Goal: Task Accomplishment & Management: Manage account settings

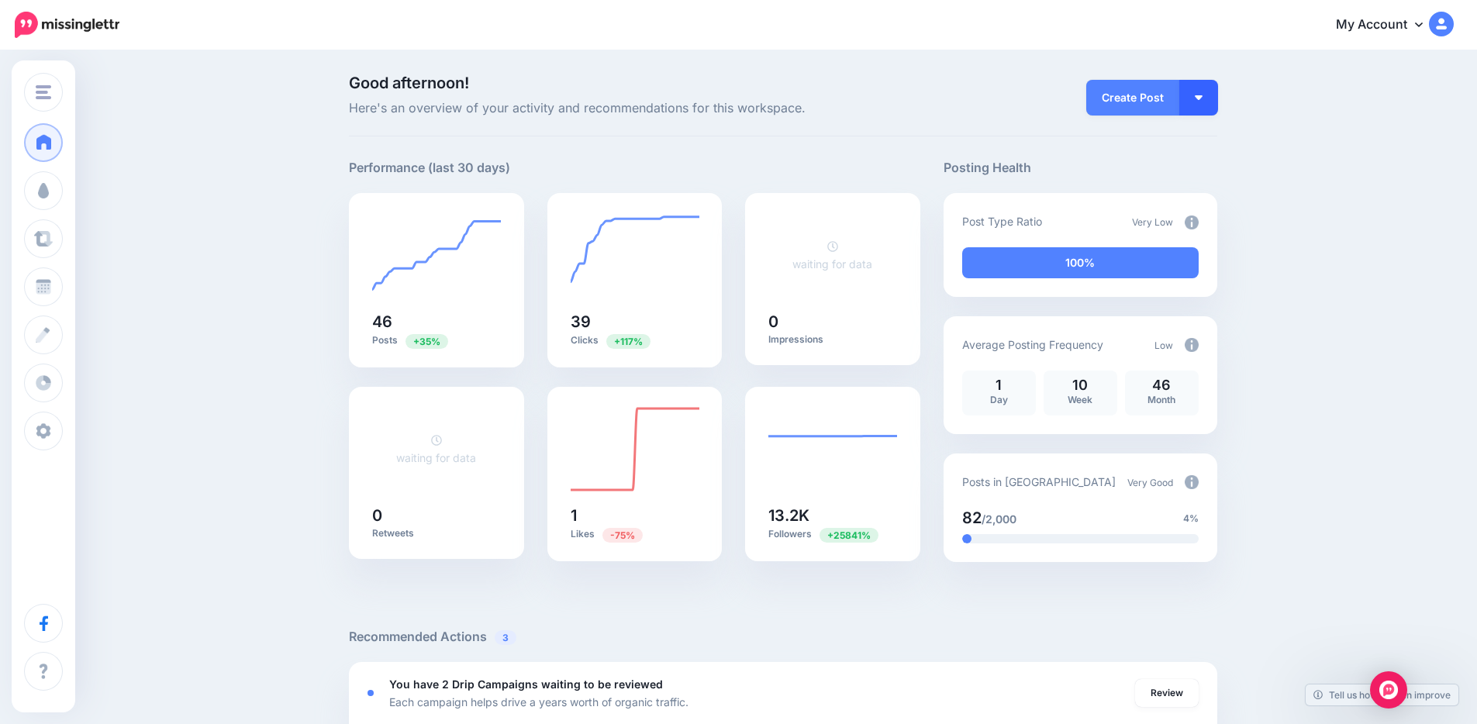
click at [1194, 98] on button "button" at bounding box center [1198, 98] width 39 height 36
click at [1171, 171] on link "Create Campaign" at bounding box center [1154, 175] width 112 height 30
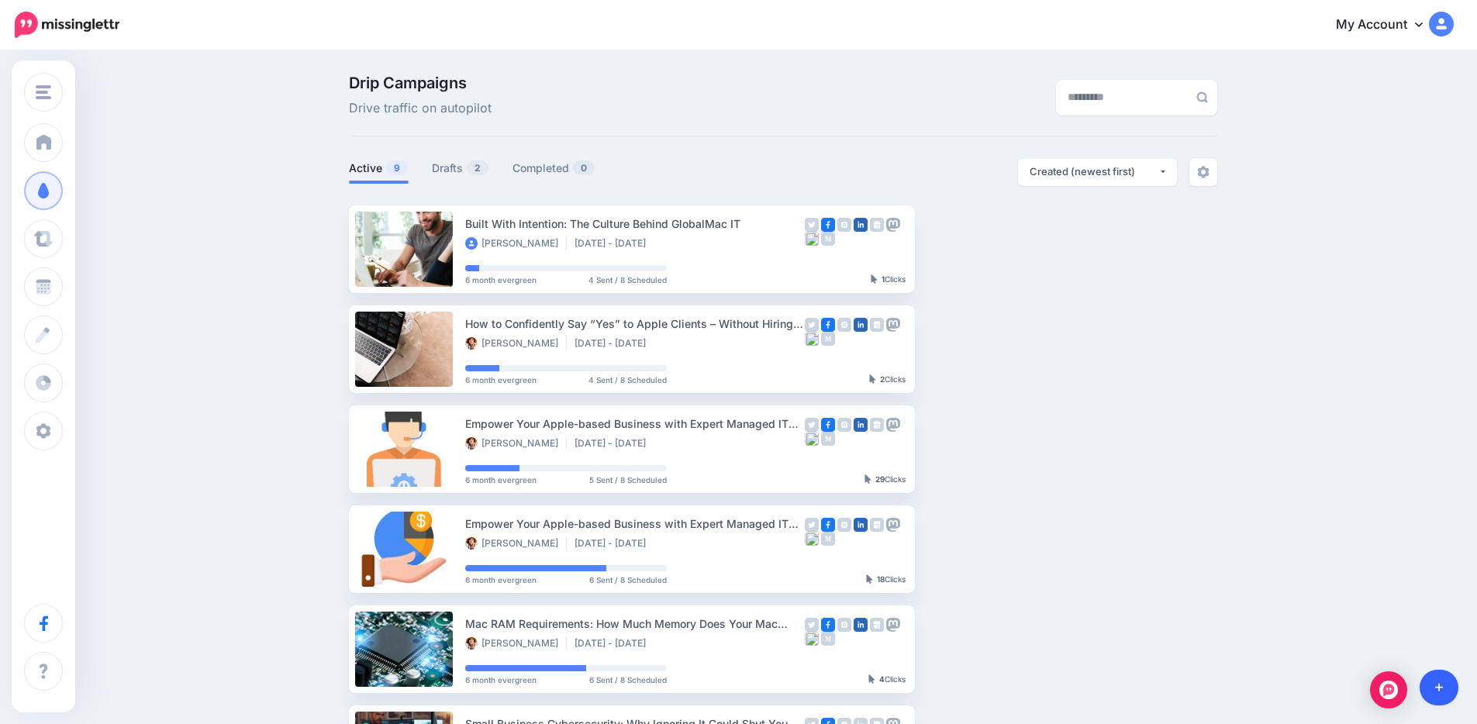
click at [1446, 679] on link at bounding box center [1440, 688] width 40 height 36
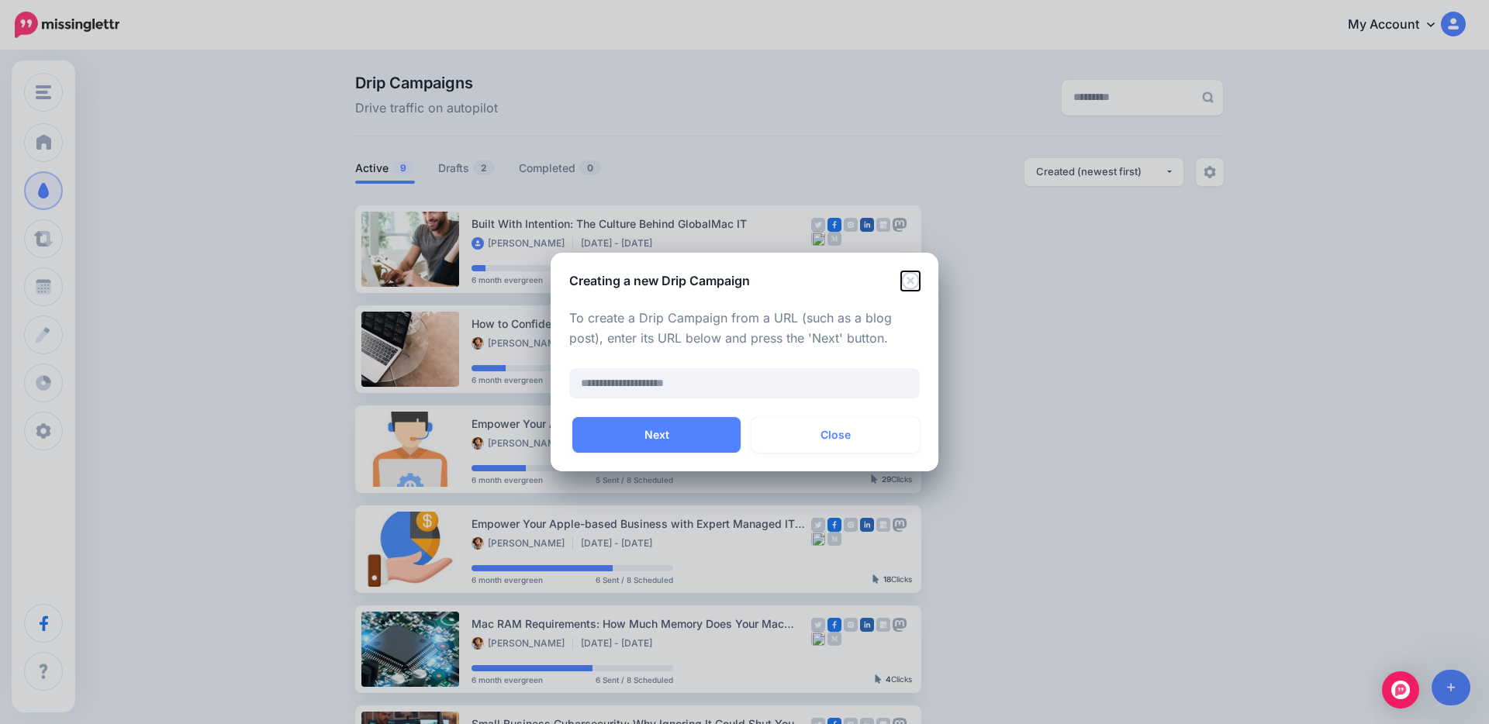
click at [913, 275] on icon "Close" at bounding box center [910, 280] width 19 height 19
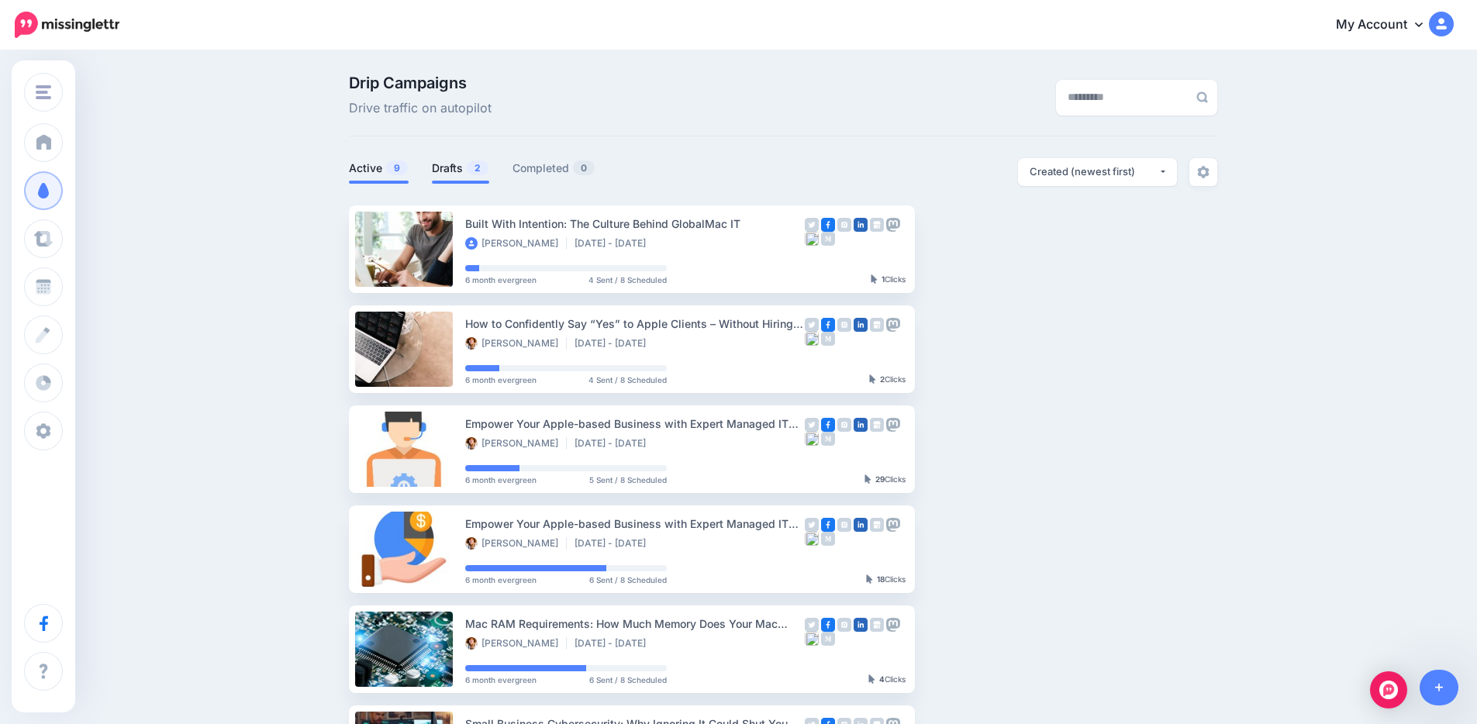
click at [474, 170] on span "2" at bounding box center [478, 167] width 22 height 15
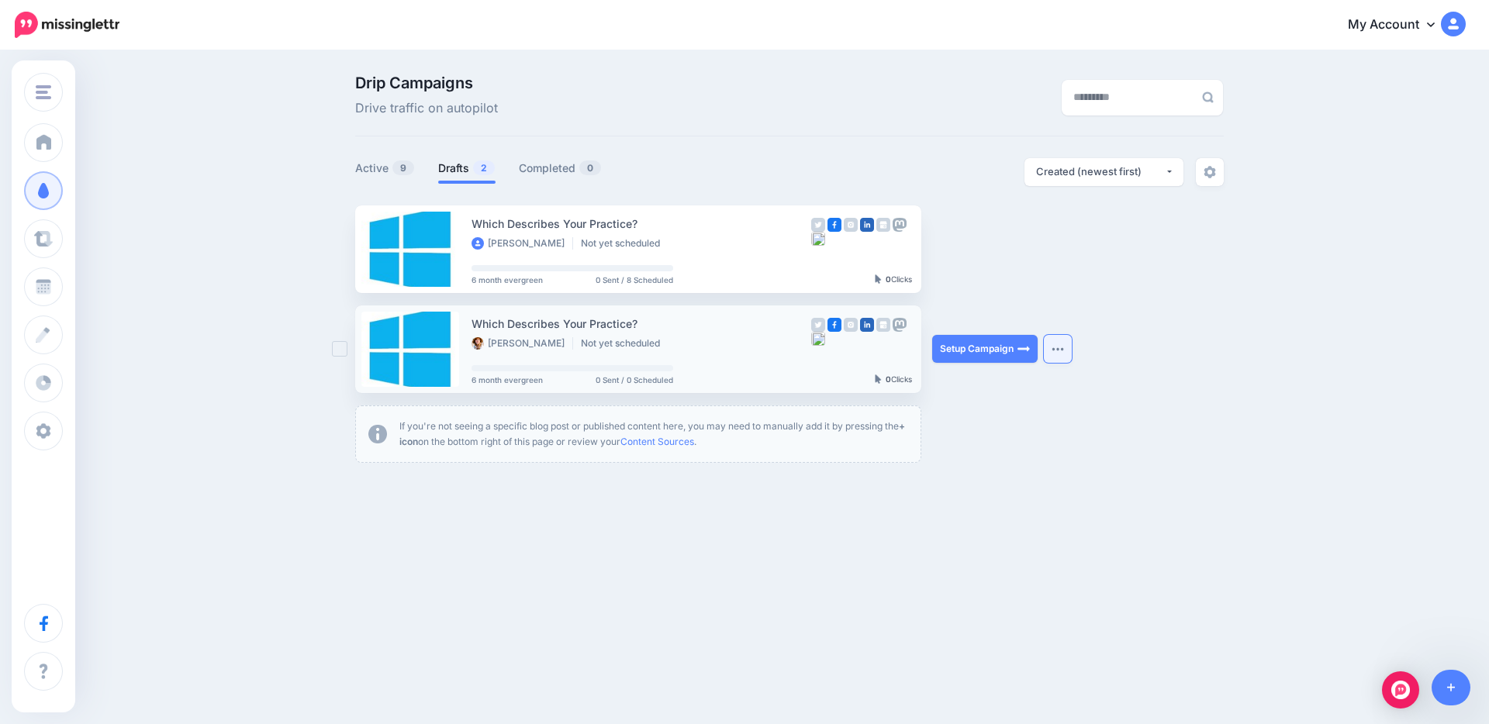
click at [1057, 351] on img "button" at bounding box center [1057, 349] width 12 height 5
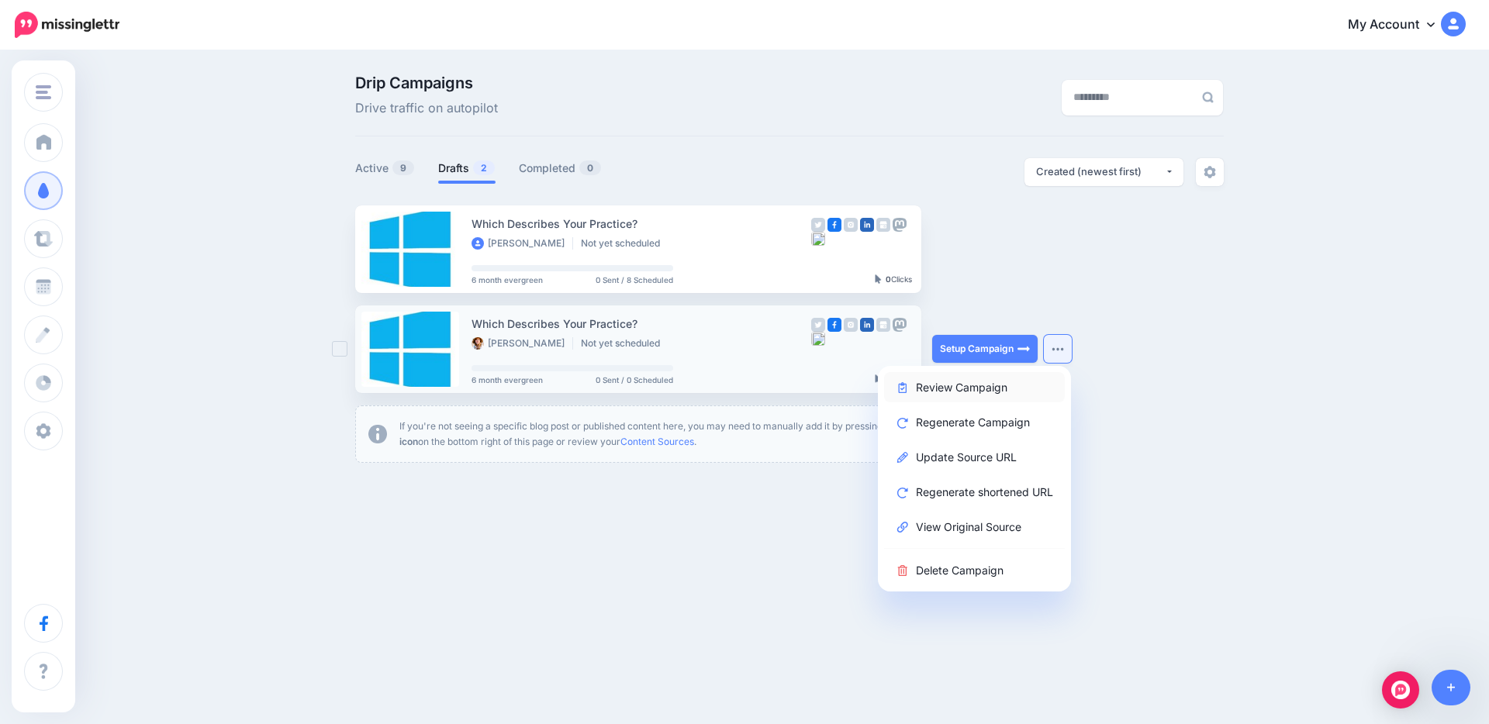
click at [965, 385] on link "Review Campaign" at bounding box center [974, 387] width 181 height 30
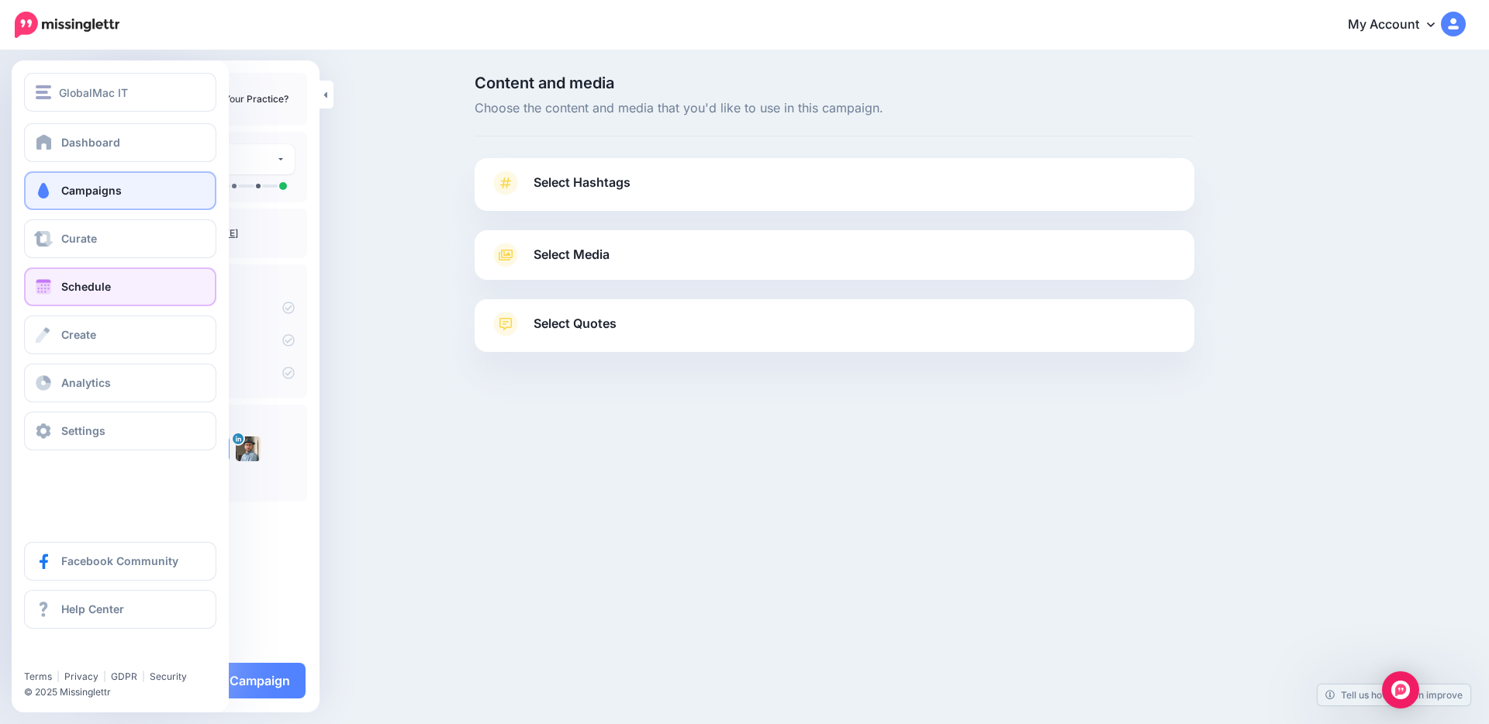
click at [75, 288] on span "Schedule" at bounding box center [86, 286] width 50 height 13
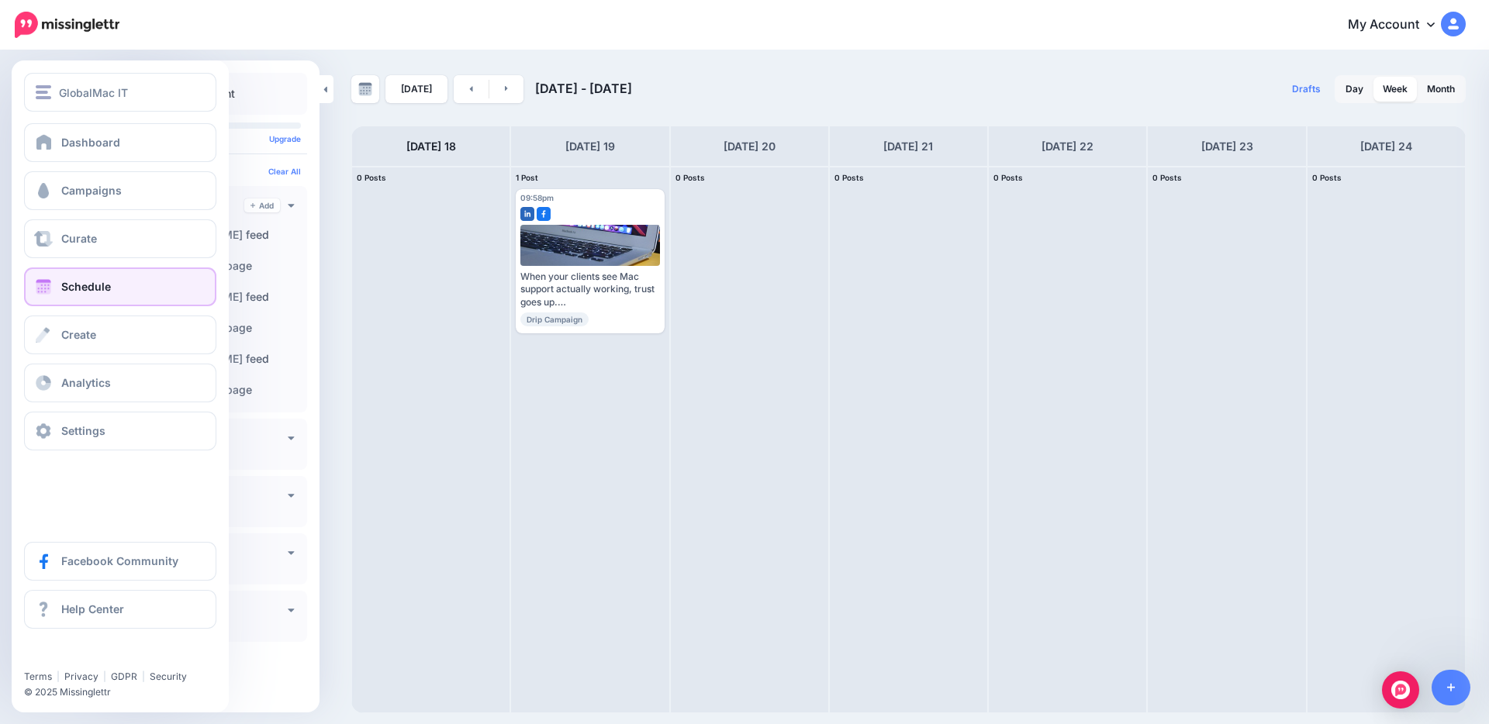
click at [113, 292] on link "Schedule" at bounding box center [120, 286] width 192 height 39
click at [56, 336] on link "Create" at bounding box center [120, 335] width 192 height 39
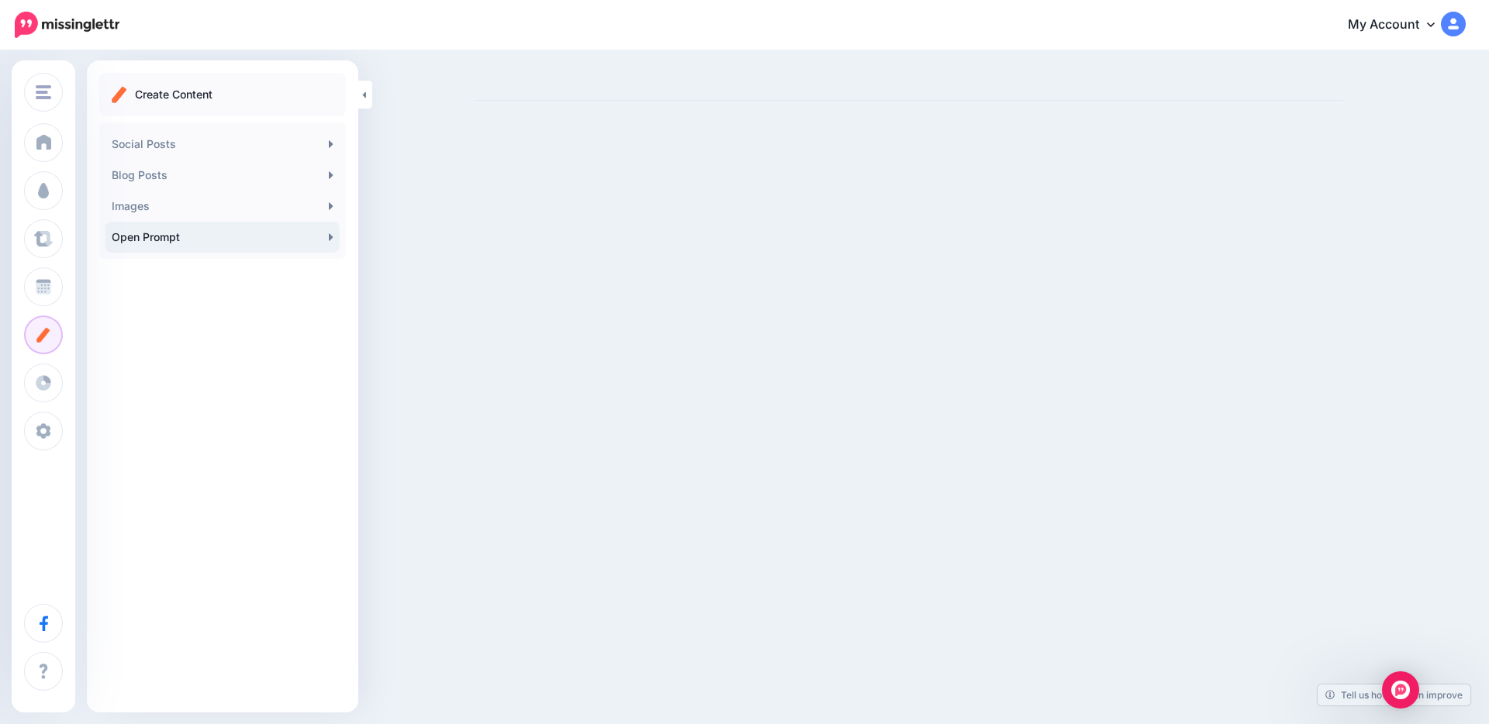
click at [189, 232] on link "Open Prompt" at bounding box center [222, 237] width 234 height 31
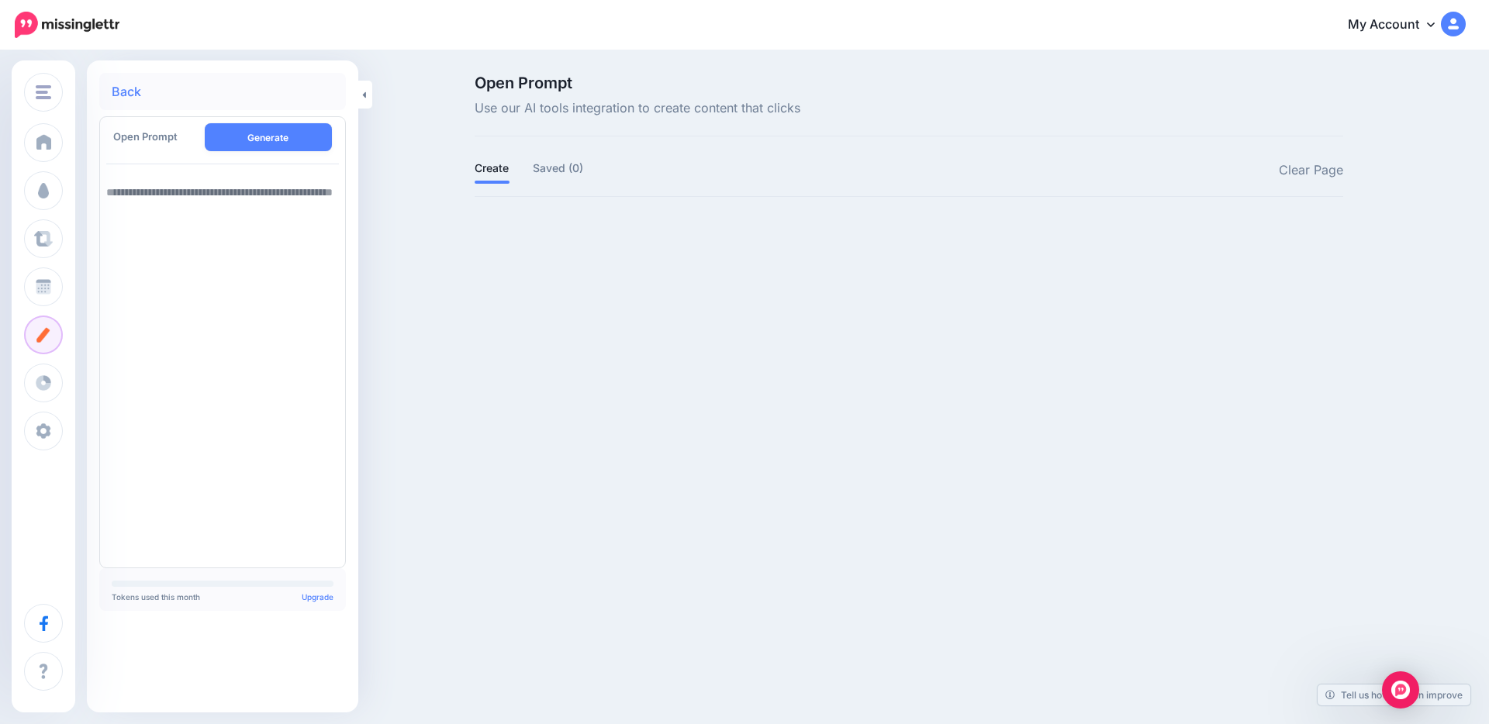
click at [192, 197] on textarea at bounding box center [222, 369] width 233 height 385
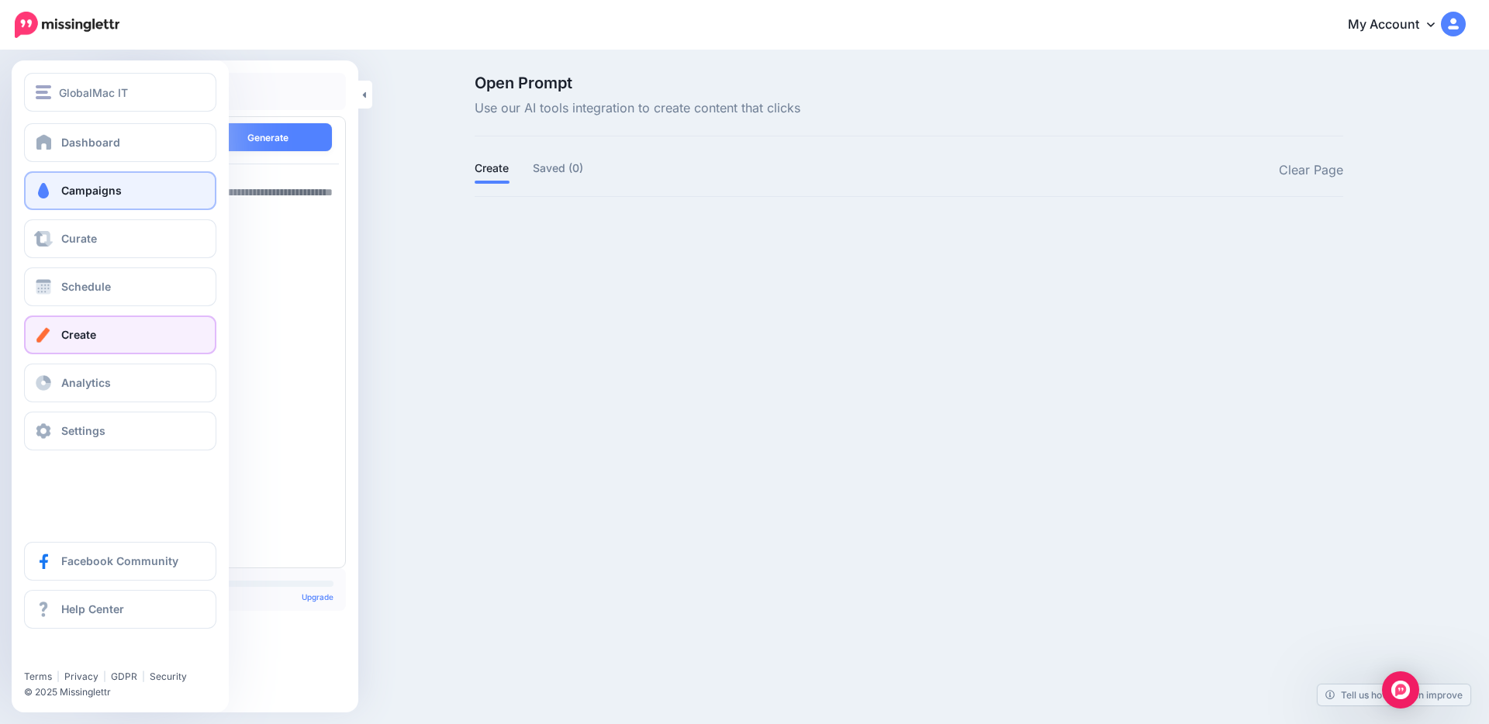
click at [103, 201] on link "Campaigns" at bounding box center [120, 190] width 192 height 39
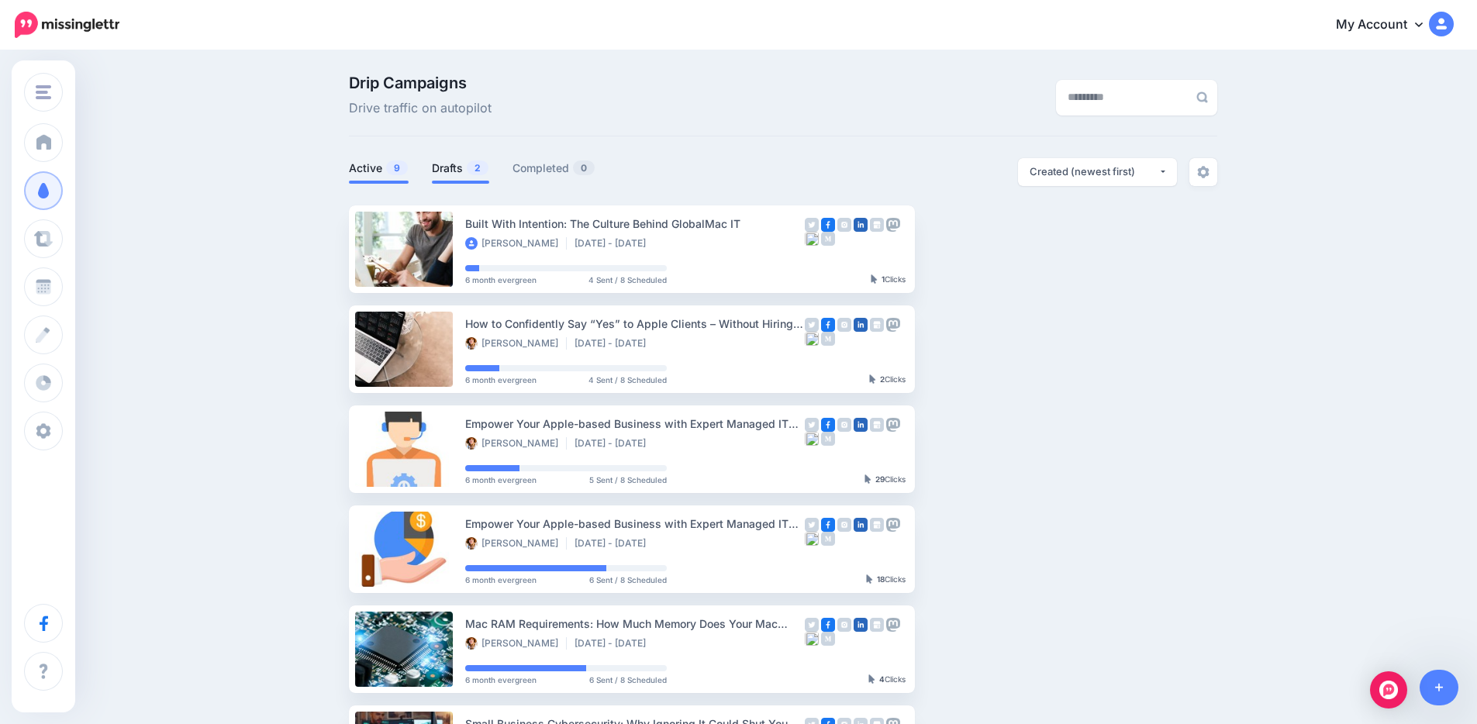
click at [458, 166] on link "Drafts 2" at bounding box center [460, 168] width 57 height 19
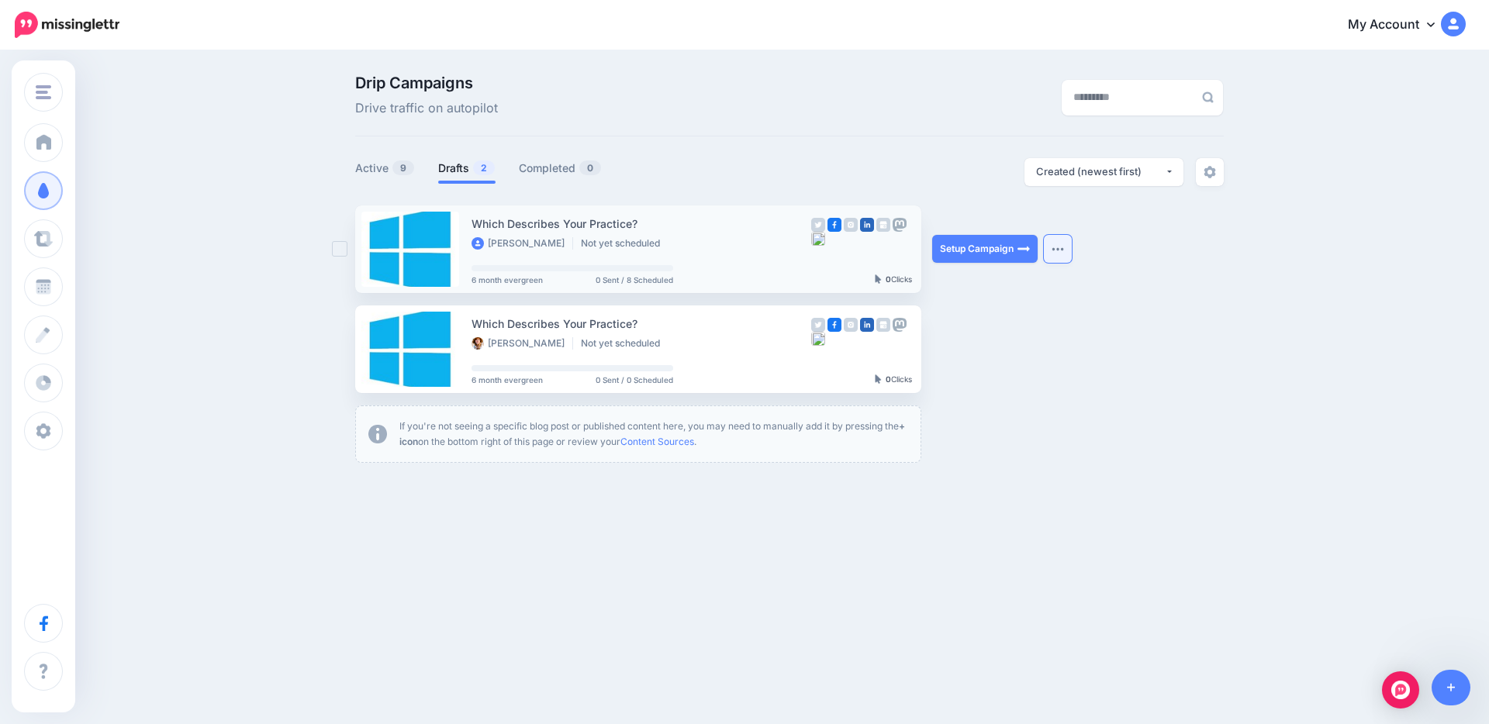
click at [1064, 247] on button "button" at bounding box center [1058, 249] width 28 height 28
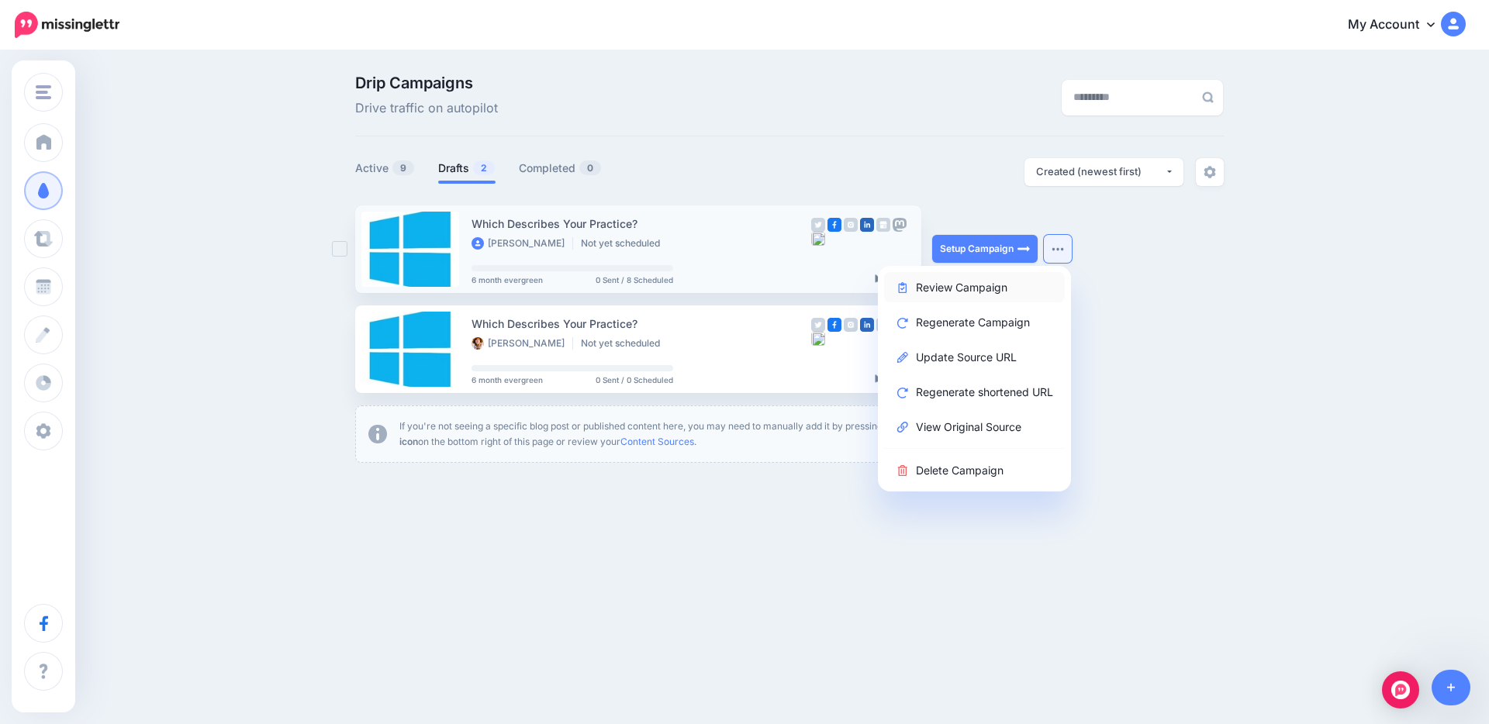
click at [988, 291] on link "Review Campaign" at bounding box center [974, 287] width 181 height 30
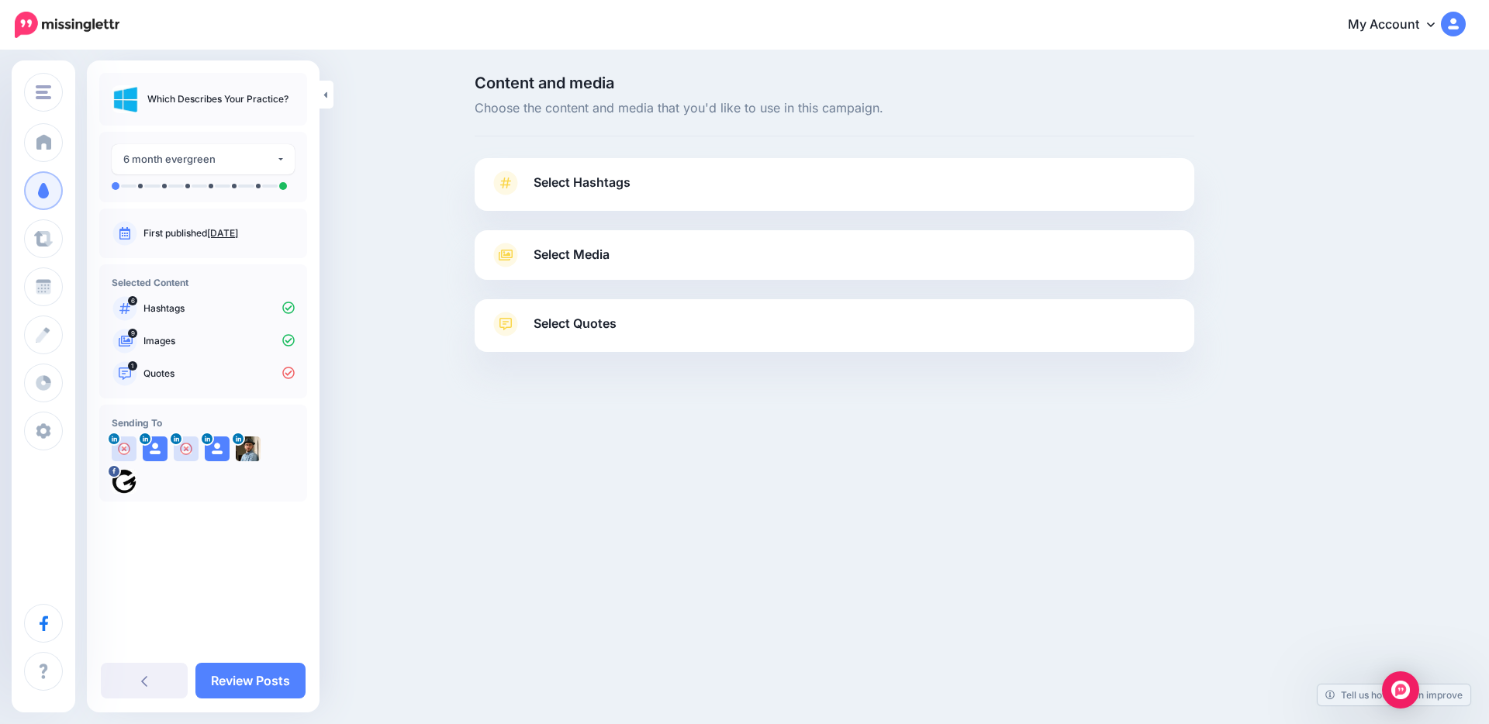
click at [378, 289] on div "Content and media Choose the content and media that you'd like to use in this c…" at bounding box center [744, 252] width 1489 height 401
click at [342, 227] on div "Content and media Choose the content and media that you'd like to use in this c…" at bounding box center [744, 252] width 1489 height 401
click at [255, 155] on div "6 month evergreen" at bounding box center [199, 159] width 153 height 18
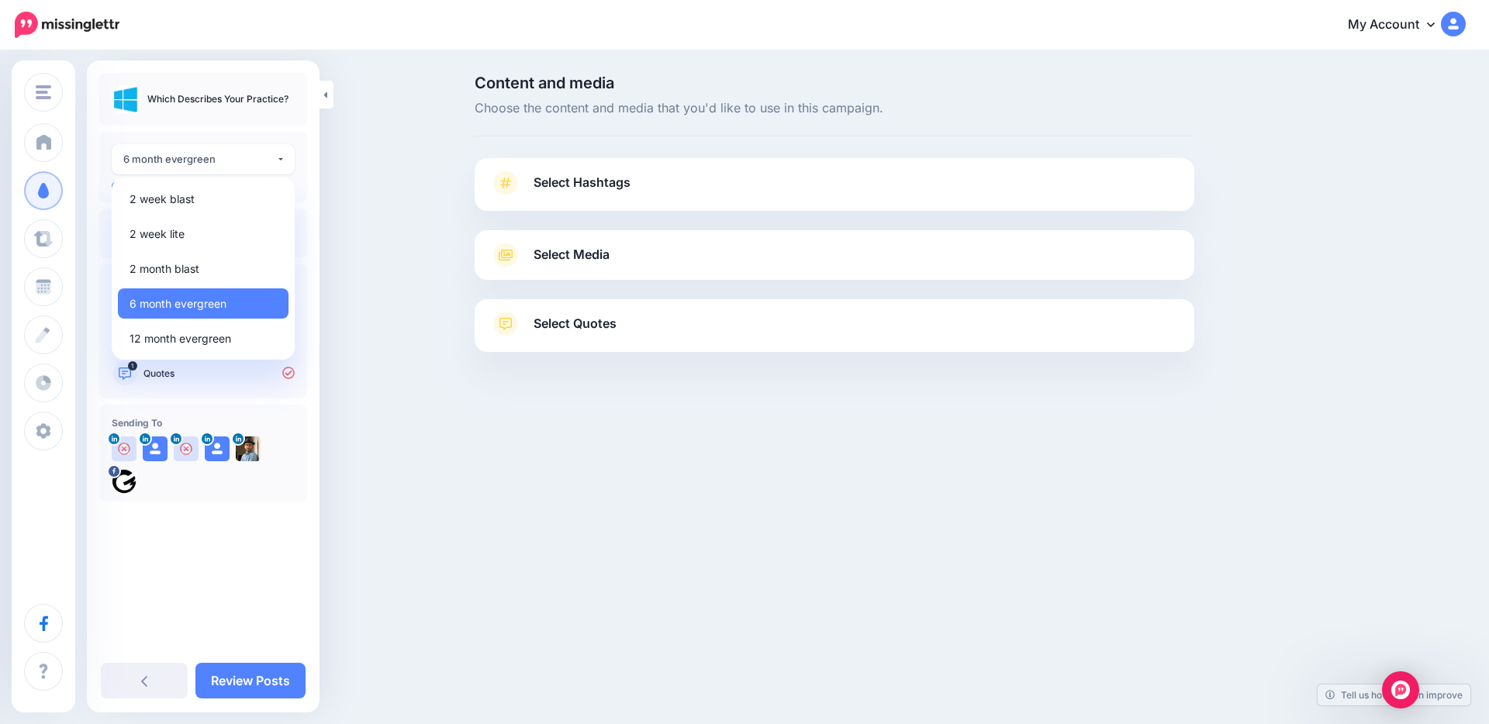
click at [386, 243] on div "Content and media Choose the content and media that you'd like to use in this c…" at bounding box center [744, 252] width 1489 height 401
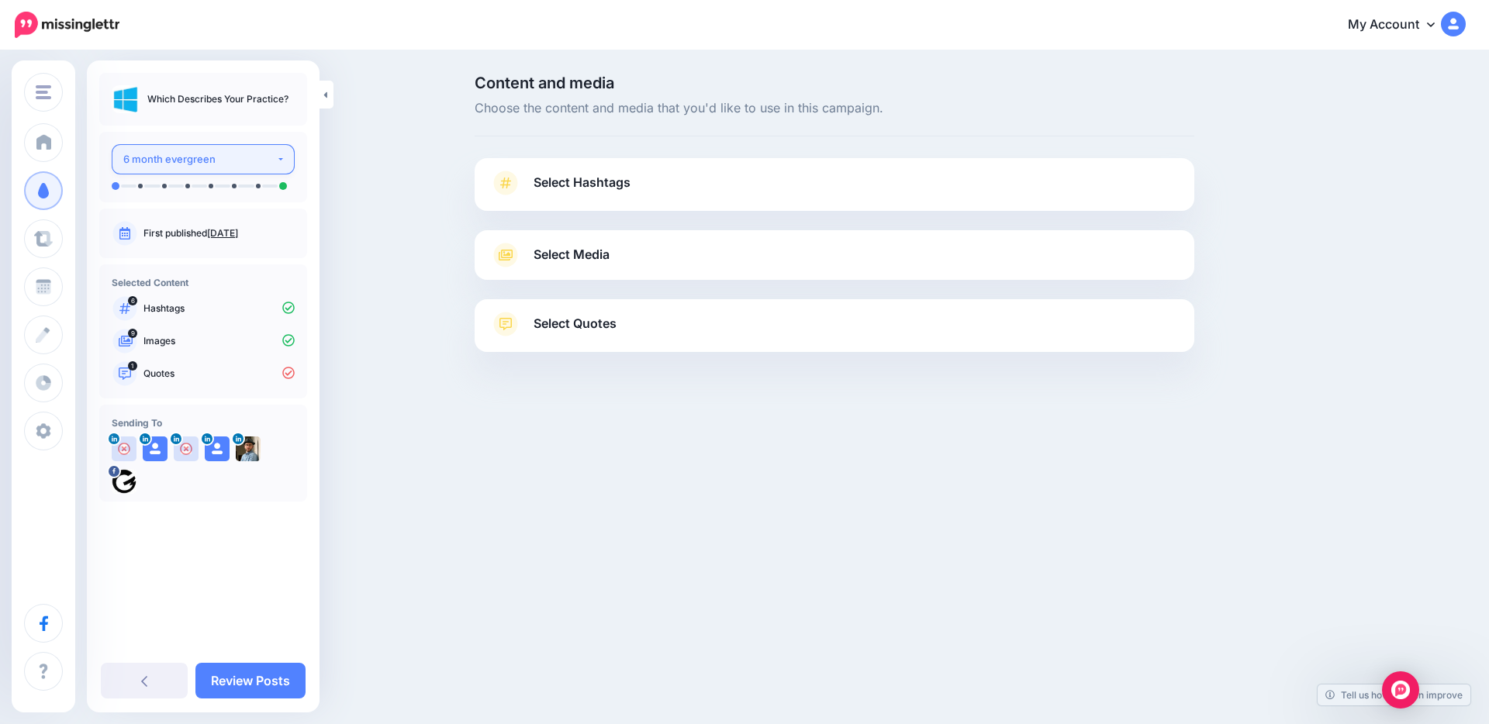
click at [287, 160] on button "6 month evergreen" at bounding box center [203, 159] width 183 height 30
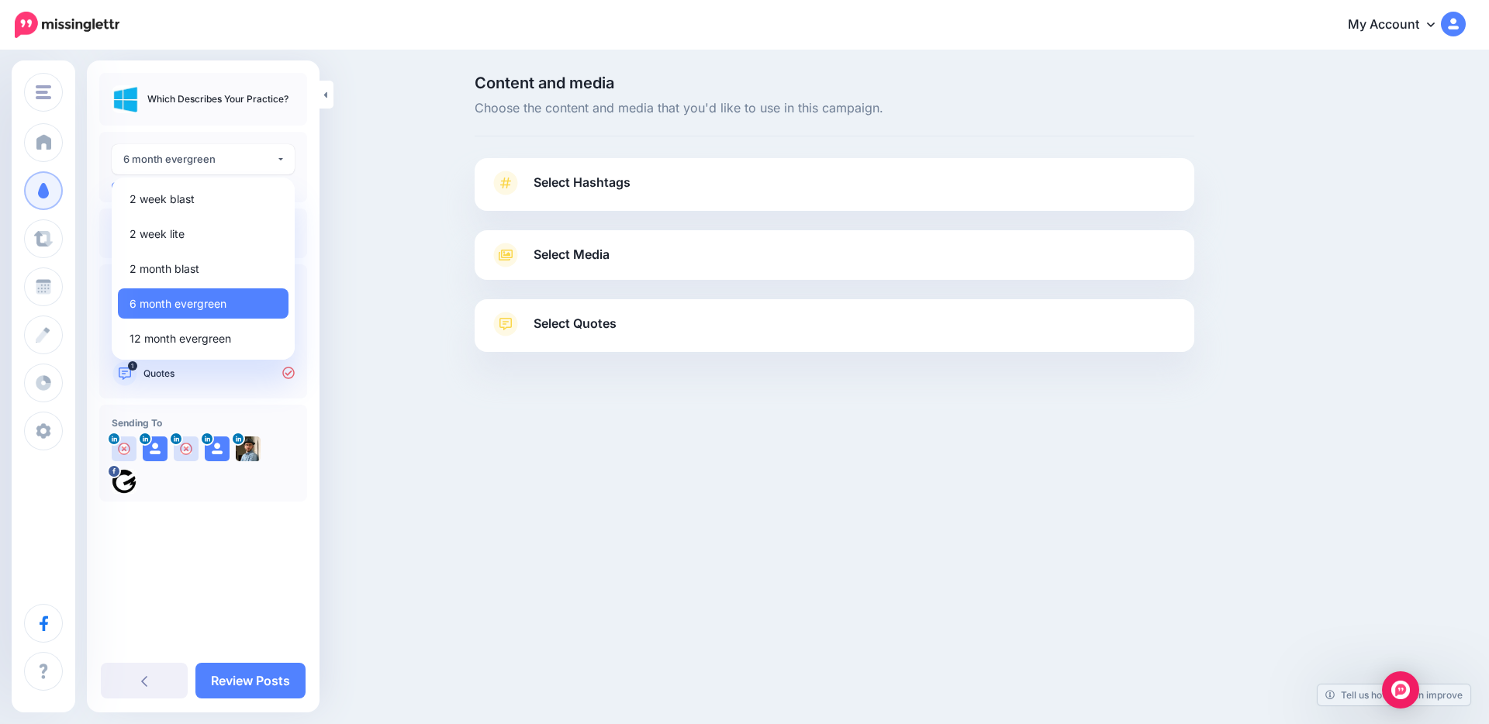
click at [401, 220] on div "Content and media Choose the content and media that you'd like to use in this c…" at bounding box center [744, 252] width 1489 height 401
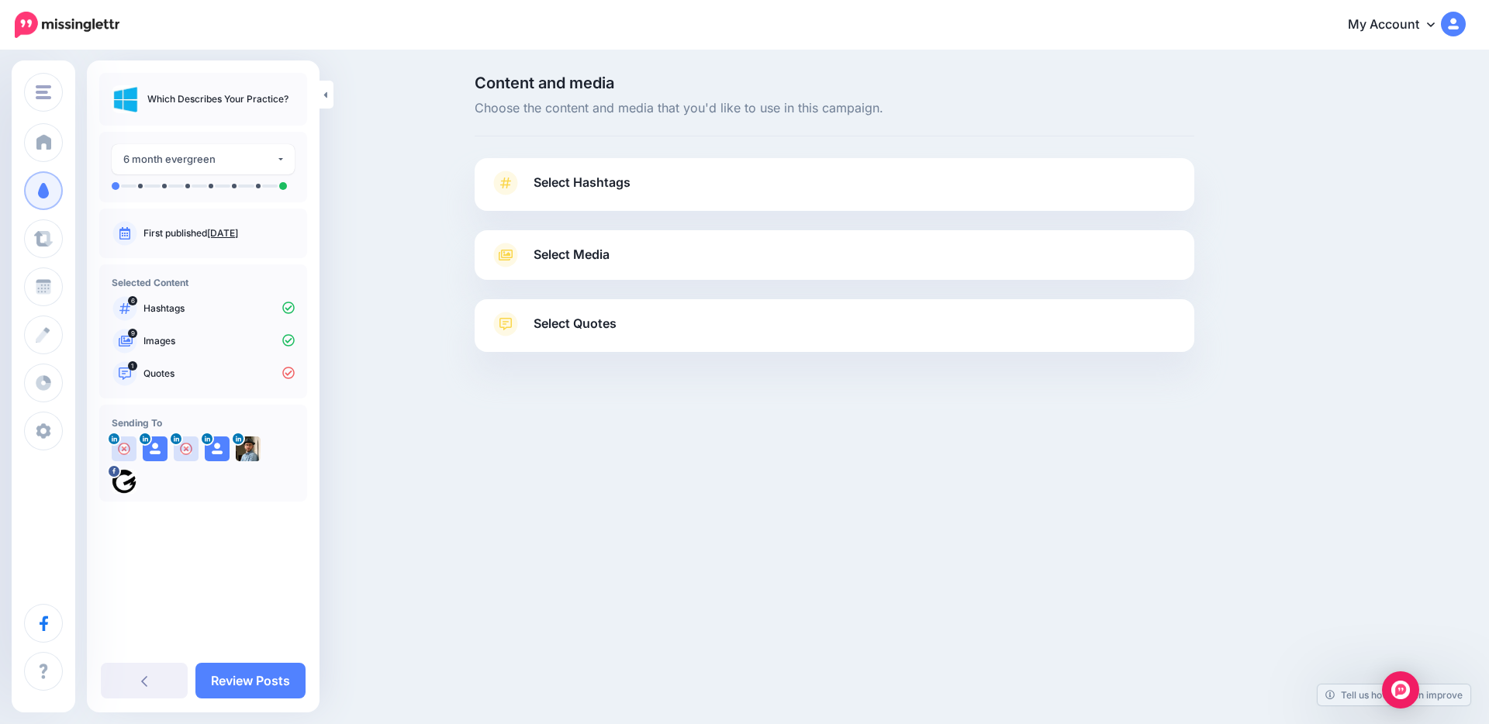
click at [353, 475] on div "GlobalMac IT GlobalMac IT Add Workspace Dashboard Campaigns Curate Schedule Cre…" at bounding box center [744, 362] width 1489 height 724
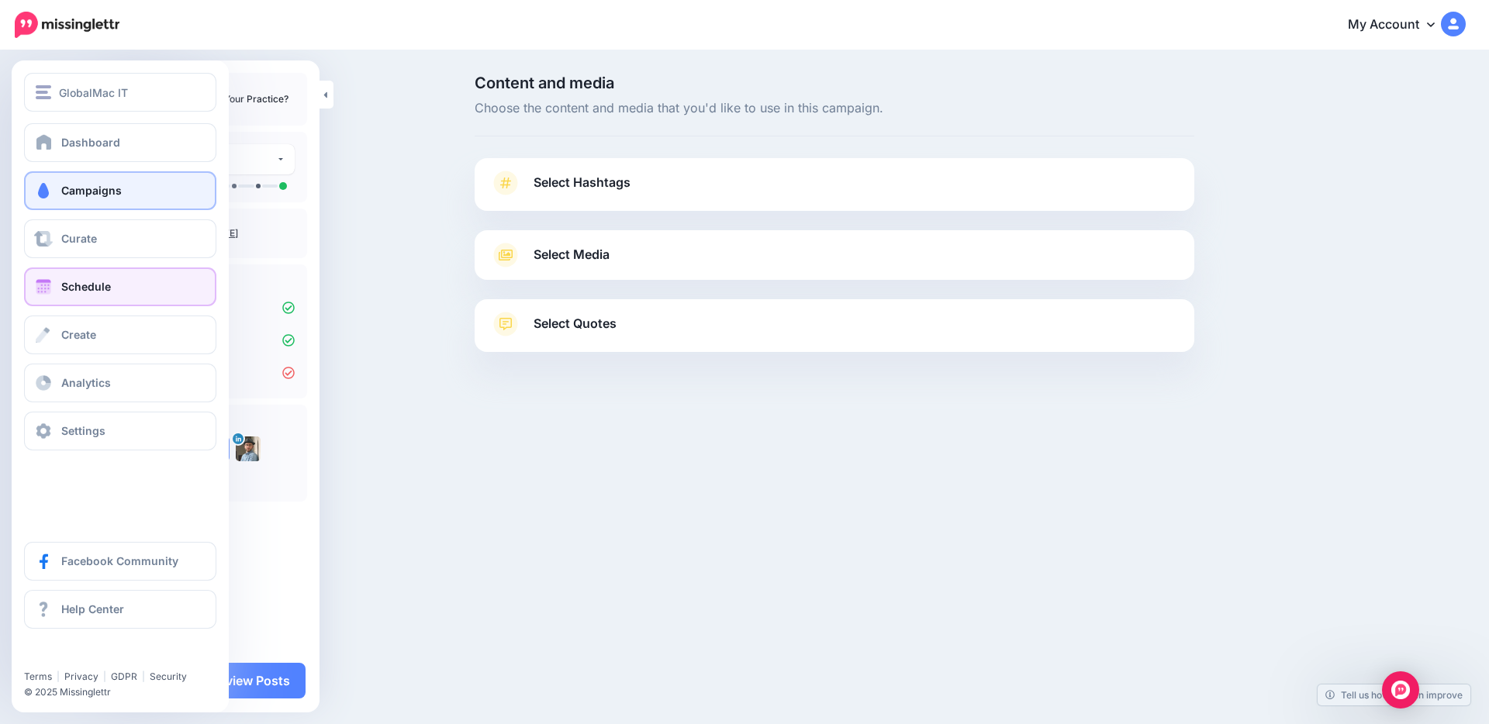
click at [91, 295] on link "Schedule" at bounding box center [120, 286] width 192 height 39
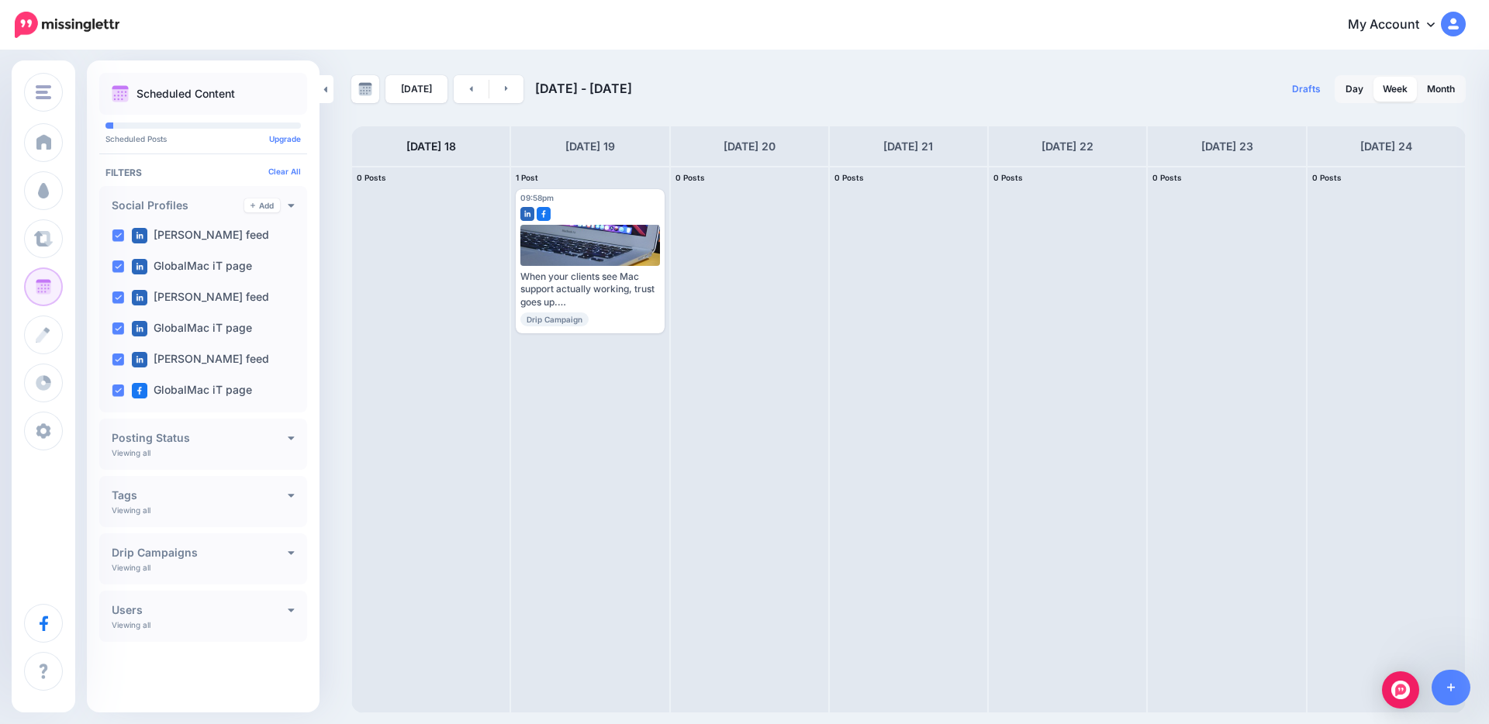
click at [852, 109] on div "[DATE] [DATE] - [DATE] Drafts 0 Day Week Month PRO TIP" at bounding box center [908, 394] width 1137 height 638
click at [838, 45] on nav "My Account Dashboard My Account Billing Facebook Community Help Center" at bounding box center [744, 25] width 1465 height 50
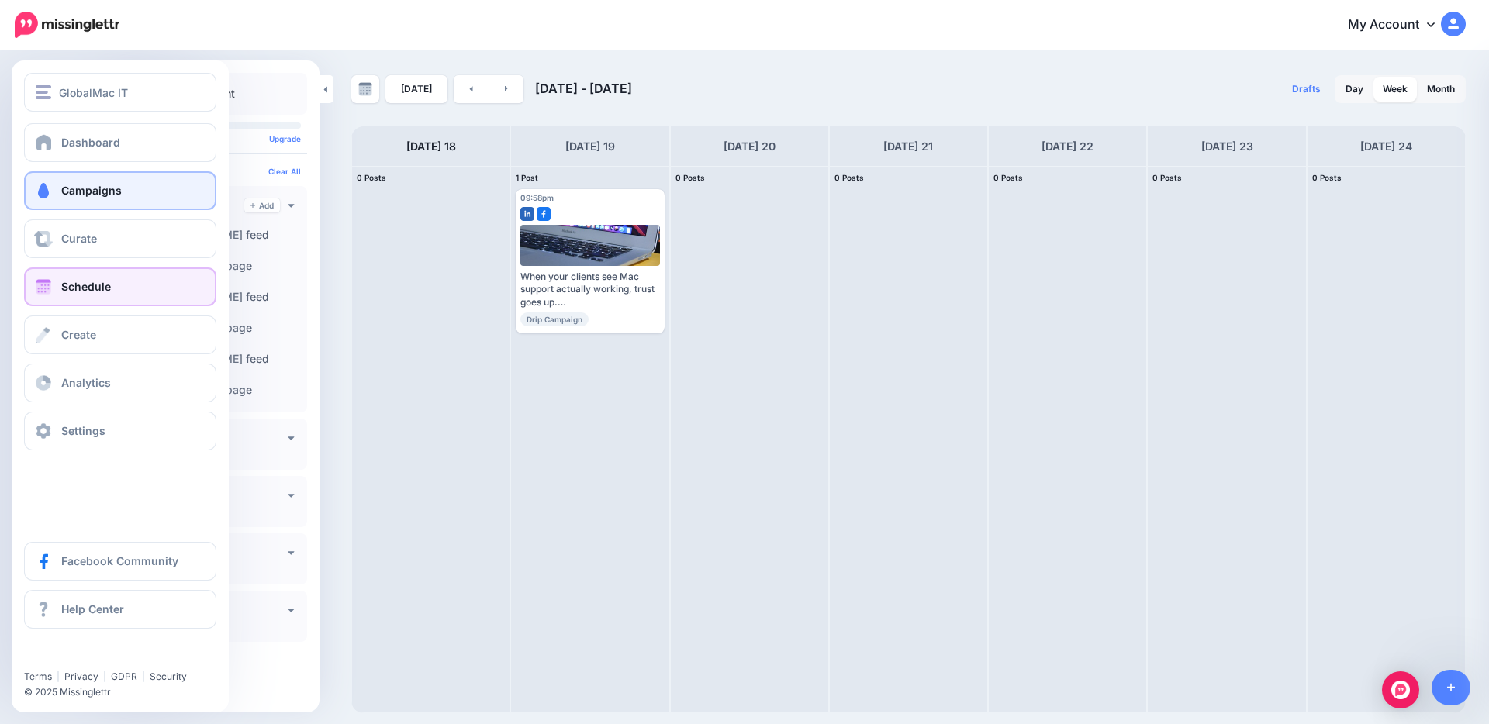
click at [124, 182] on link "Campaigns" at bounding box center [120, 190] width 192 height 39
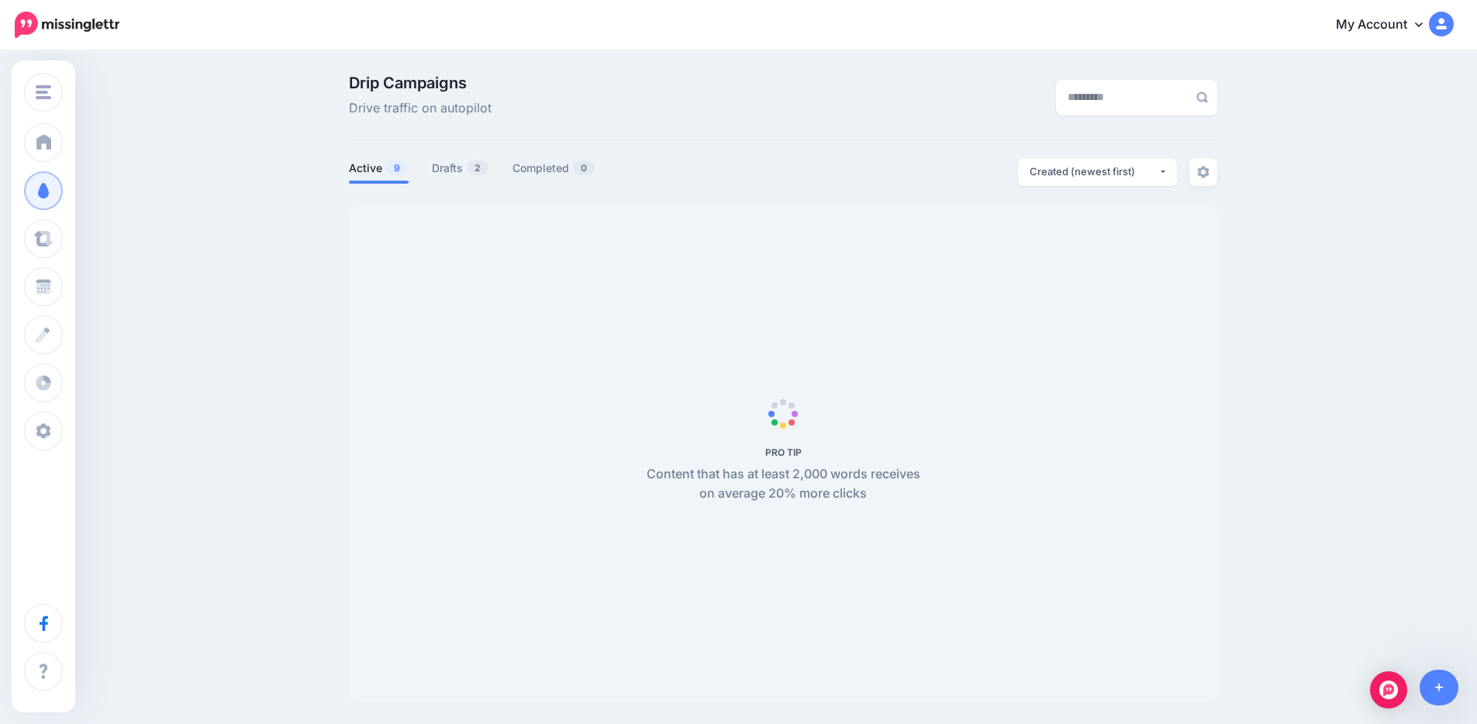
click at [1340, 503] on div "Drip Campaigns Drive traffic on autopilot Active 9 2 0" at bounding box center [738, 394] width 1477 height 685
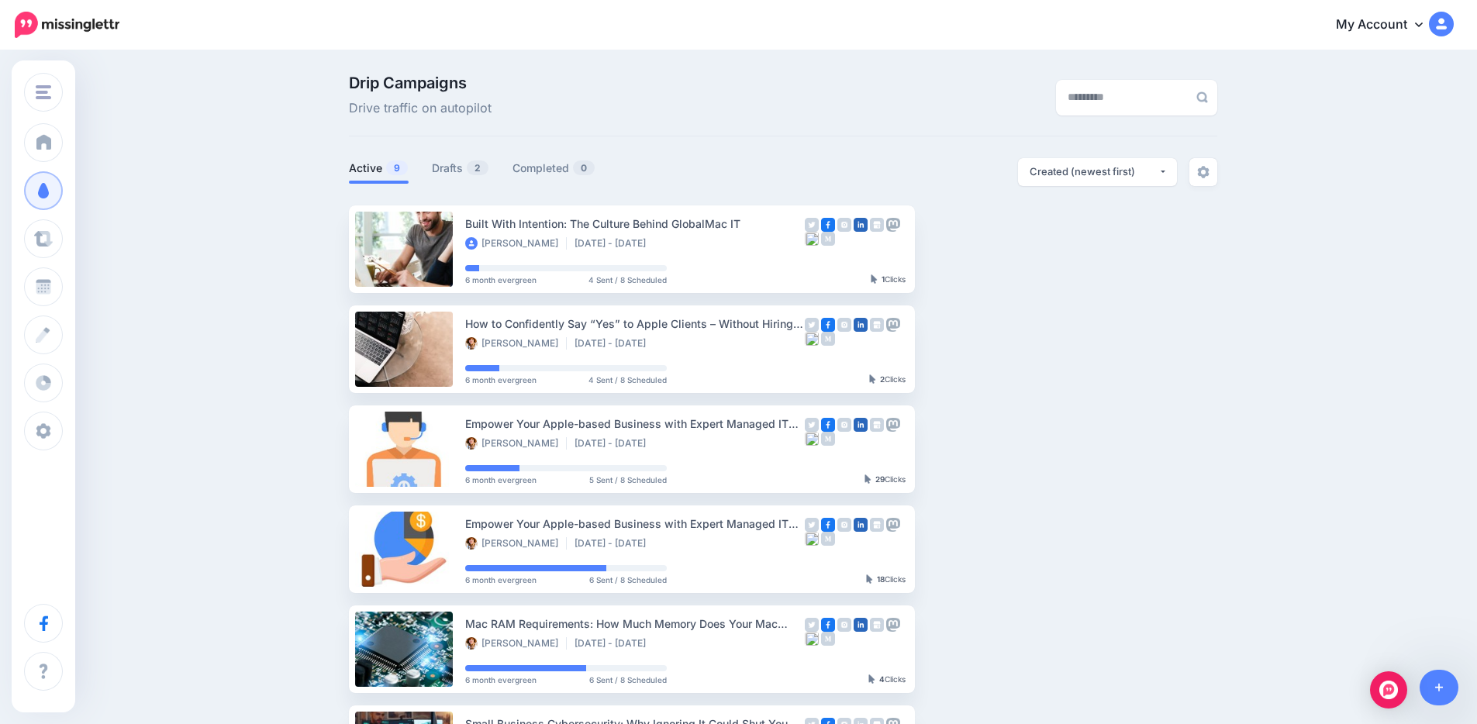
click at [280, 430] on div "Drip Campaigns Drive traffic on autopilot Active 9 2 0" at bounding box center [738, 590] width 1477 height 1076
click at [1211, 419] on ul "Built With Intention: The Culture Behind GlobalMac IT Mia Shumba Aug 8 2025 - F…" at bounding box center [783, 649] width 868 height 888
click at [1035, 443] on div "View Campaign Pause Campaign View Scheduled Content Reschedule Campaign Downloa…" at bounding box center [984, 449] width 116 height 88
click at [1171, 381] on ul "Built With Intention: The Culture Behind GlobalMac IT Mia Shumba Aug 8 2025 - F…" at bounding box center [783, 649] width 868 height 888
click at [751, 97] on div "Drip Campaigns Drive traffic on autopilot" at bounding box center [634, 96] width 595 height 43
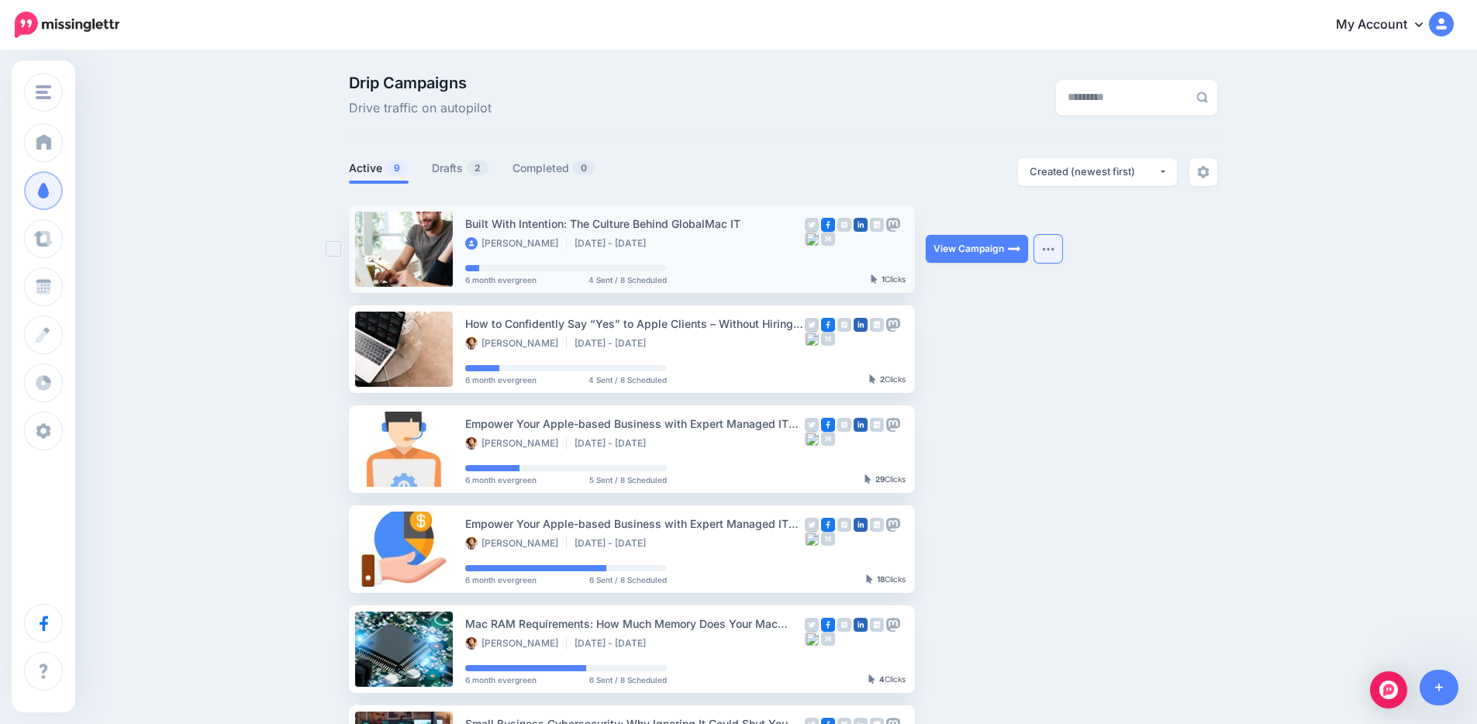
click at [1048, 254] on button "button" at bounding box center [1048, 249] width 28 height 28
click at [483, 164] on span "2" at bounding box center [478, 167] width 22 height 15
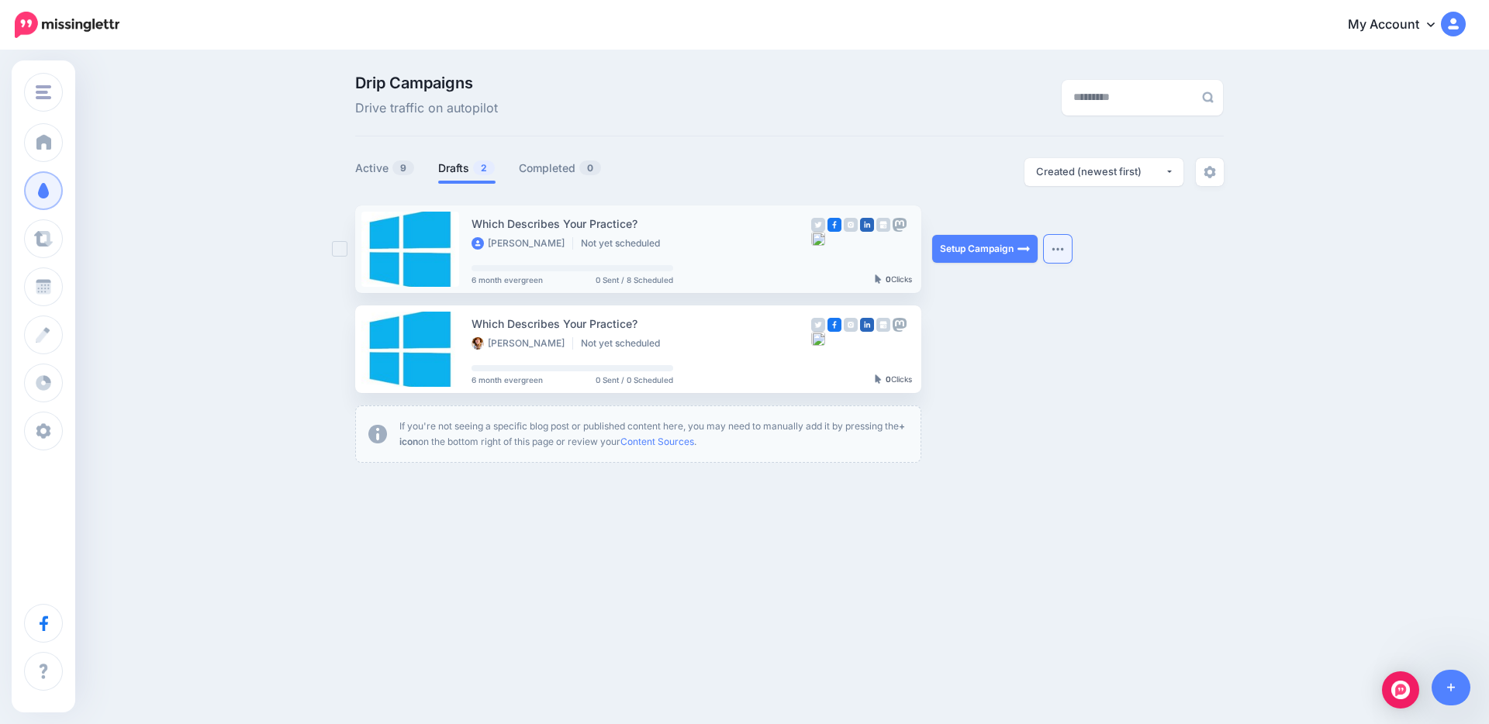
click at [1053, 249] on img "button" at bounding box center [1057, 249] width 12 height 5
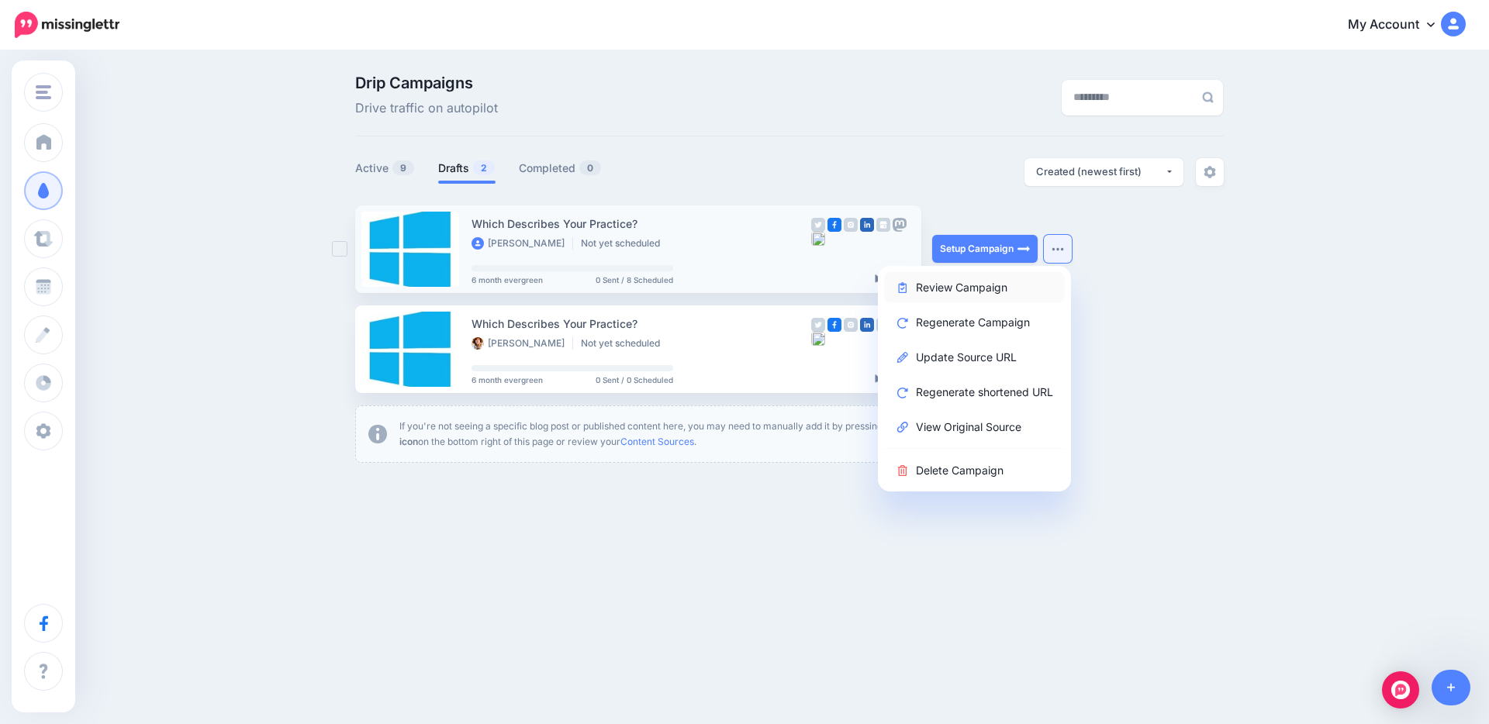
click at [995, 288] on link "Review Campaign" at bounding box center [974, 287] width 181 height 30
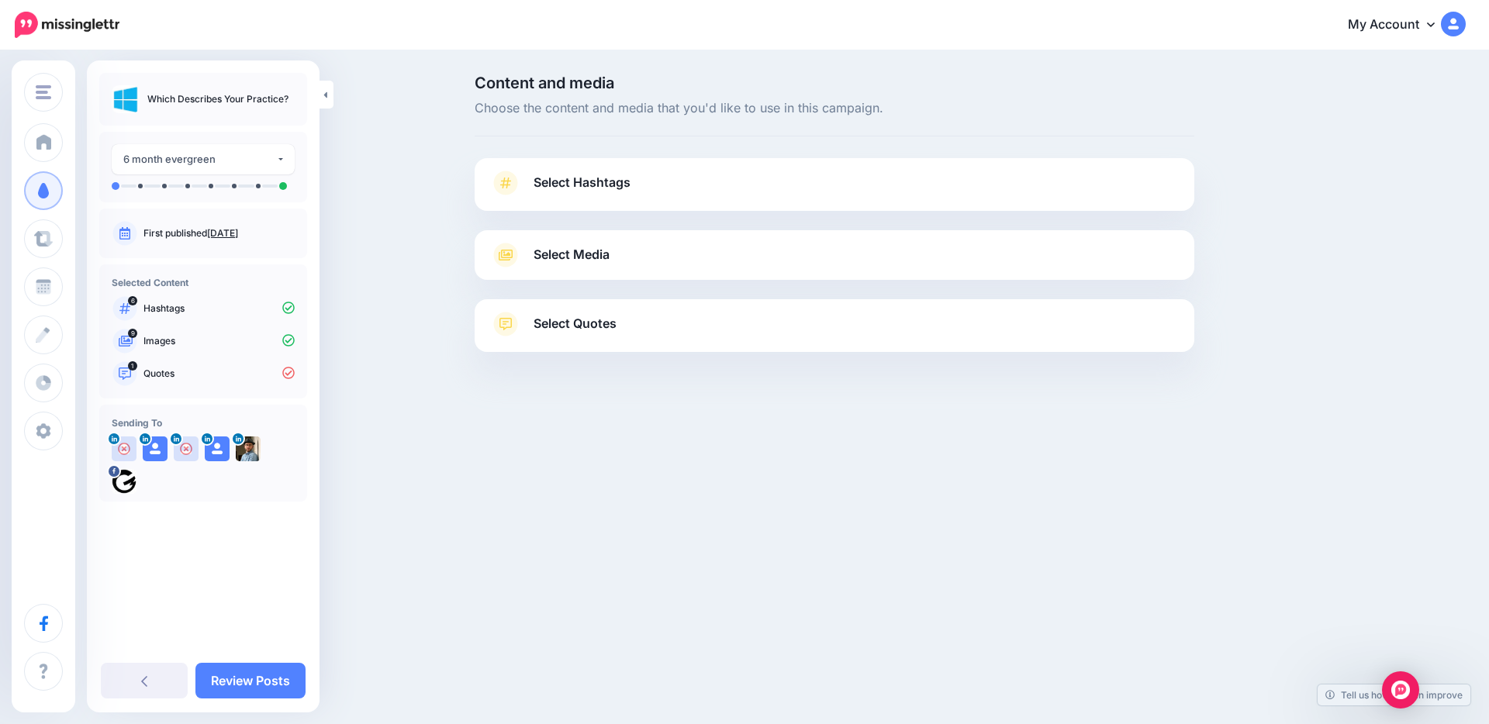
click at [448, 512] on div "GlobalMac IT GlobalMac IT Add Workspace Dashboard Campaigns Curate Schedule Cre…" at bounding box center [744, 362] width 1489 height 724
click at [344, 196] on div "Content and media Choose the content and media that you'd like to use in this c…" at bounding box center [744, 252] width 1489 height 401
click at [284, 160] on button "6 month evergreen" at bounding box center [203, 159] width 183 height 30
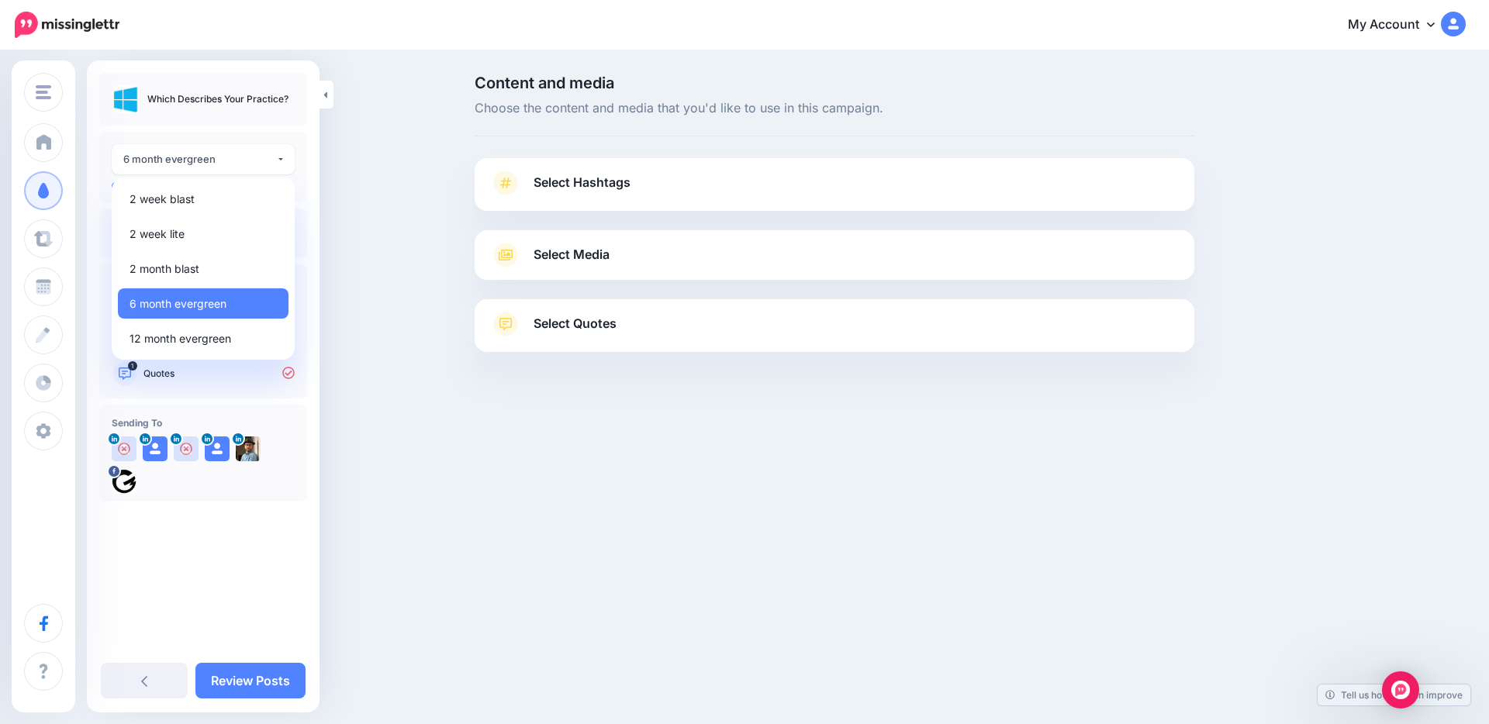
click at [360, 223] on div "Content and media Choose the content and media that you'd like to use in this c…" at bounding box center [744, 252] width 1489 height 401
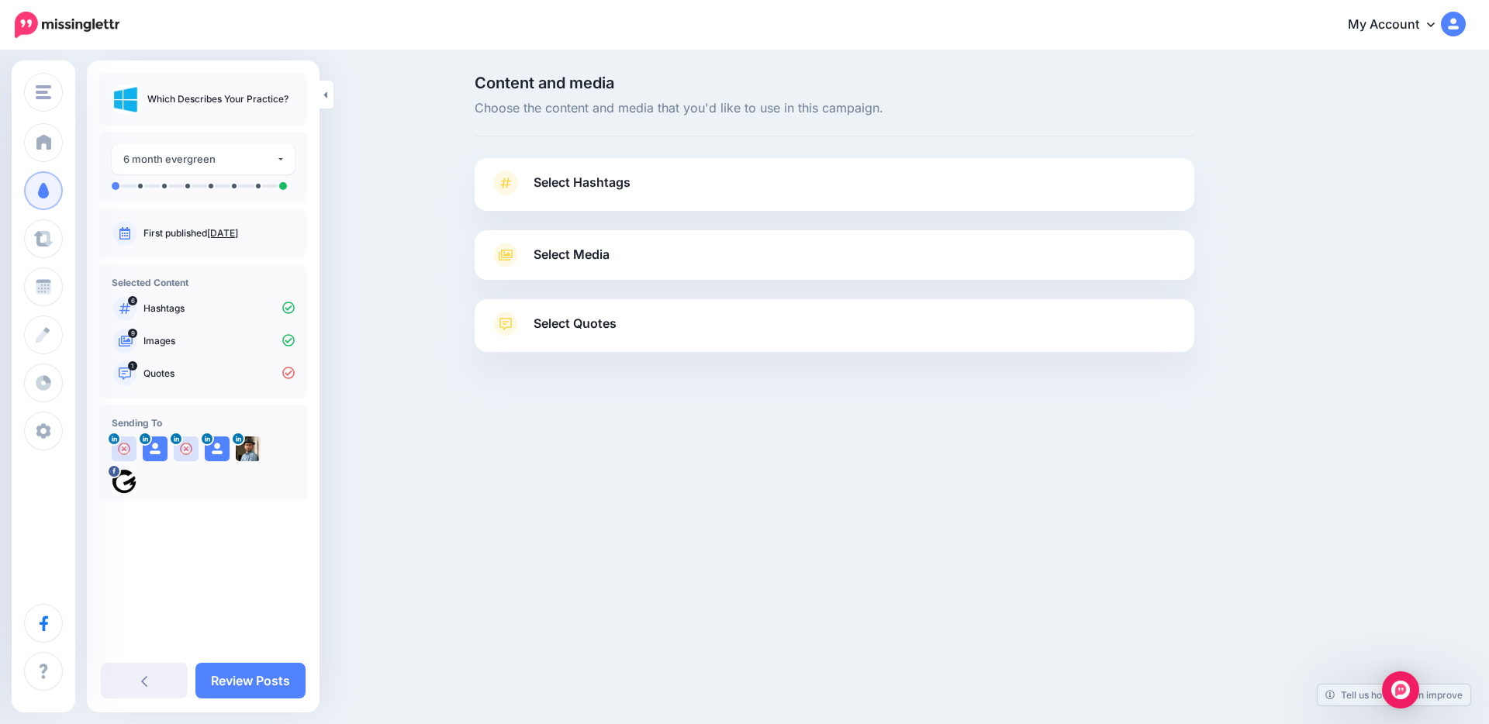
click at [386, 269] on div "Content and media Choose the content and media that you'd like to use in this c…" at bounding box center [744, 252] width 1489 height 401
click at [1368, 206] on div "Content and media Choose the content and media that you'd like to use in this c…" at bounding box center [744, 252] width 1489 height 401
click at [1416, 24] on link "My Account" at bounding box center [1398, 25] width 133 height 38
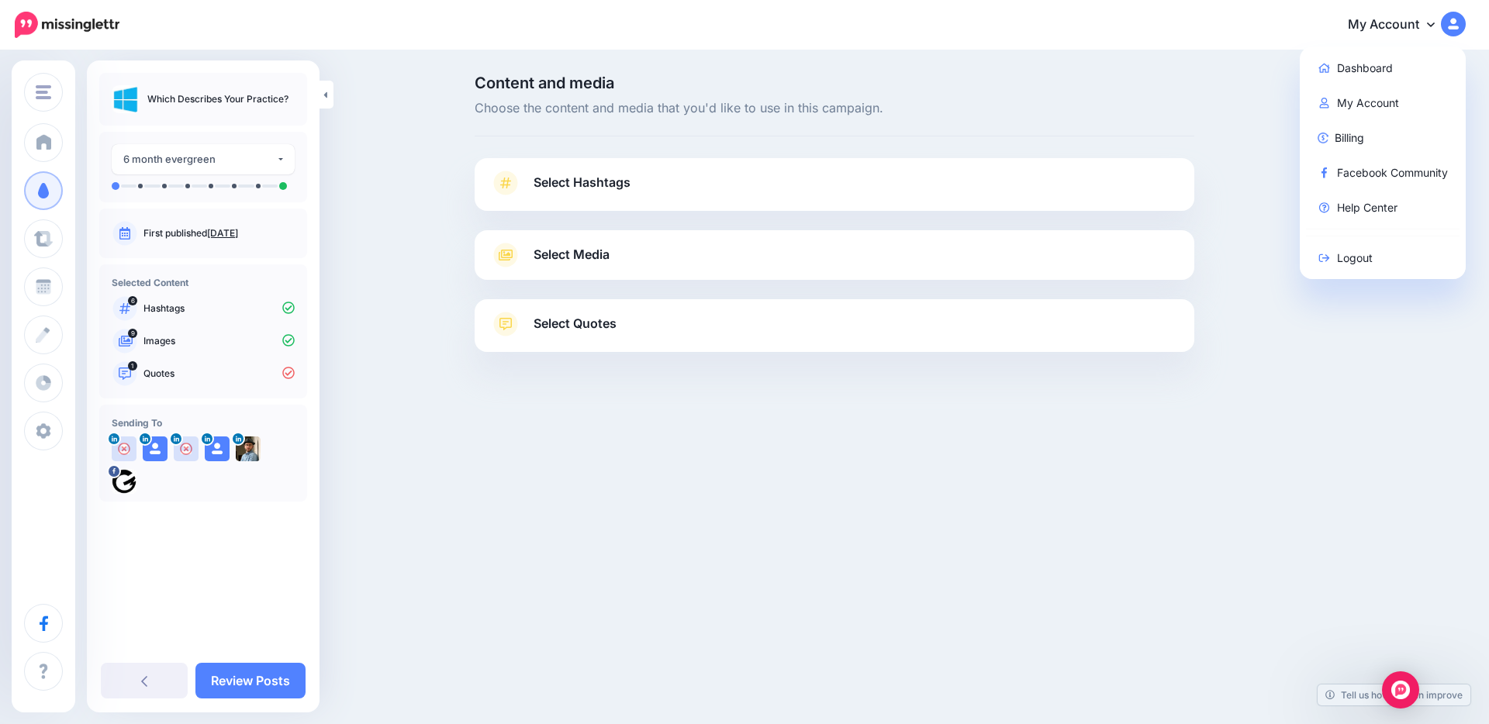
click at [600, 429] on div at bounding box center [833, 391] width 719 height 78
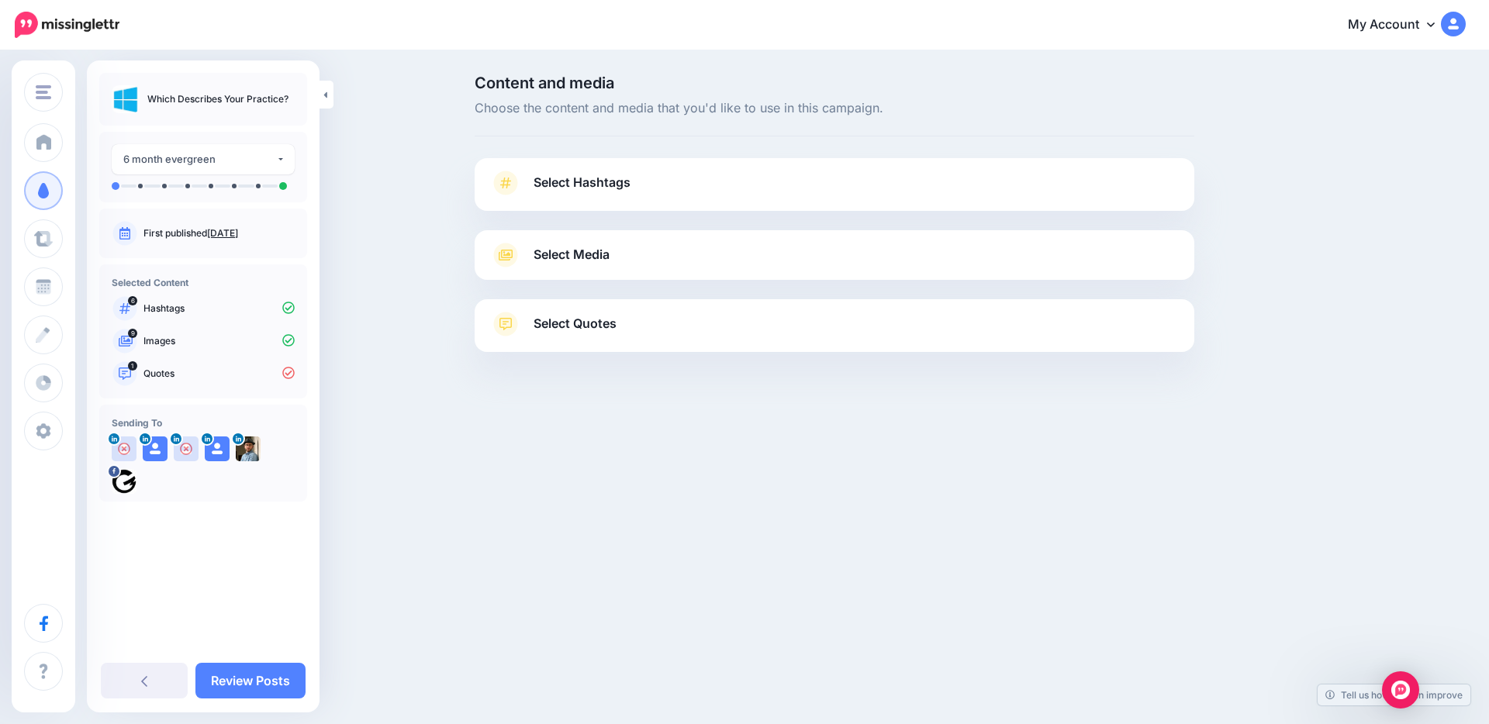
click at [363, 220] on div "Content and media Choose the content and media that you'd like to use in this c…" at bounding box center [744, 252] width 1489 height 401
click at [409, 119] on div "Content and media Choose the content and media that you'd like to use in this c…" at bounding box center [744, 252] width 1489 height 401
click at [393, 254] on div "Content and media Choose the content and media that you'd like to use in this c…" at bounding box center [744, 252] width 1489 height 401
click at [388, 248] on div "Content and media Choose the content and media that you'd like to use in this c…" at bounding box center [744, 252] width 1489 height 401
click at [274, 680] on link "Review Posts" at bounding box center [250, 681] width 110 height 36
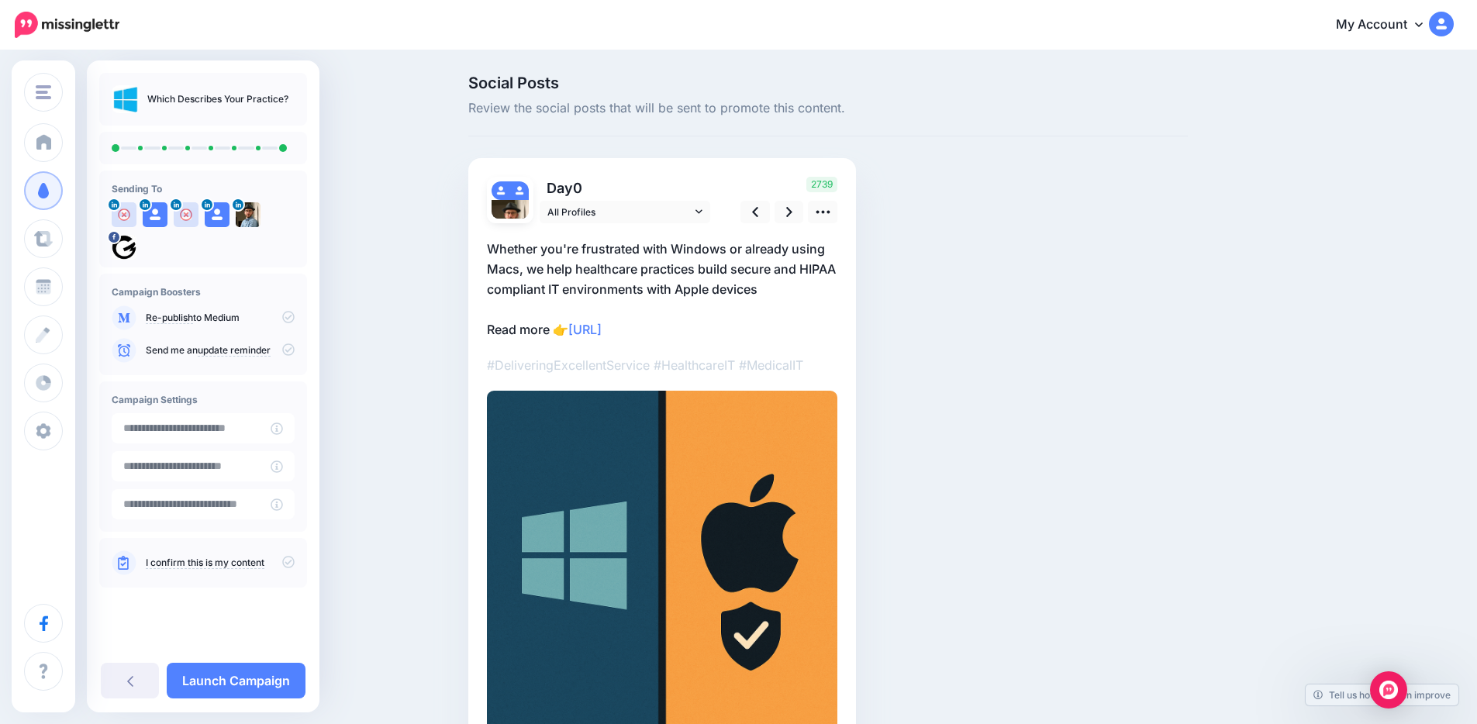
click at [355, 266] on div "Social Posts Review the social posts that will be sent to promote this content.…" at bounding box center [738, 441] width 1477 height 778
click at [371, 291] on div "Social Posts Review the social posts that will be sent to promote this content.…" at bounding box center [738, 441] width 1477 height 778
click at [405, 340] on div "Social Posts Review the social posts that will be sent to promote this content.…" at bounding box center [738, 441] width 1477 height 778
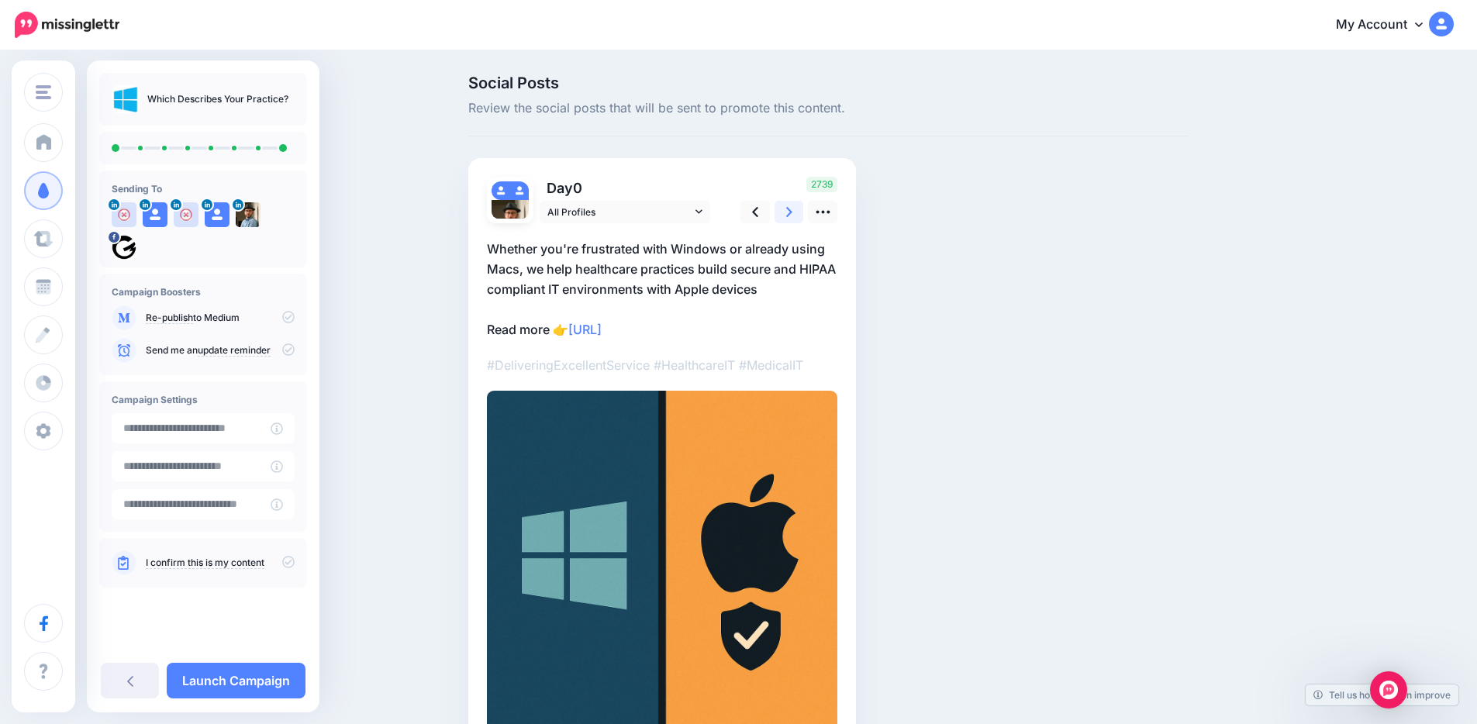
click at [790, 210] on link at bounding box center [788, 212] width 29 height 22
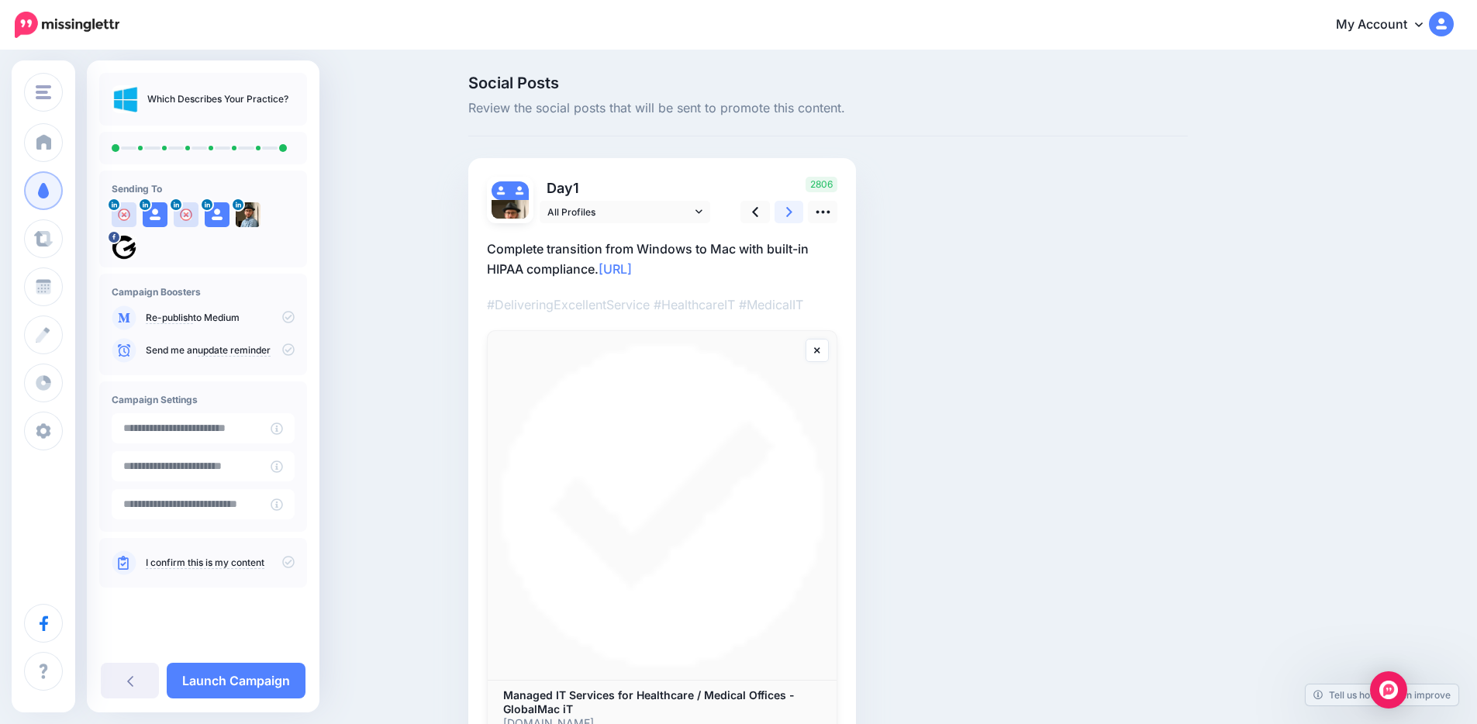
click at [792, 211] on icon at bounding box center [789, 212] width 6 height 16
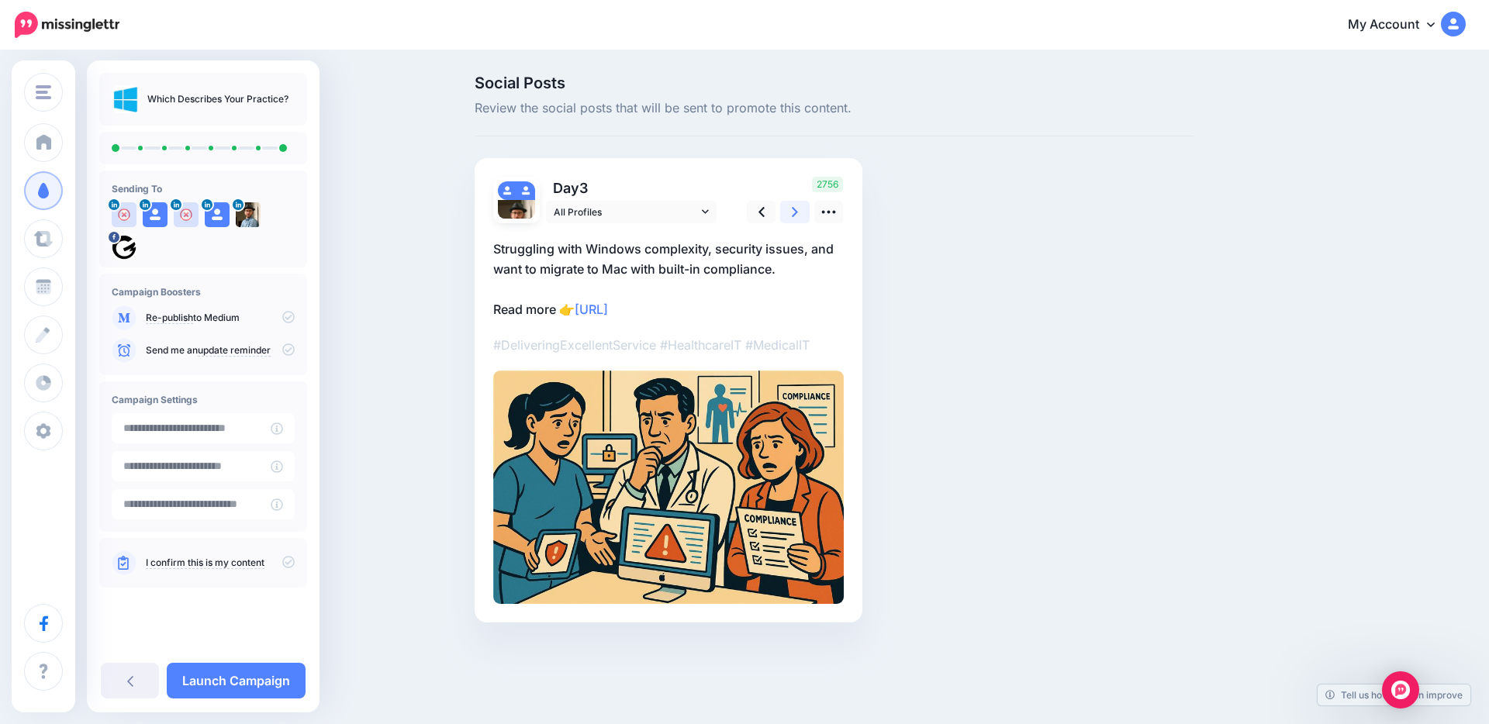
click at [792, 211] on icon at bounding box center [795, 212] width 6 height 16
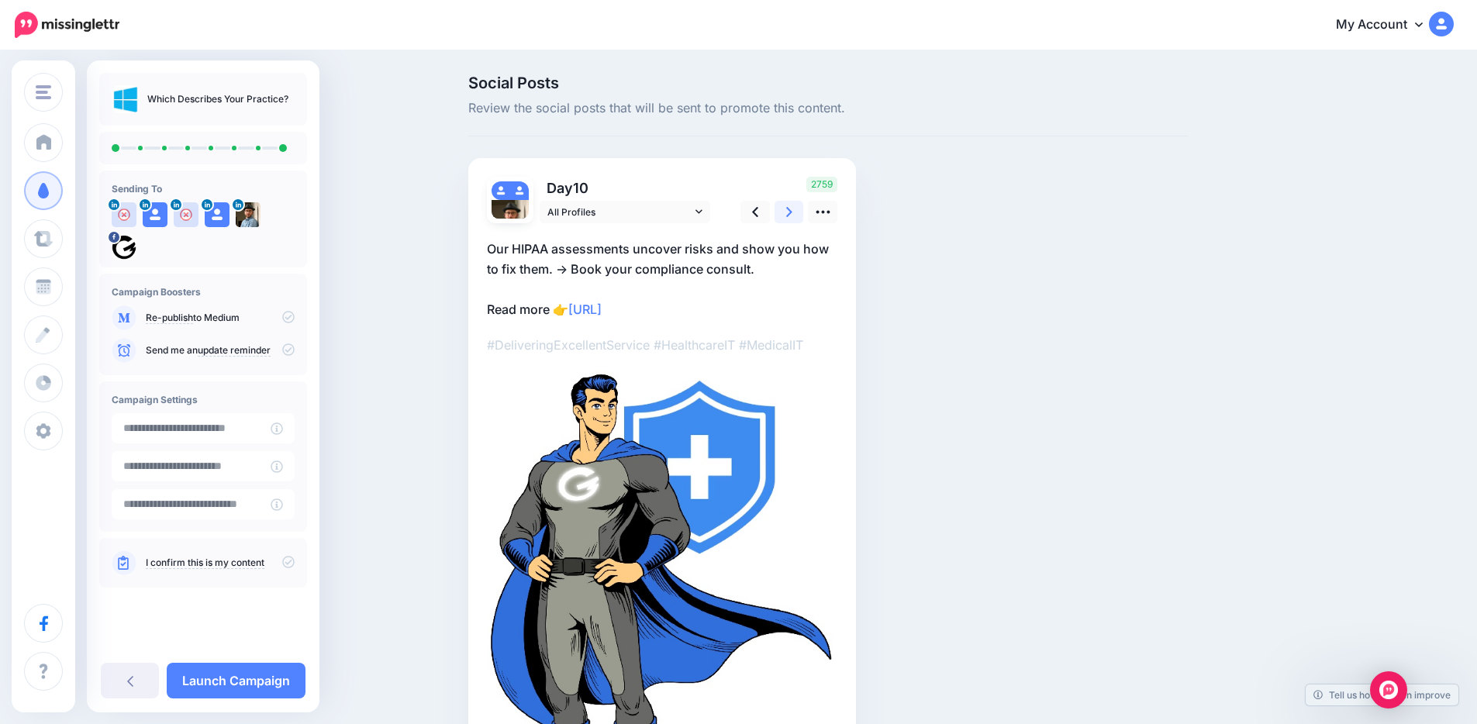
click at [792, 211] on icon at bounding box center [789, 212] width 6 height 16
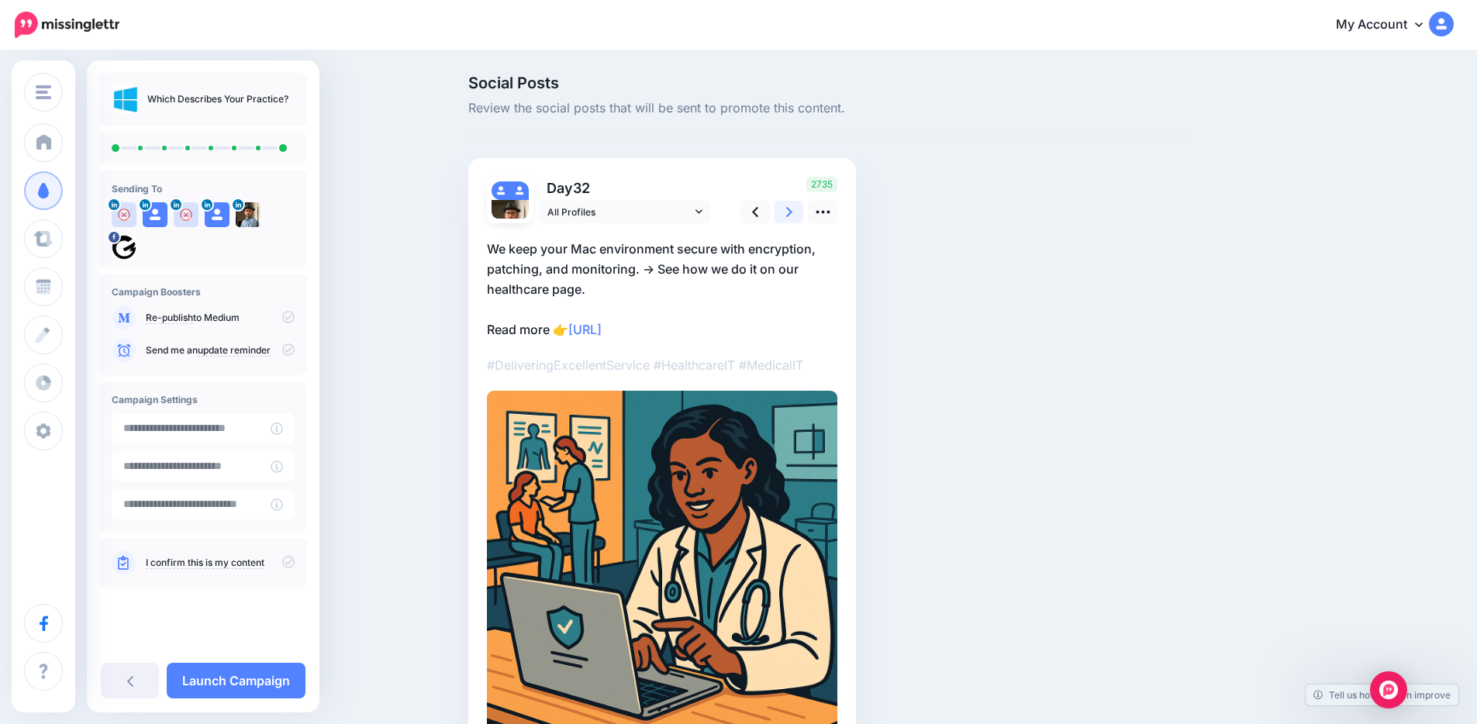
click at [792, 210] on icon at bounding box center [789, 212] width 6 height 16
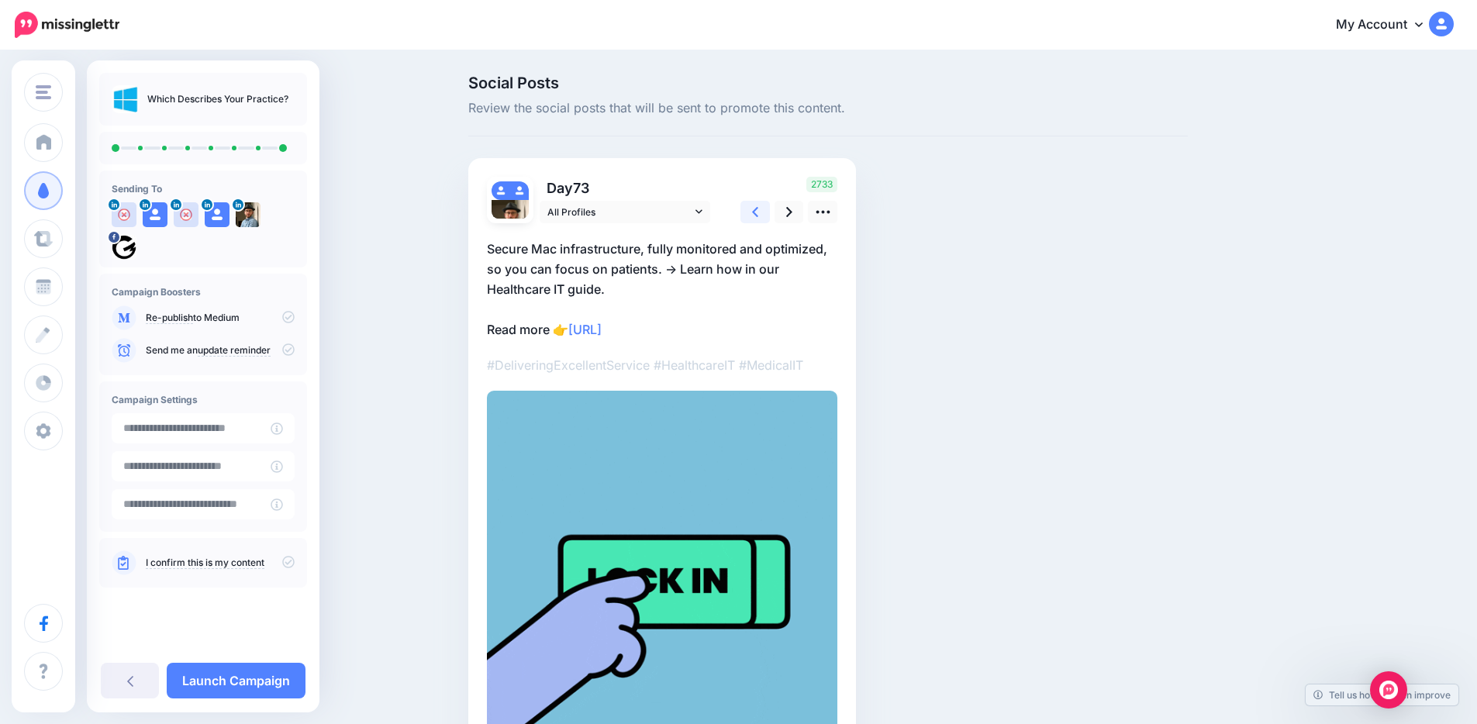
click at [754, 212] on link at bounding box center [754, 212] width 29 height 22
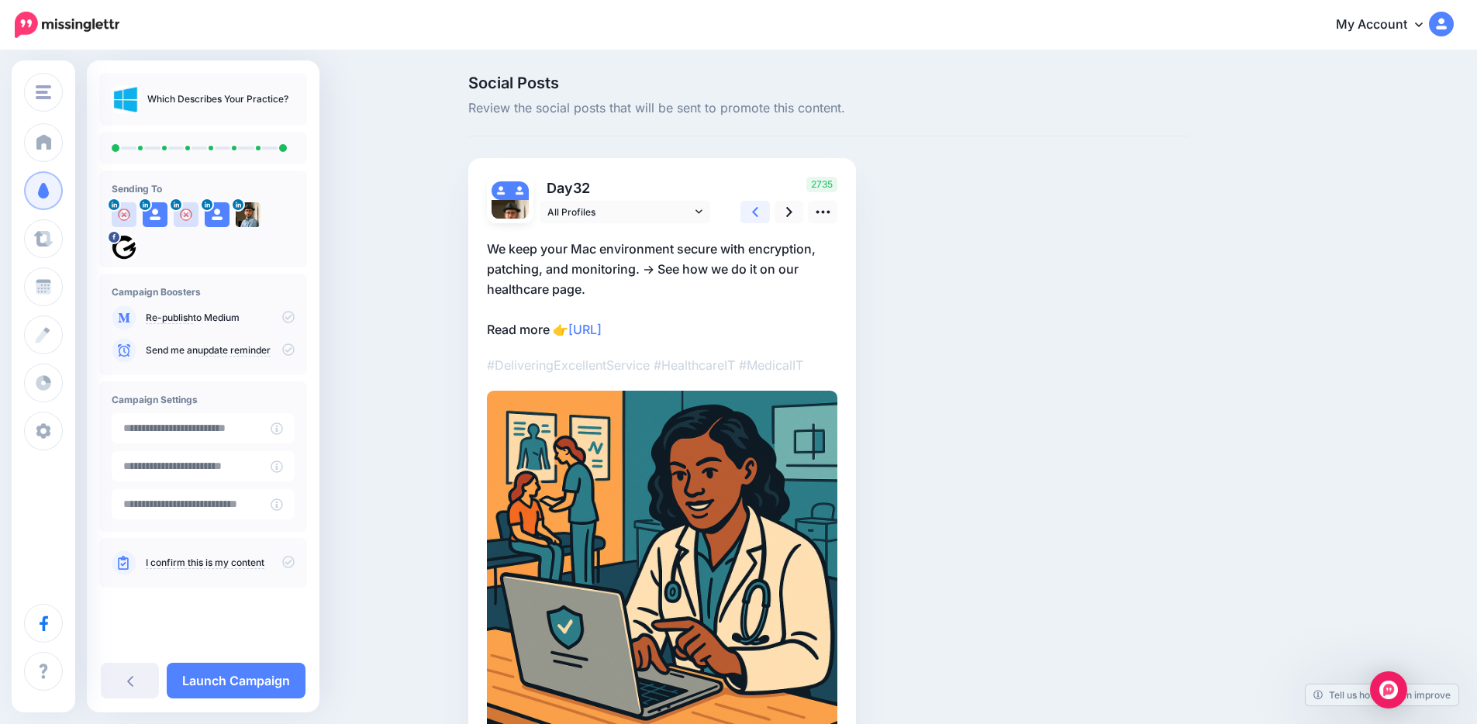
click at [754, 212] on link at bounding box center [754, 212] width 29 height 22
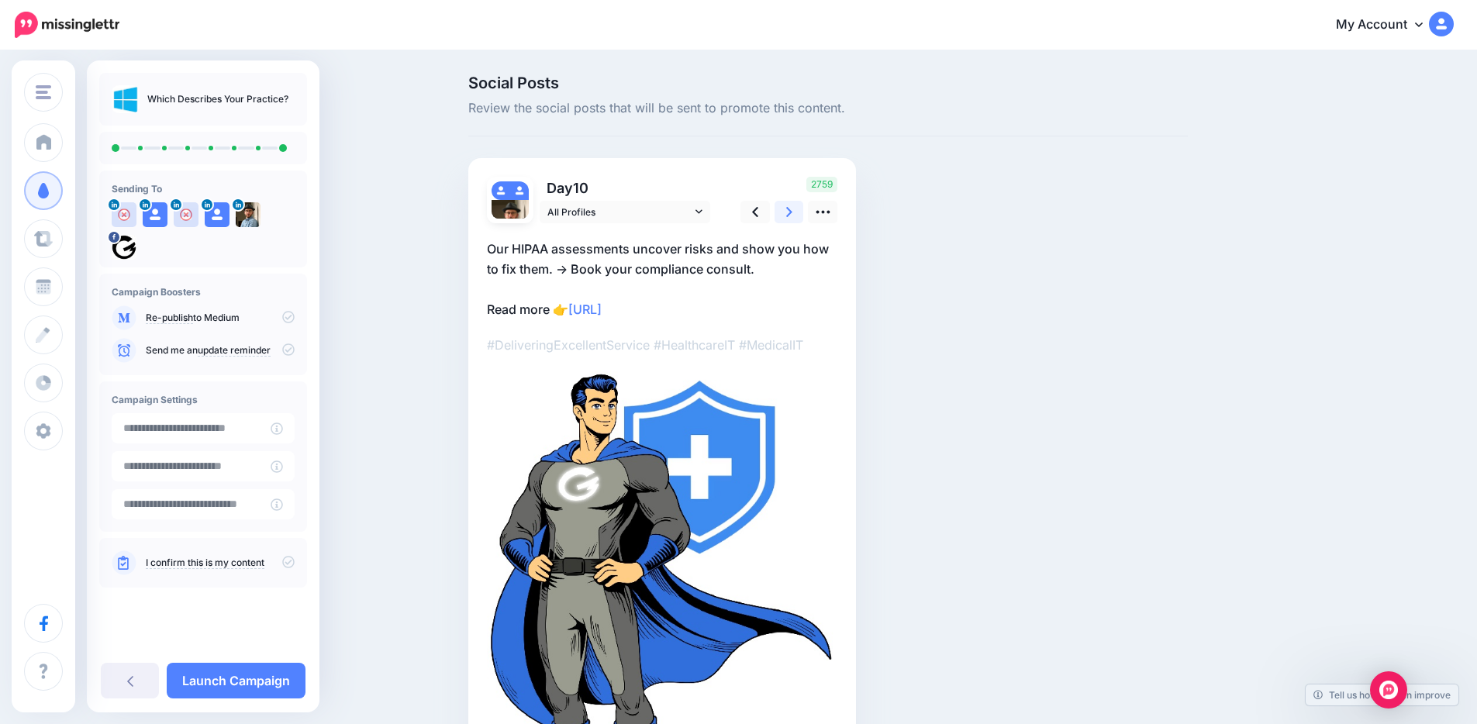
click at [788, 216] on link at bounding box center [788, 212] width 29 height 22
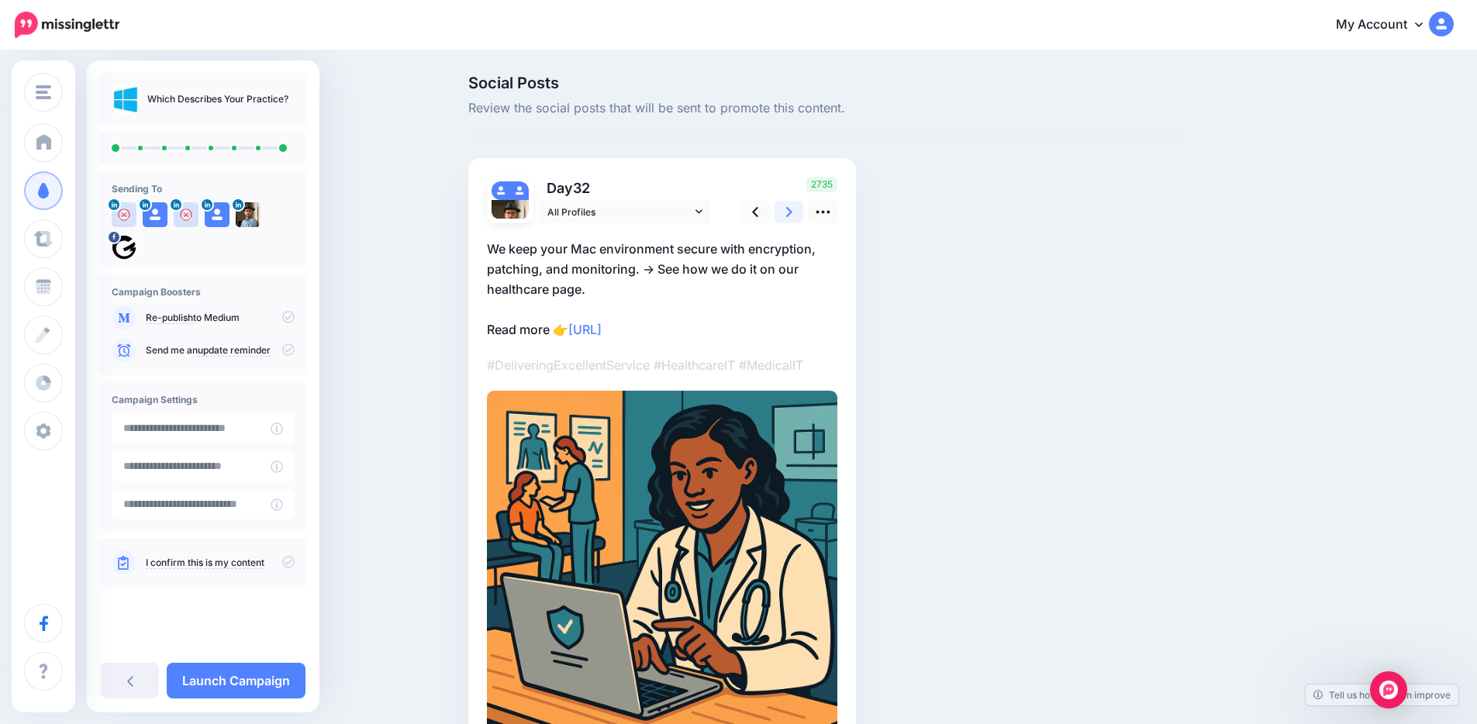
click at [788, 216] on link at bounding box center [788, 212] width 29 height 22
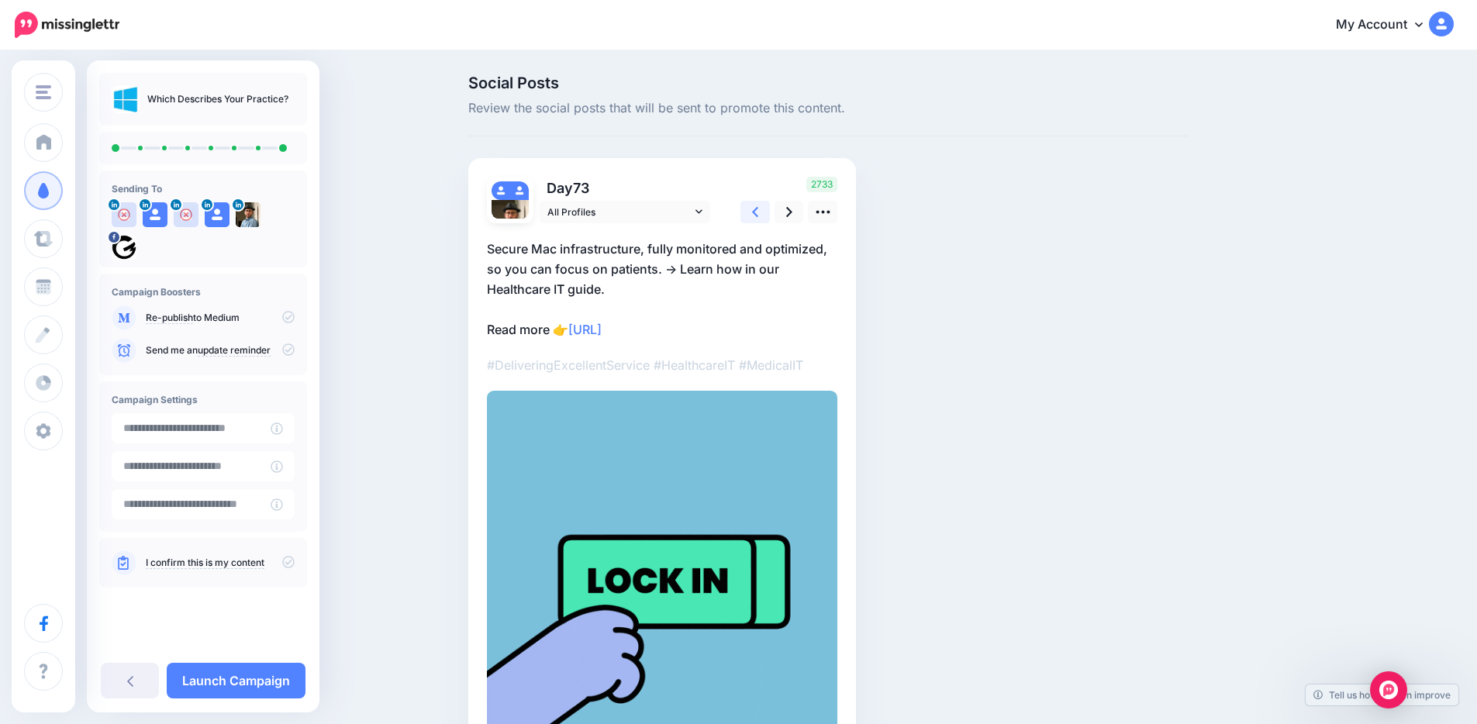
click at [764, 210] on link at bounding box center [754, 212] width 29 height 22
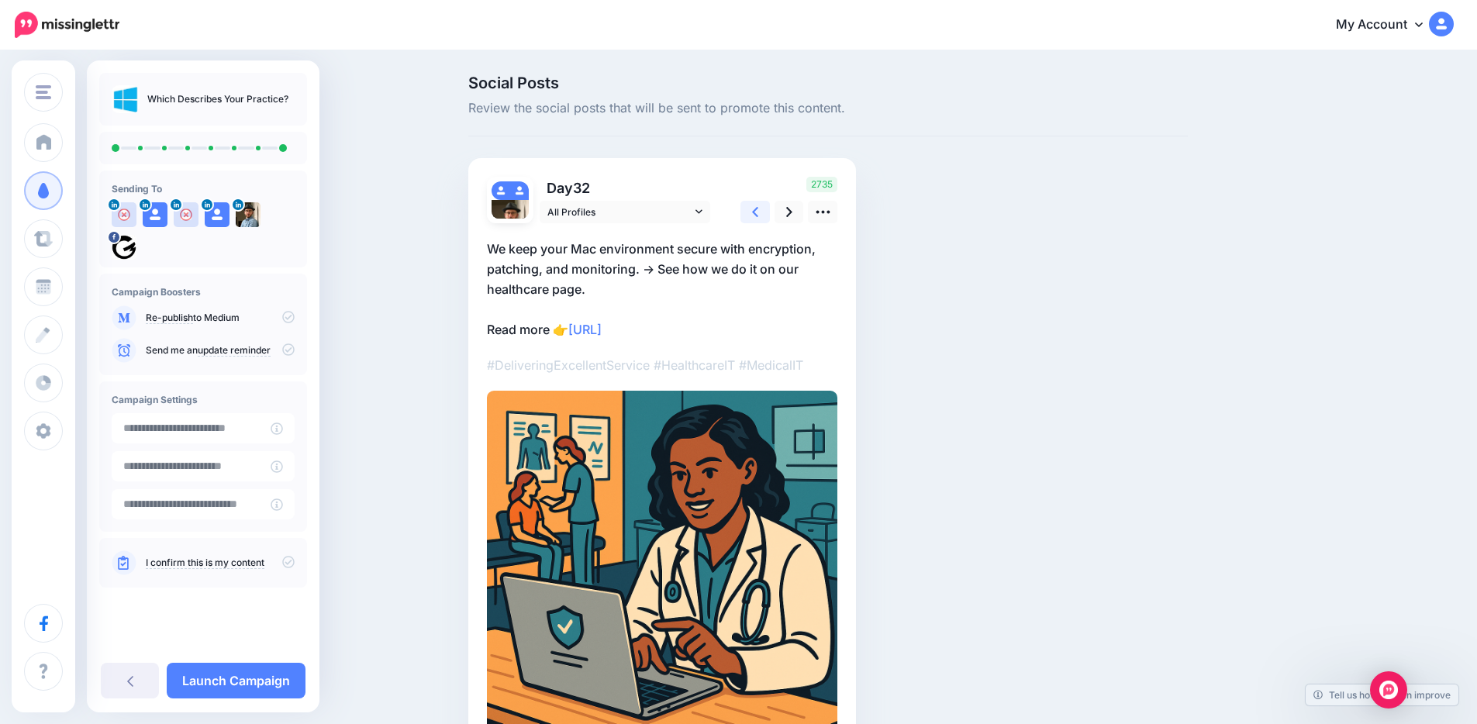
click at [751, 209] on link at bounding box center [754, 212] width 29 height 22
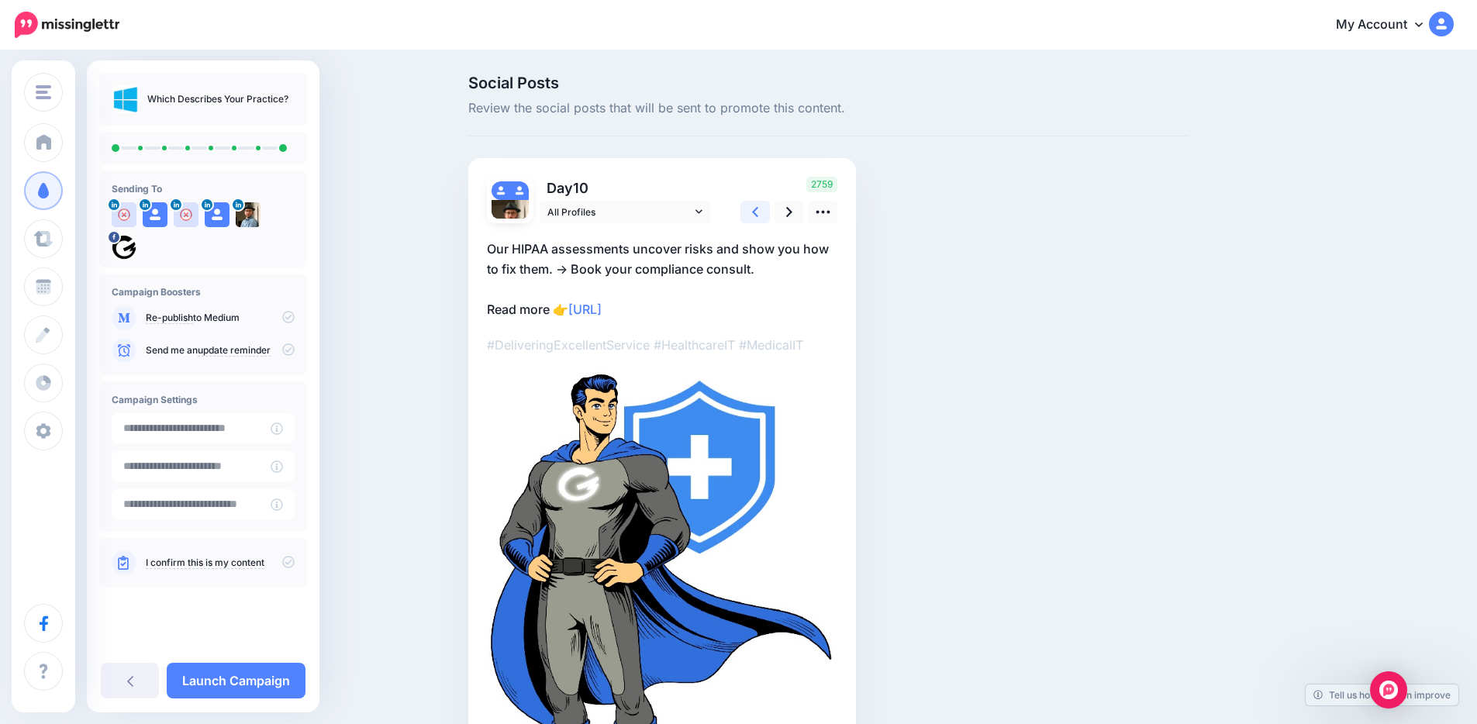
click at [751, 209] on link at bounding box center [754, 212] width 29 height 22
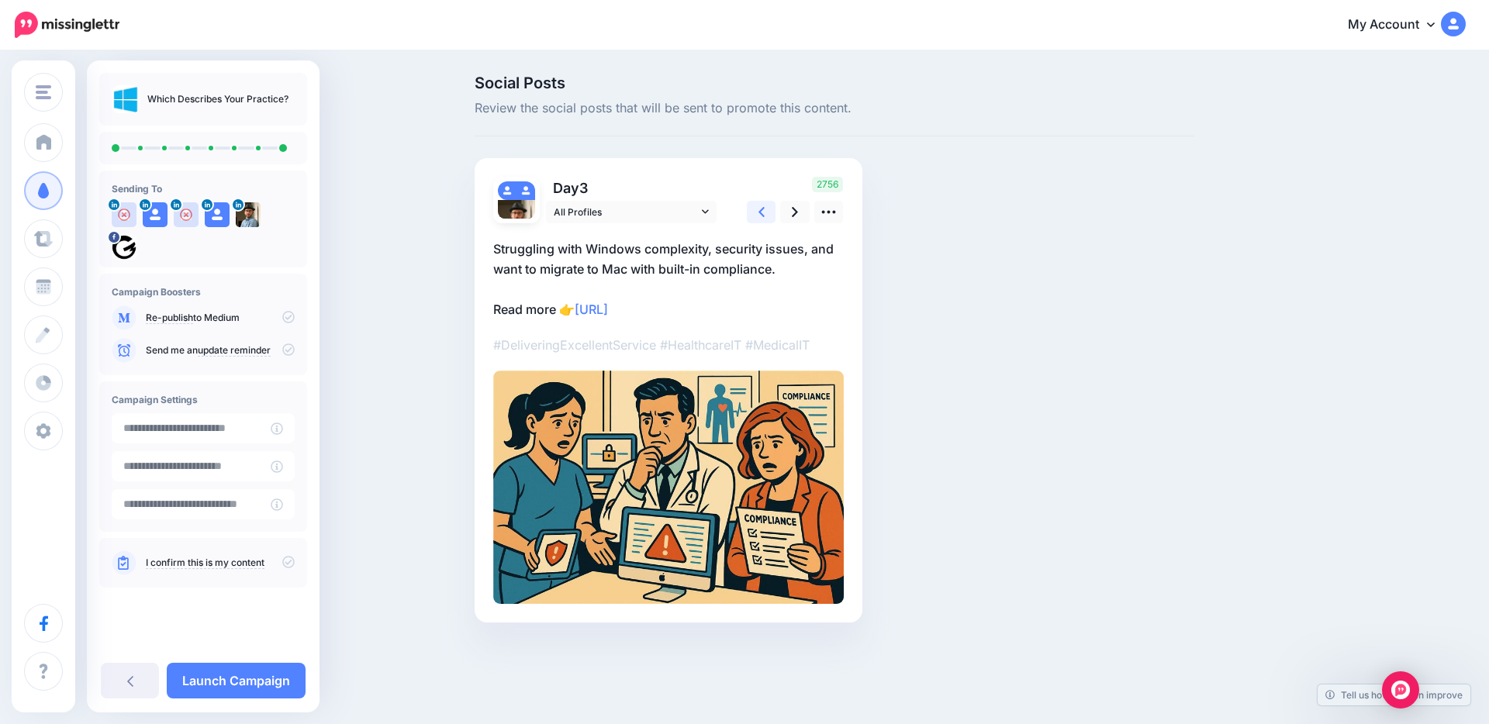
click at [752, 209] on link at bounding box center [761, 212] width 29 height 22
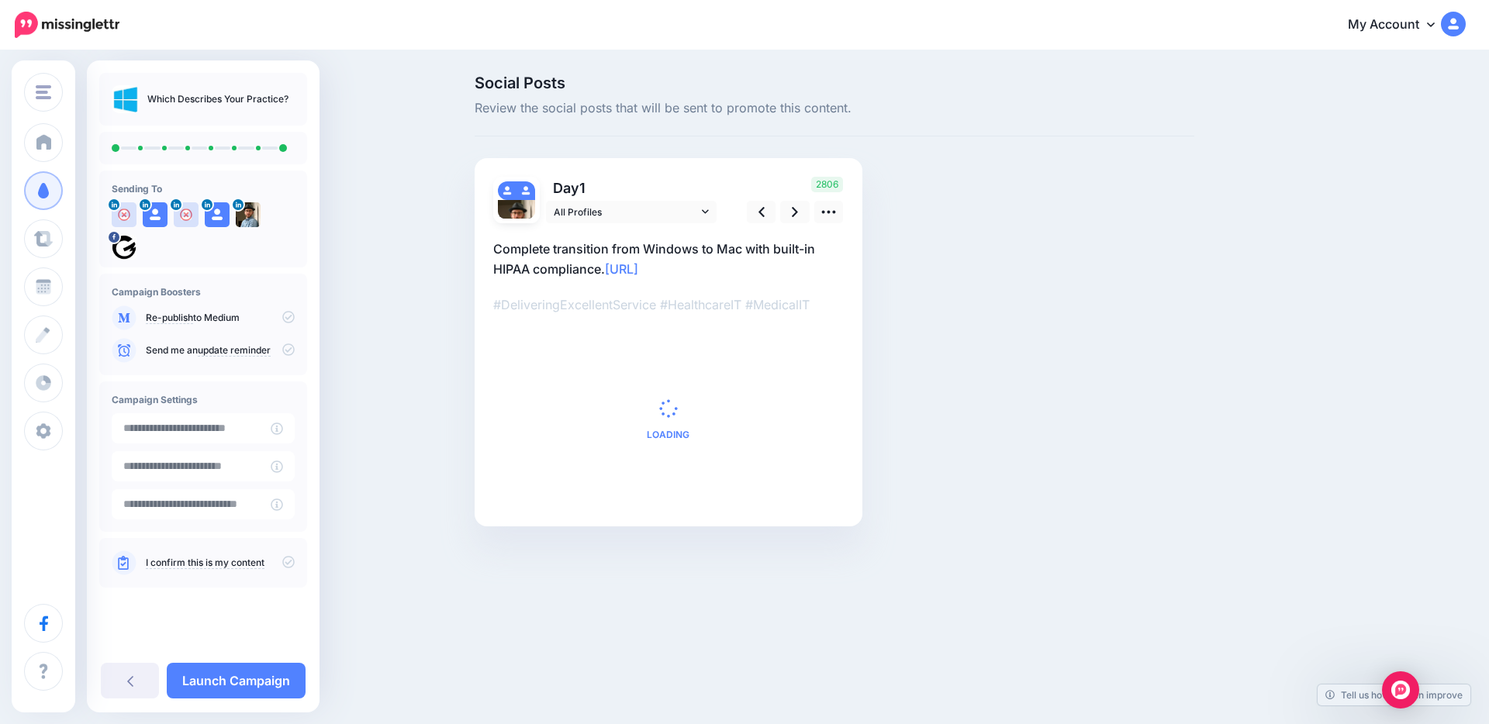
click at [1033, 188] on div "Social Posts Review the social posts that will be sent to promote this content.…" at bounding box center [834, 324] width 743 height 498
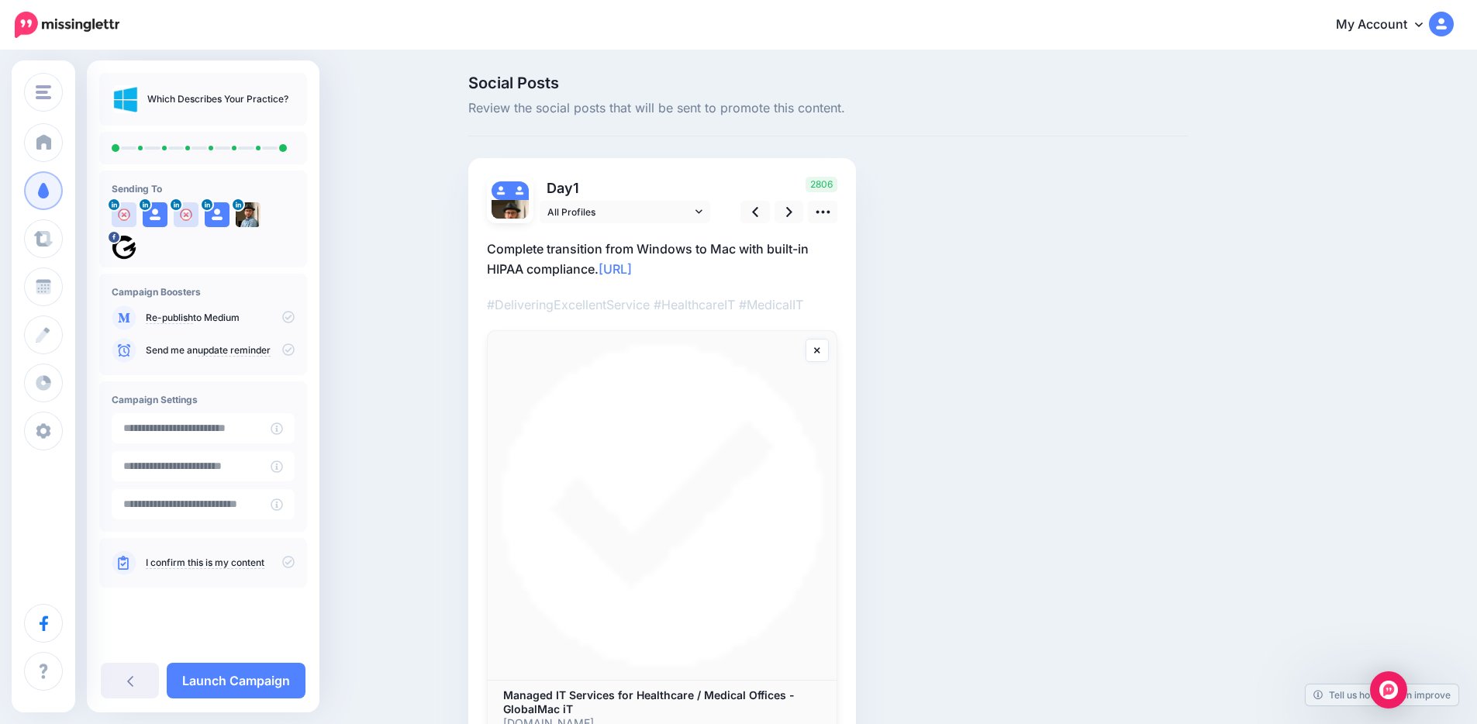
click at [385, 229] on div "Social Posts Review the social posts that will be sent to promote this content.…" at bounding box center [738, 439] width 1477 height 775
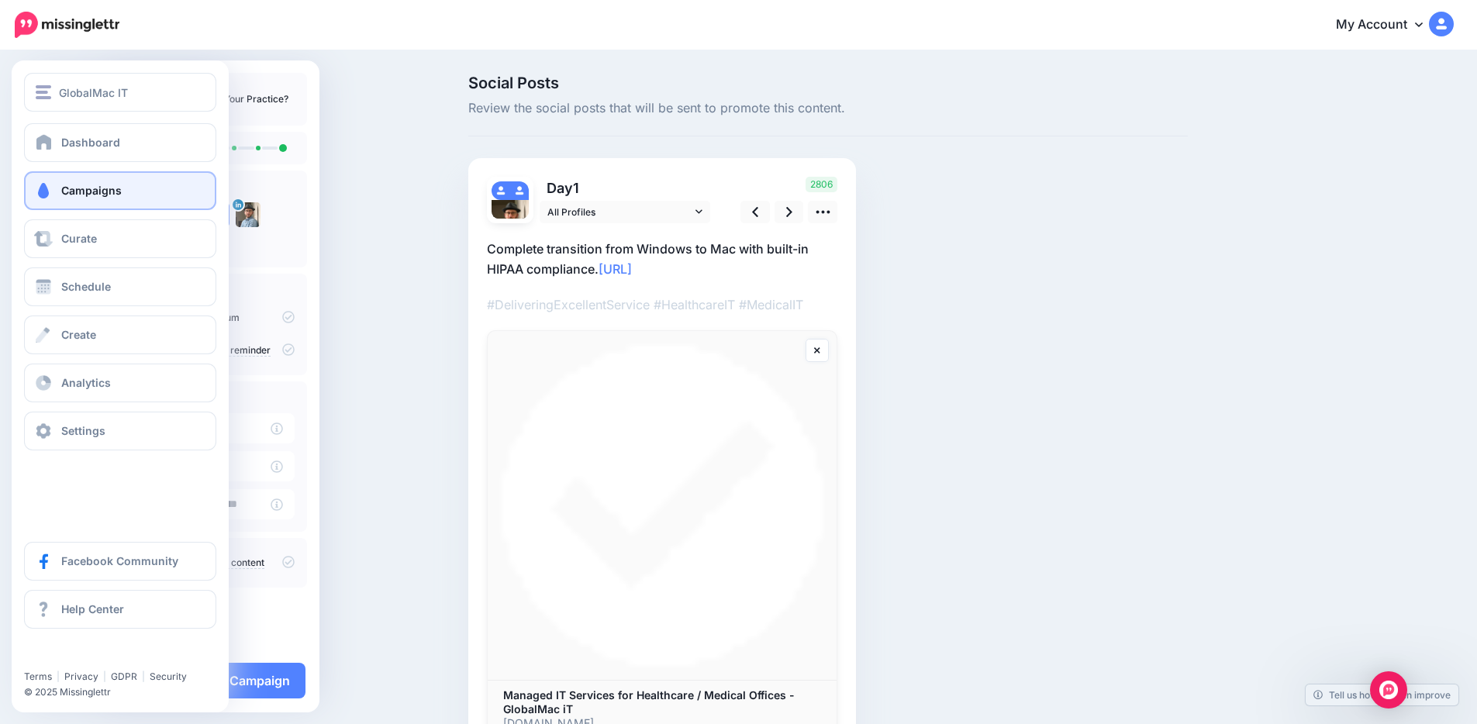
click at [109, 198] on link "Campaigns" at bounding box center [120, 190] width 192 height 39
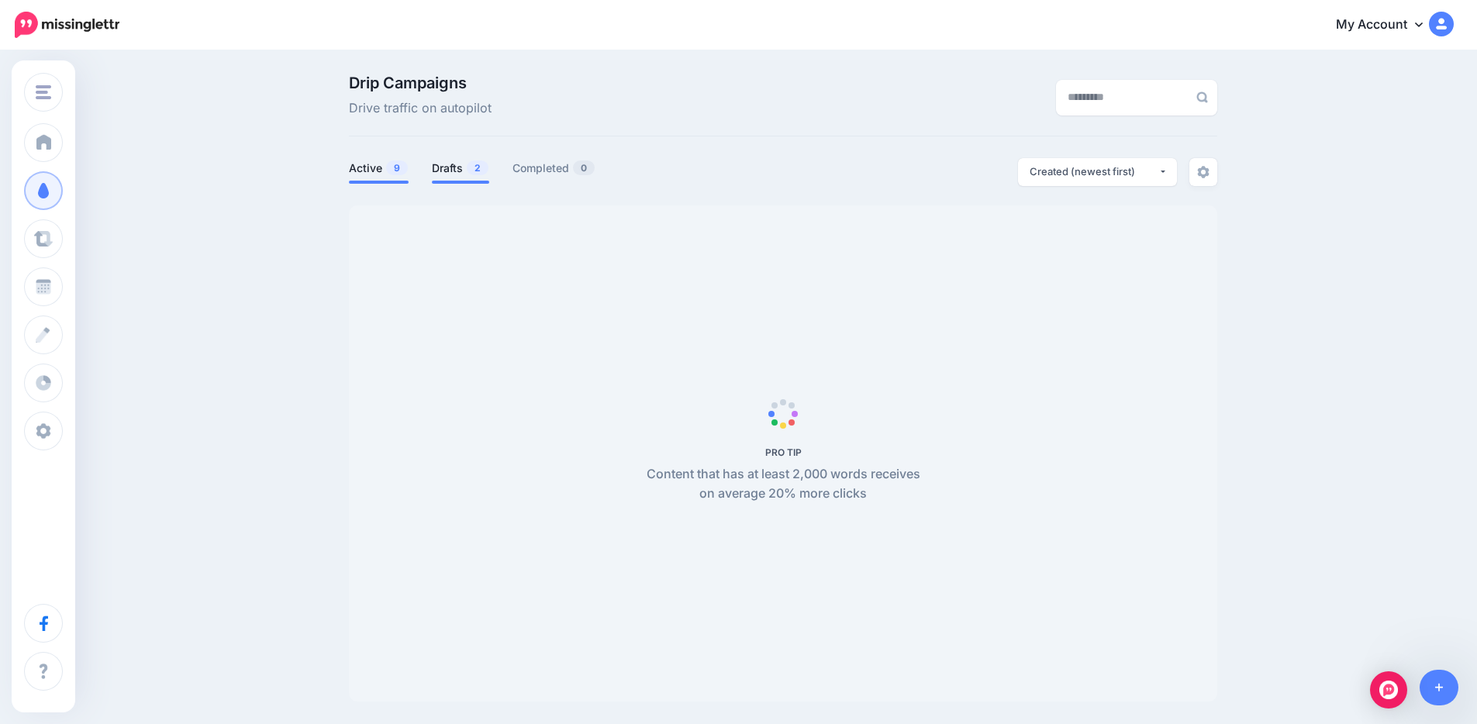
click at [459, 169] on link "Drafts 2" at bounding box center [460, 168] width 57 height 19
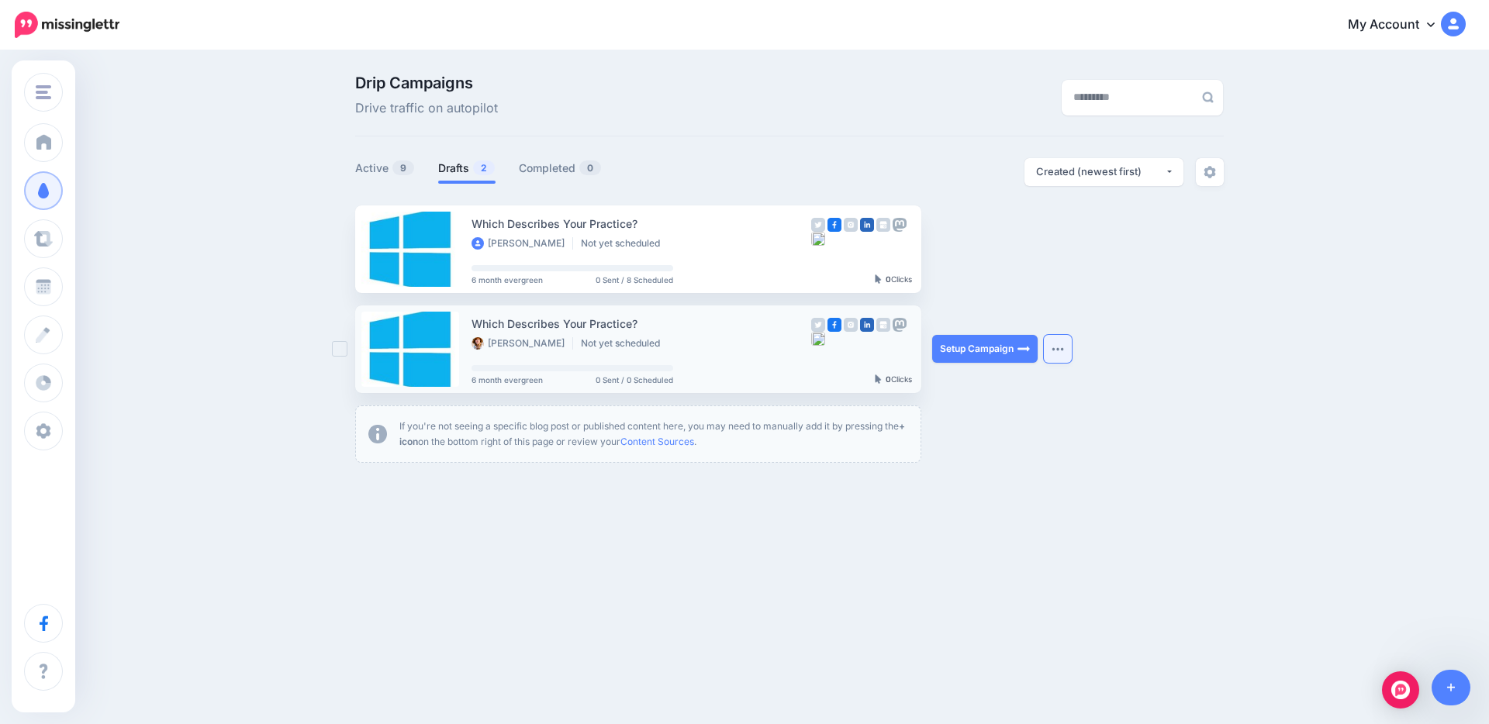
click at [1064, 348] on button "button" at bounding box center [1058, 349] width 28 height 28
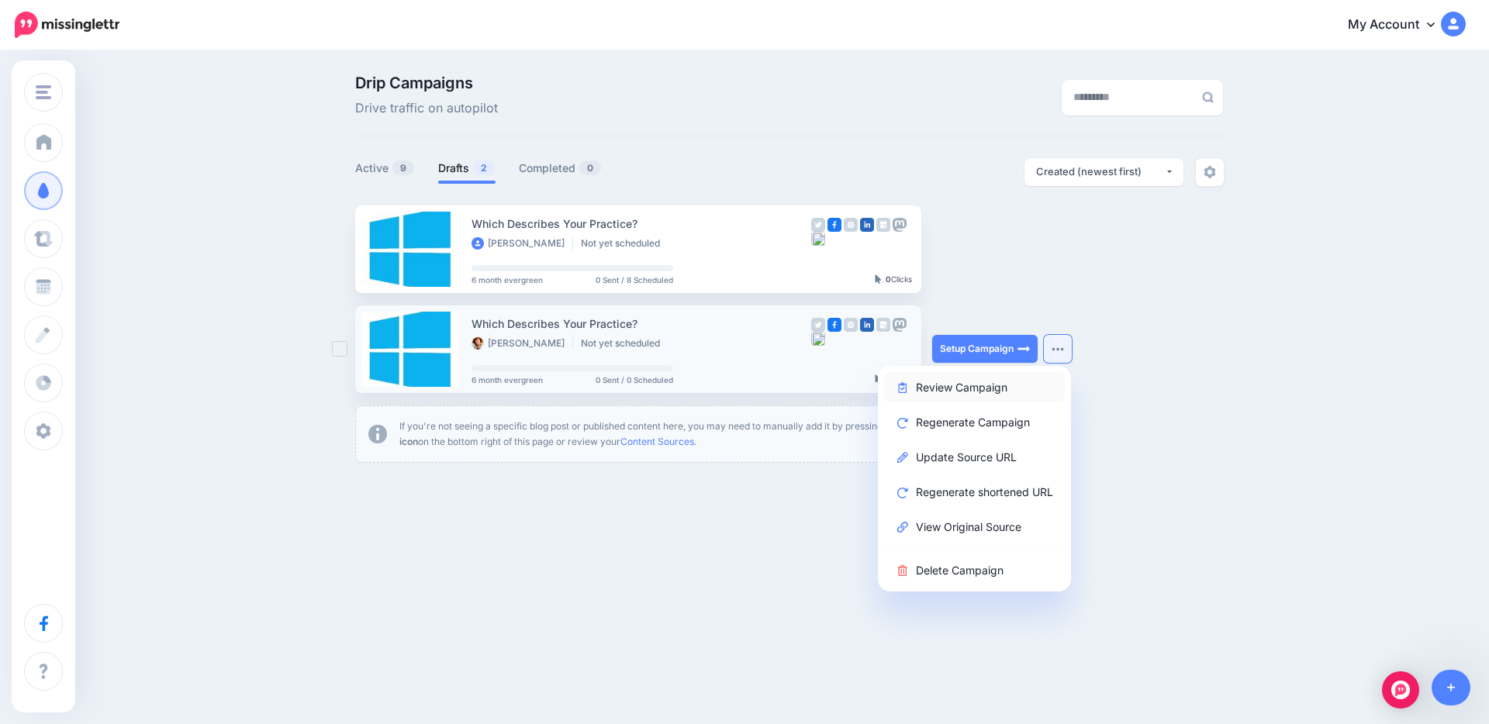
click at [999, 387] on link "Review Campaign" at bounding box center [974, 387] width 181 height 30
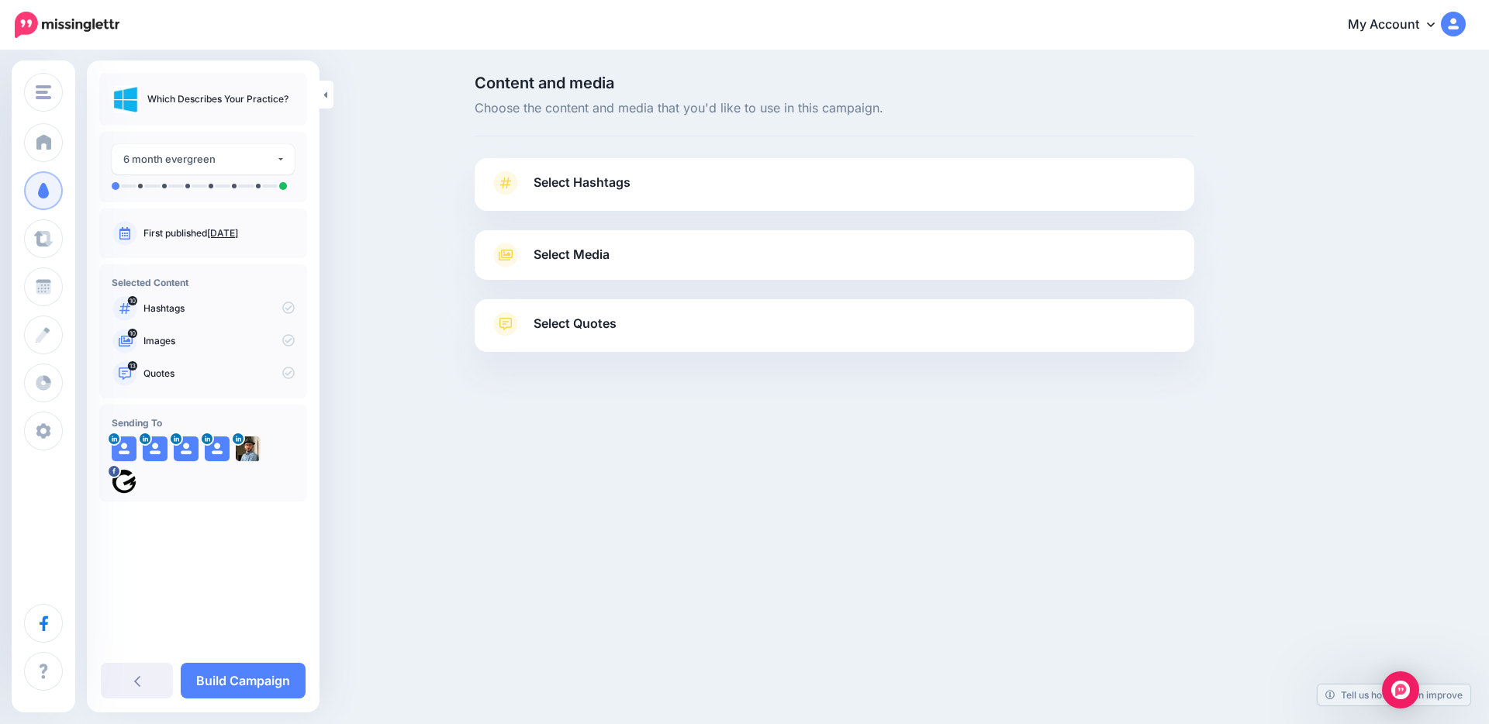
drag, startPoint x: 412, startPoint y: 564, endPoint x: 336, endPoint y: 663, distance: 124.4
click at [412, 565] on div "GlobalMac IT GlobalMac IT Add Workspace Dashboard Campaigns Curate Schedule Cre…" at bounding box center [744, 362] width 1489 height 724
click at [537, 448] on div "Content and media Choose the content and media that you'd like to use in this c…" at bounding box center [744, 252] width 1489 height 401
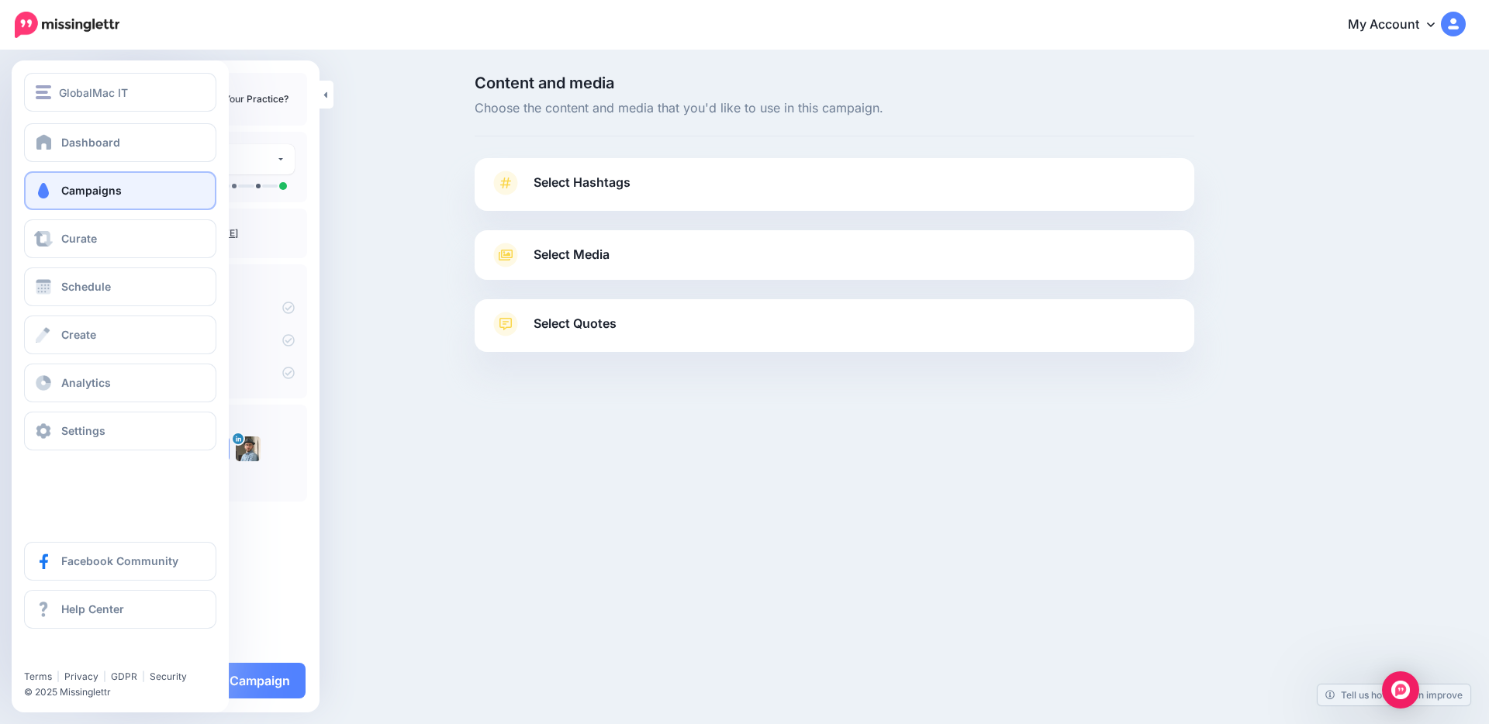
click at [71, 191] on span "Campaigns" at bounding box center [91, 190] width 60 height 13
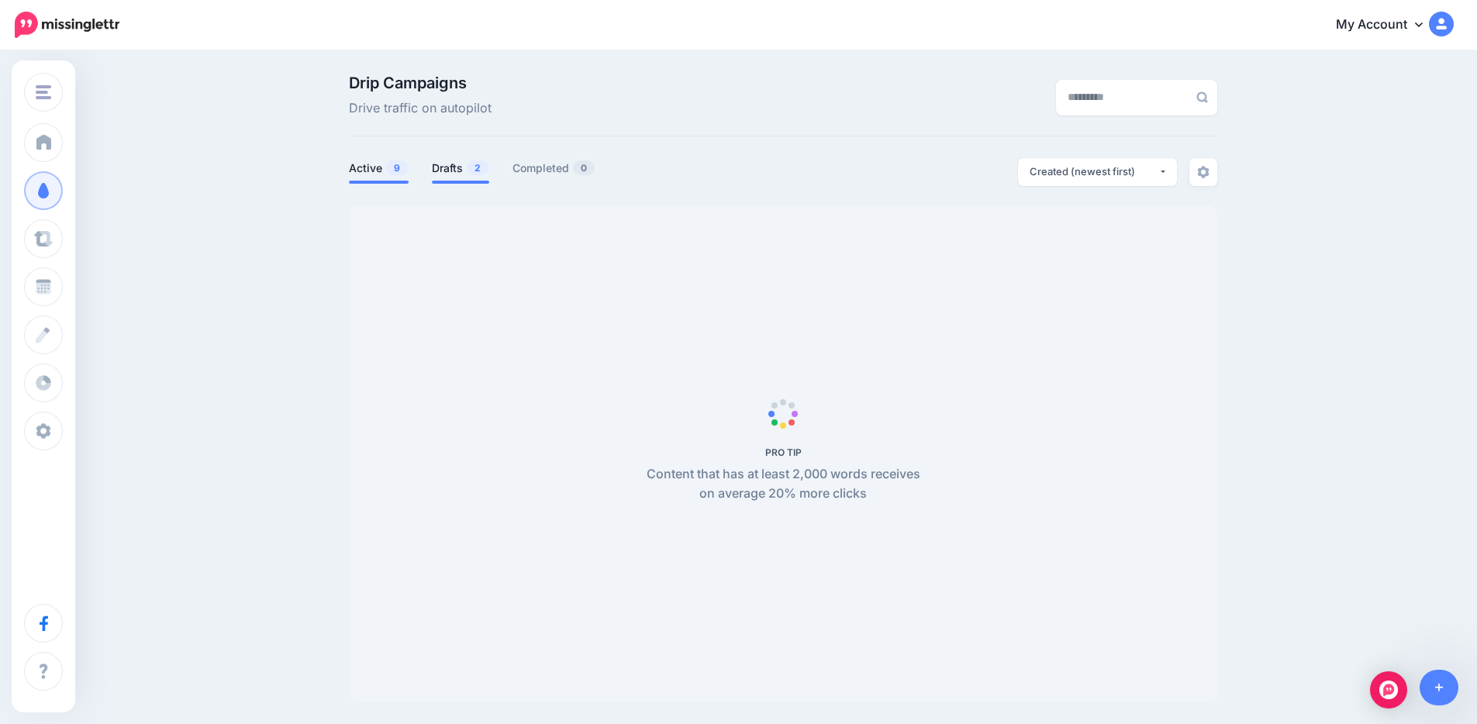
click at [472, 178] on li "Drafts 2" at bounding box center [460, 171] width 57 height 26
click at [450, 167] on link "Drafts 2" at bounding box center [460, 168] width 57 height 19
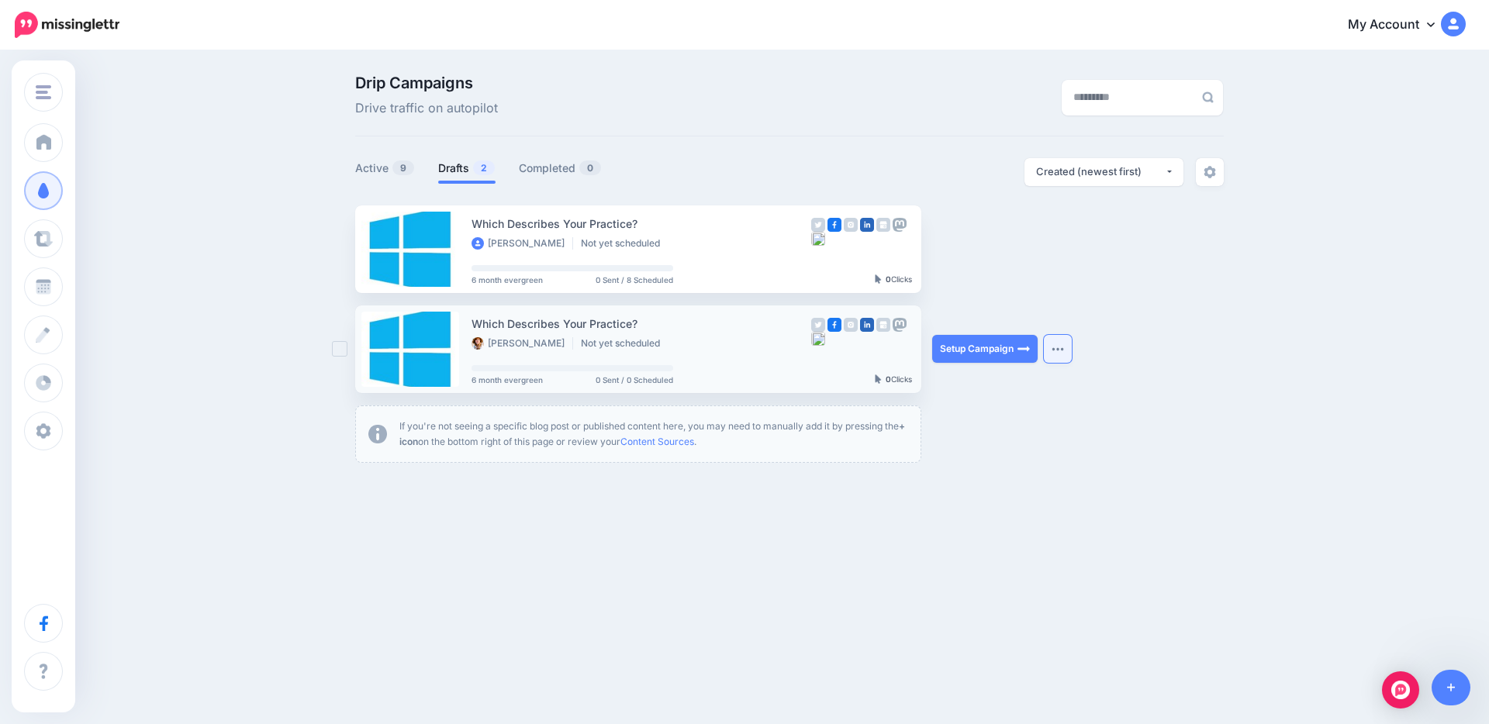
click at [1065, 350] on button "button" at bounding box center [1058, 349] width 28 height 28
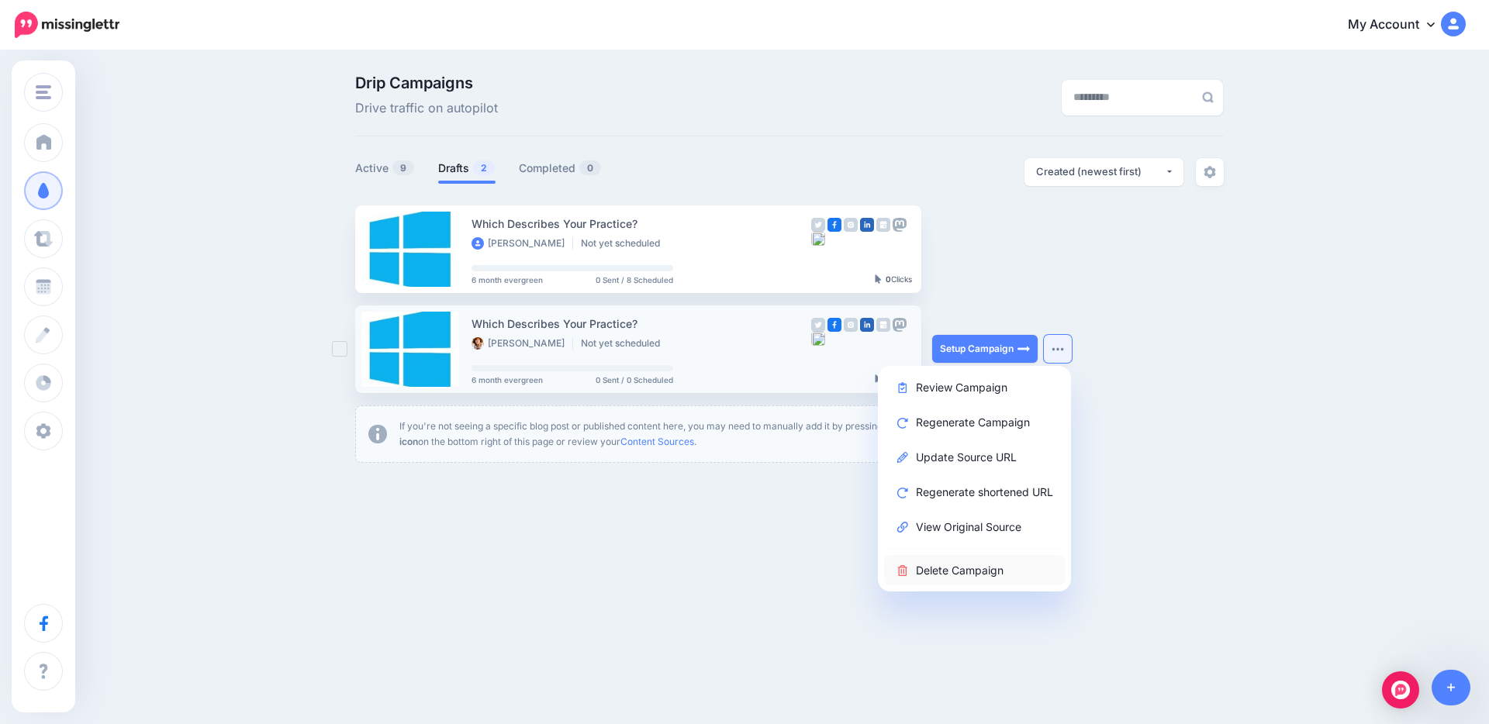
click at [988, 572] on link "Delete Campaign" at bounding box center [974, 570] width 181 height 30
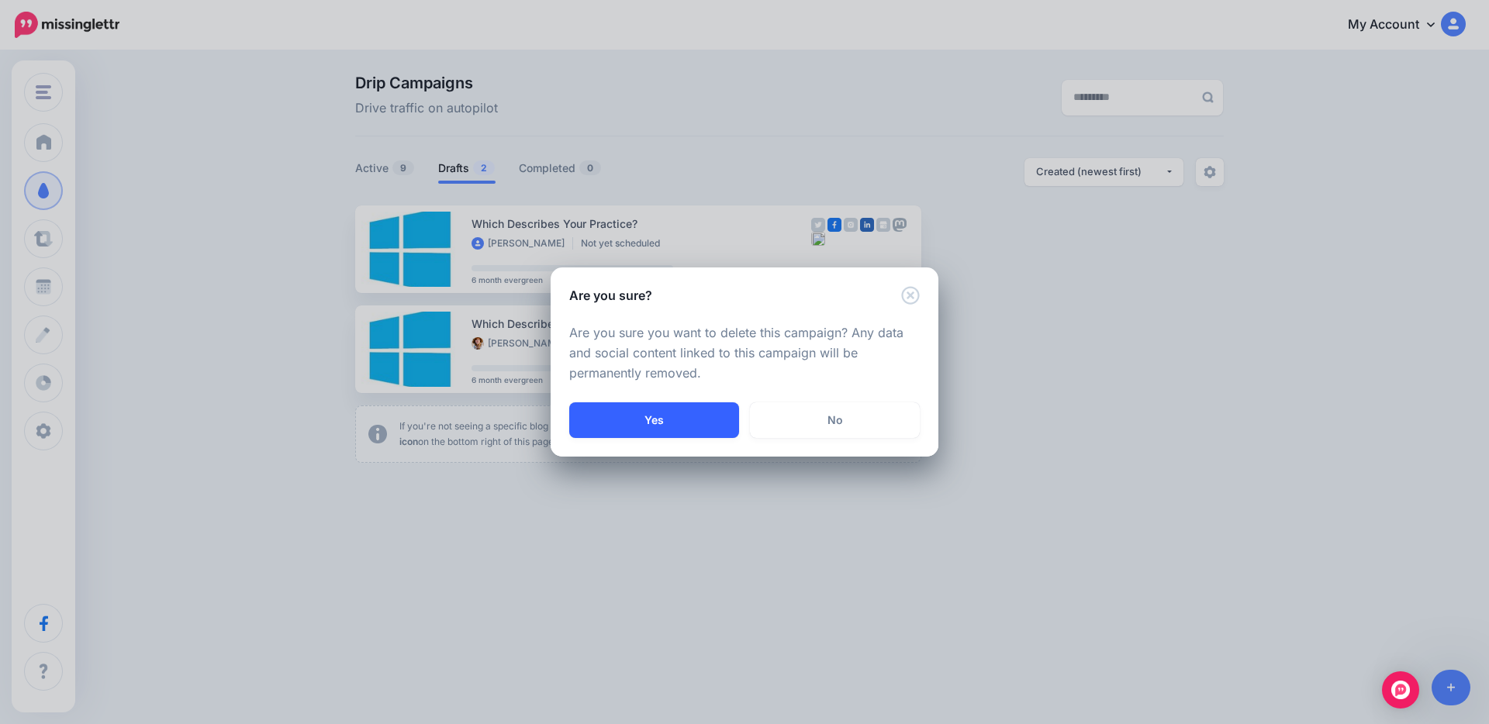
click at [677, 423] on button "Yes" at bounding box center [654, 420] width 170 height 36
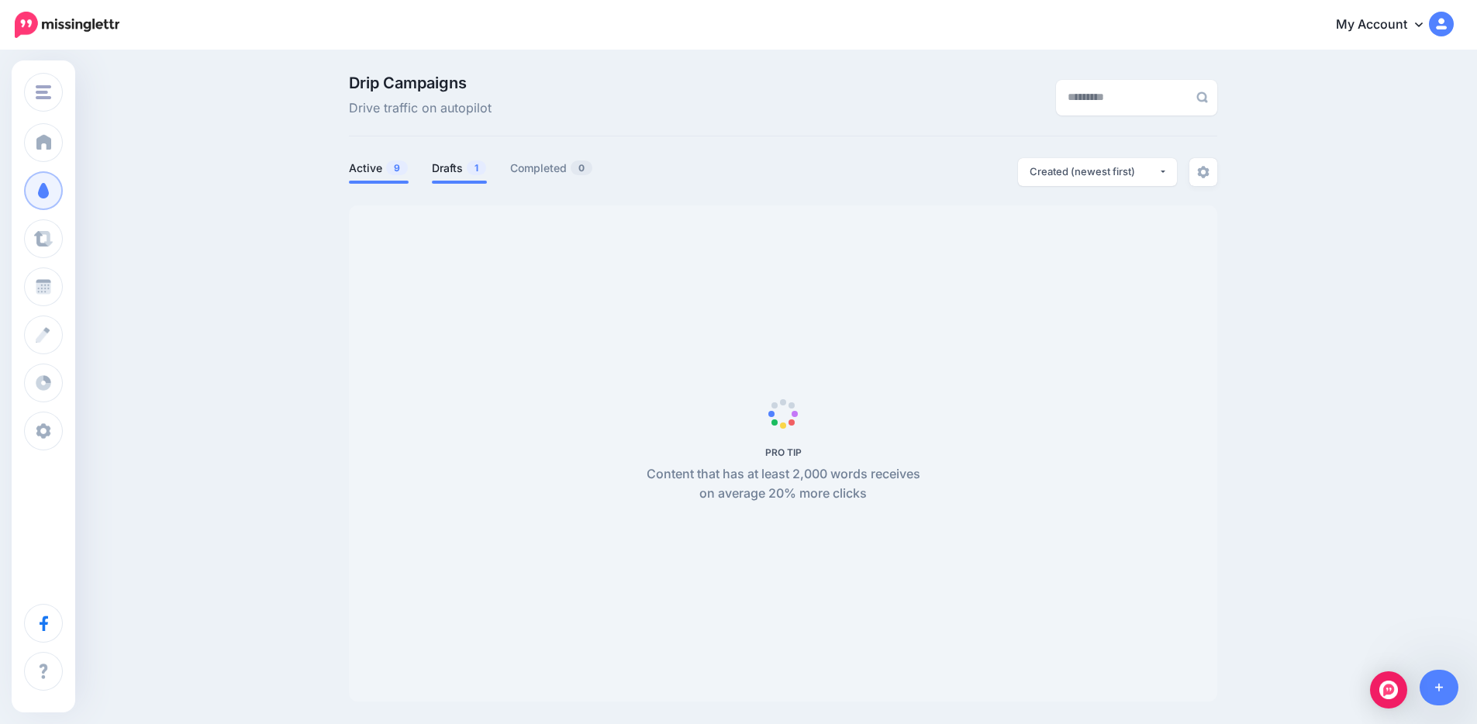
click at [473, 166] on span "1" at bounding box center [476, 167] width 19 height 15
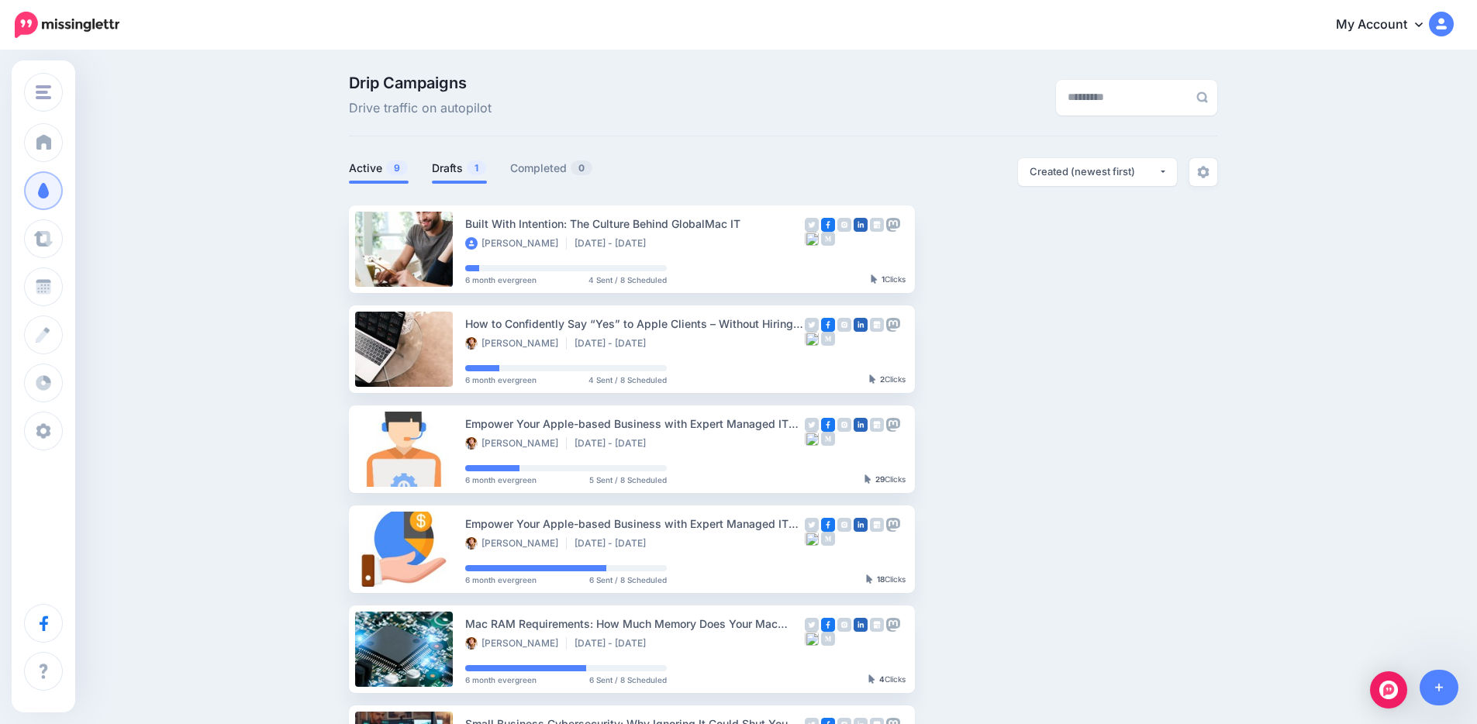
click at [386, 167] on link "Active 9" at bounding box center [379, 168] width 60 height 19
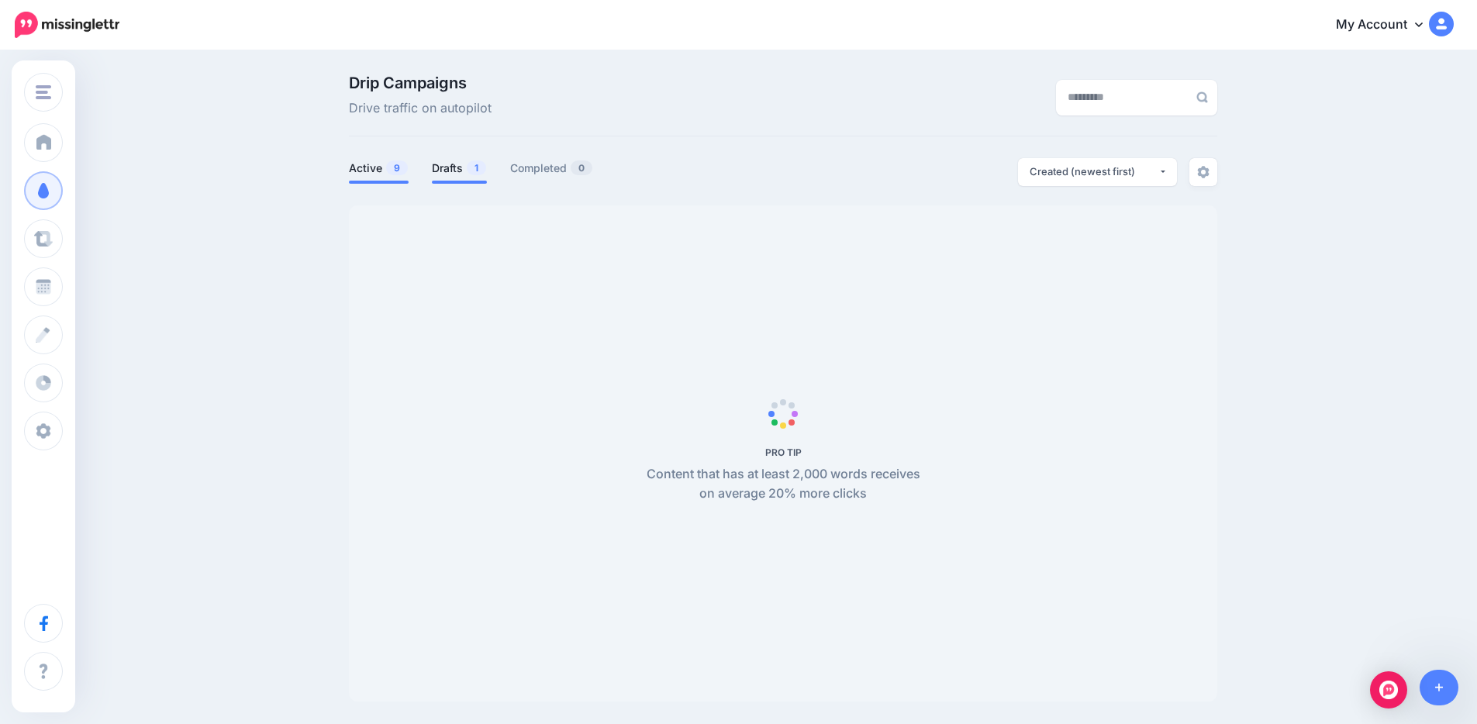
click at [464, 168] on link "Drafts 1" at bounding box center [459, 168] width 55 height 19
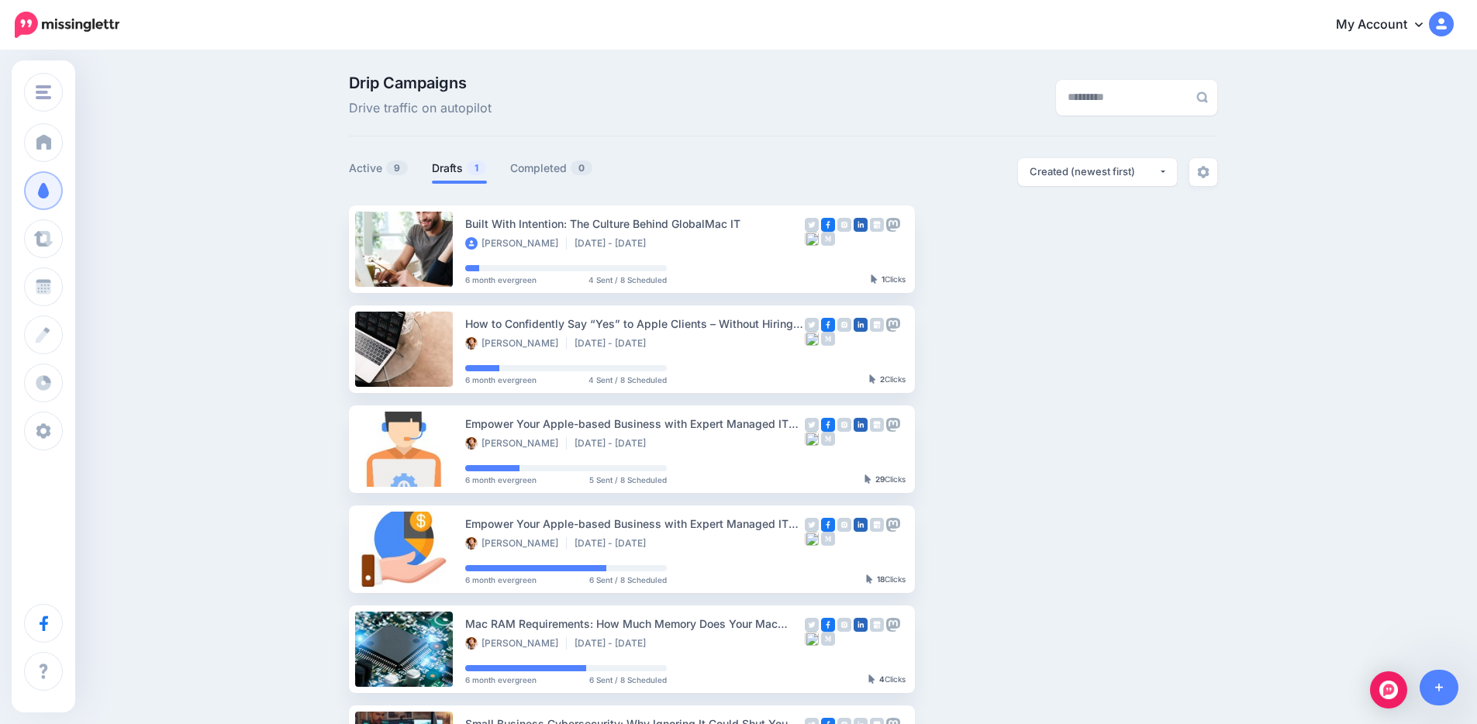
click at [467, 169] on link "Drafts 1" at bounding box center [459, 168] width 55 height 19
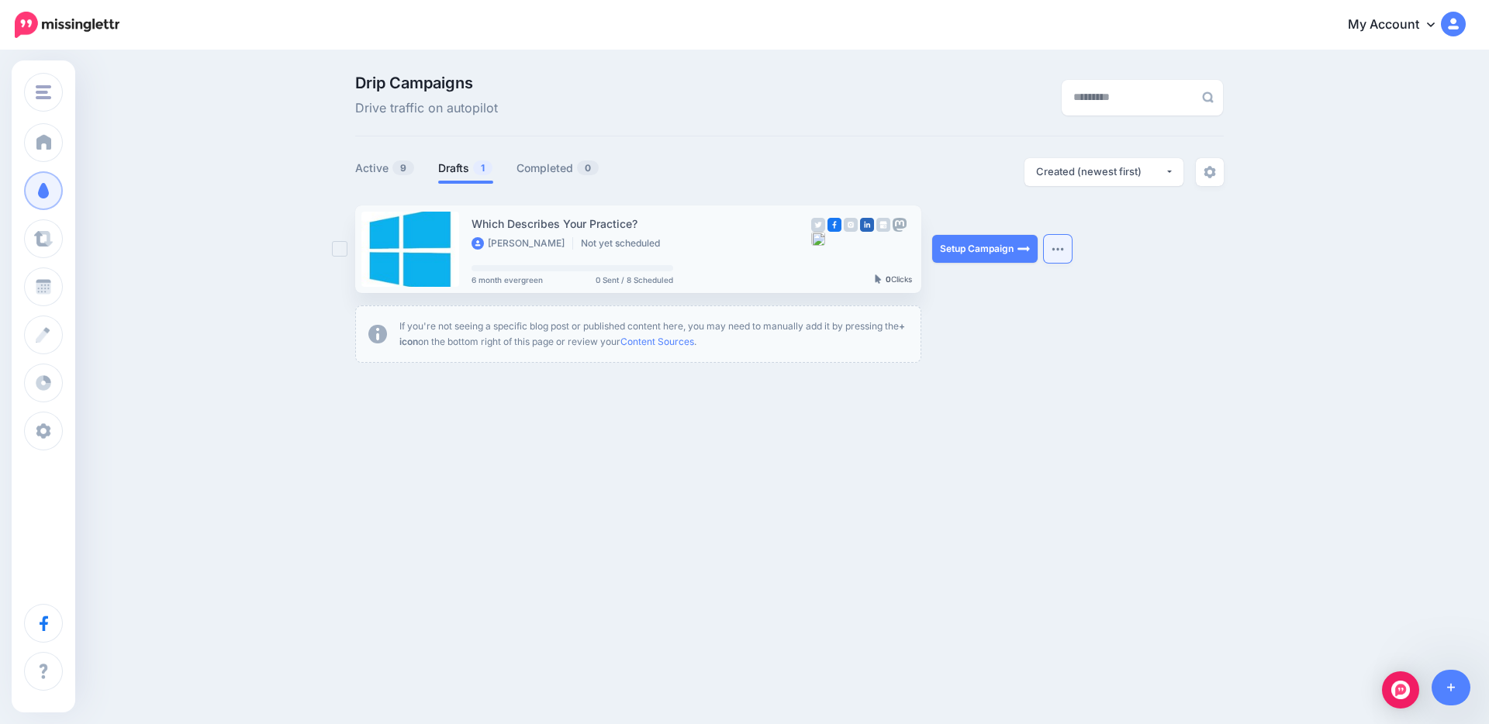
click at [1054, 249] on img "button" at bounding box center [1057, 249] width 12 height 5
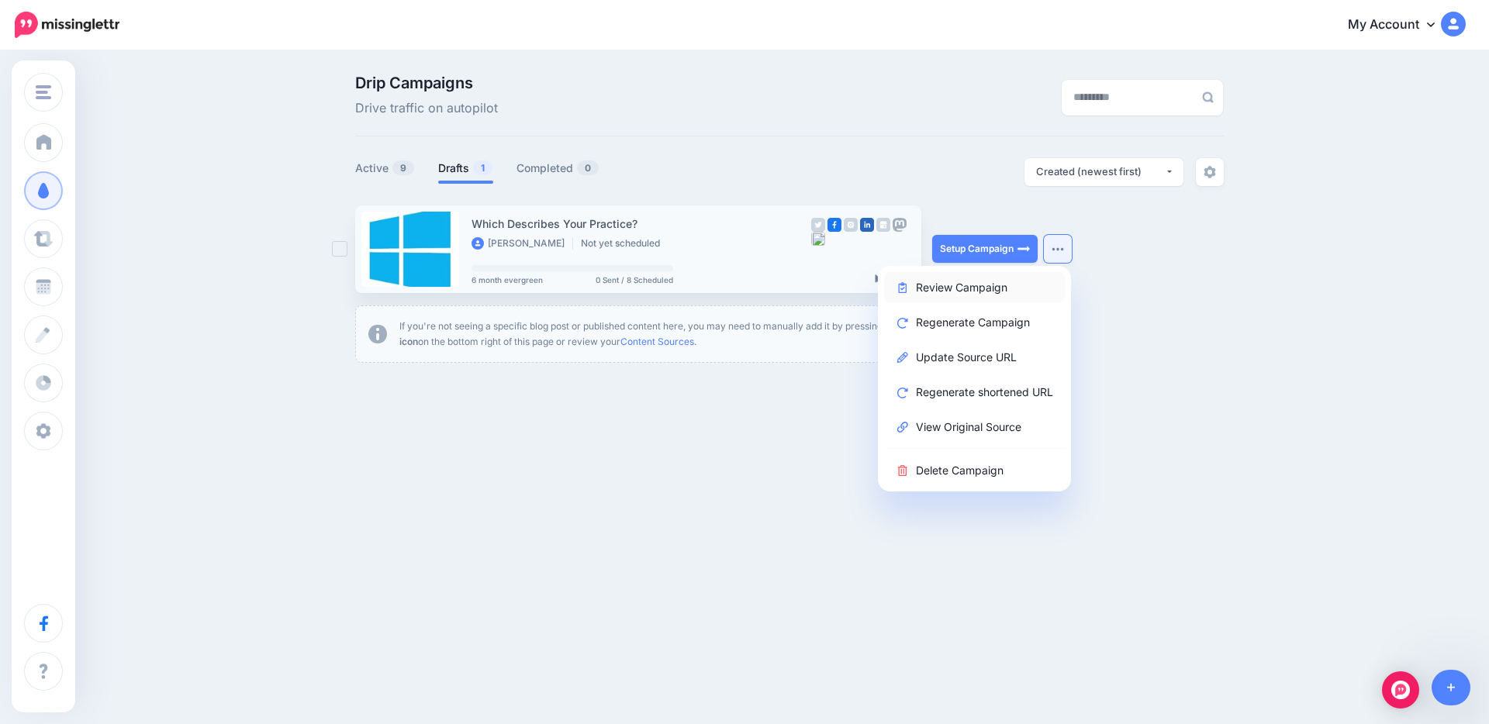
click at [969, 287] on link "Review Campaign" at bounding box center [974, 287] width 181 height 30
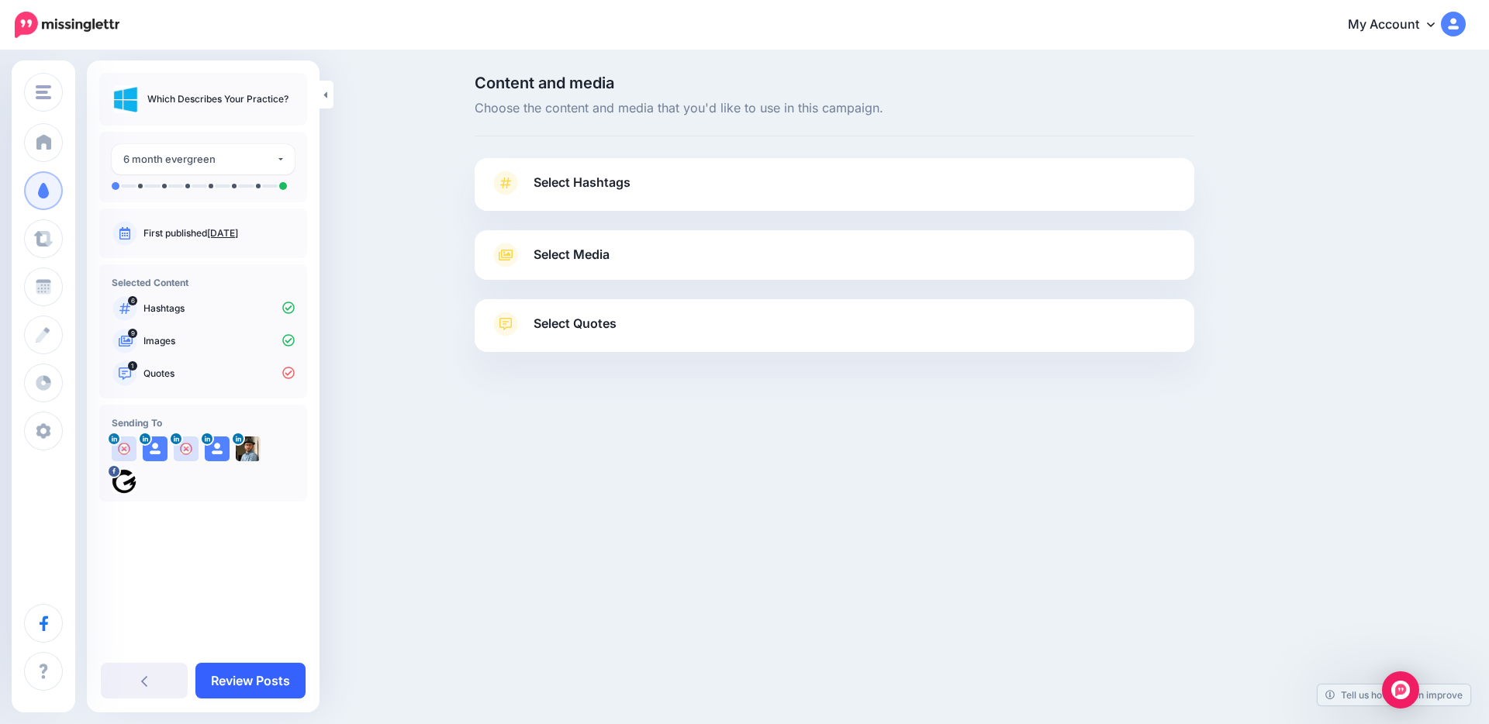
click at [263, 683] on link "Review Posts" at bounding box center [250, 681] width 110 height 36
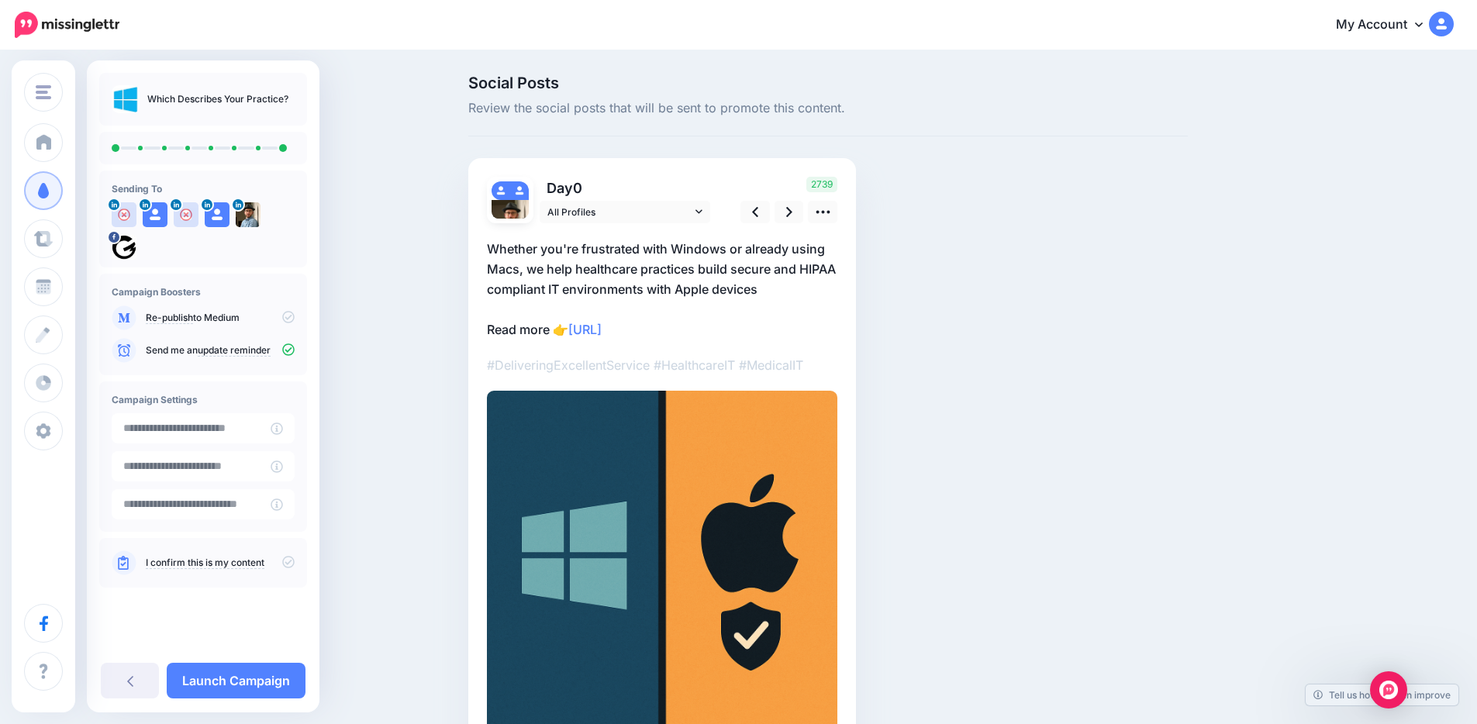
click at [385, 398] on div "Social Posts Review the social posts that will be sent to promote this content.…" at bounding box center [738, 441] width 1477 height 778
click at [409, 350] on div "Social Posts Review the social posts that will be sent to promote this content.…" at bounding box center [738, 441] width 1477 height 778
click at [798, 206] on link at bounding box center [788, 212] width 29 height 22
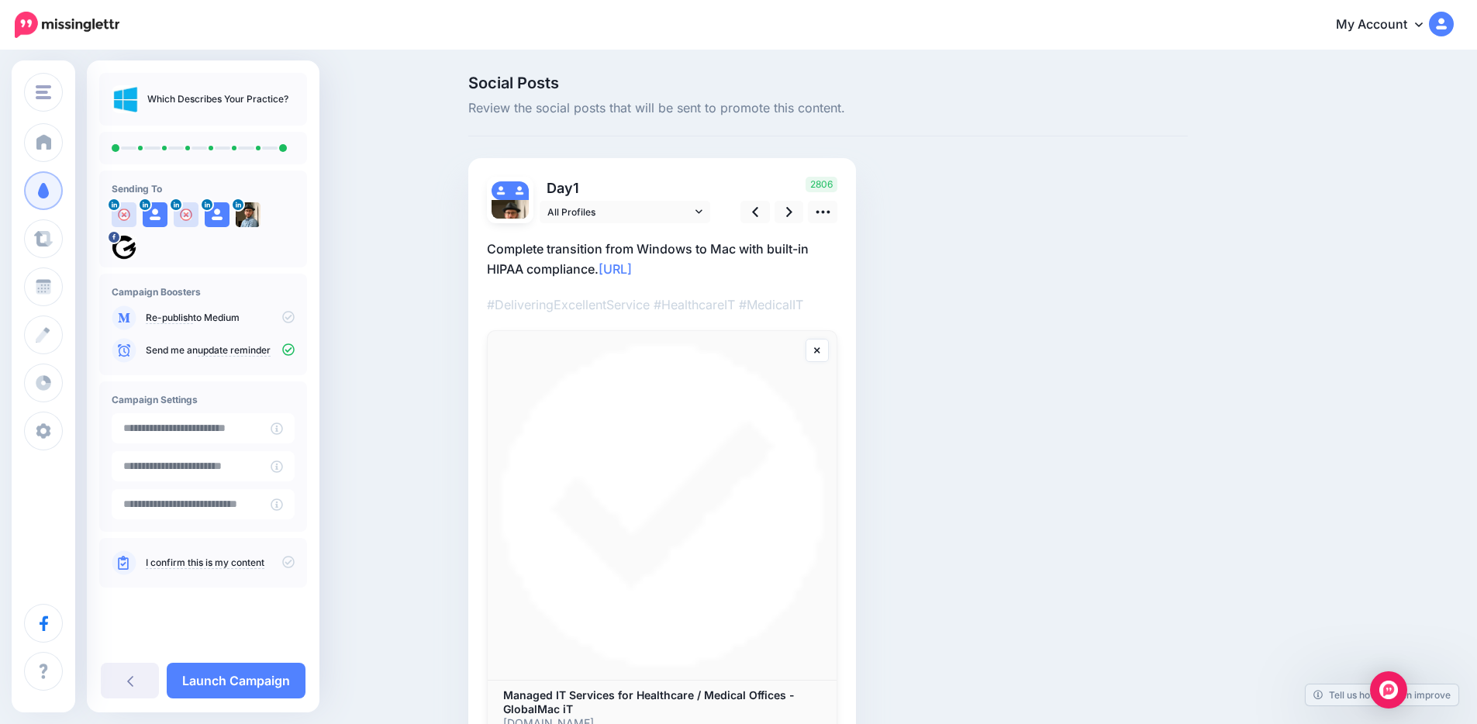
click at [1154, 245] on div "Social Posts Review the social posts that will be sent to promote this content.…" at bounding box center [828, 439] width 743 height 729
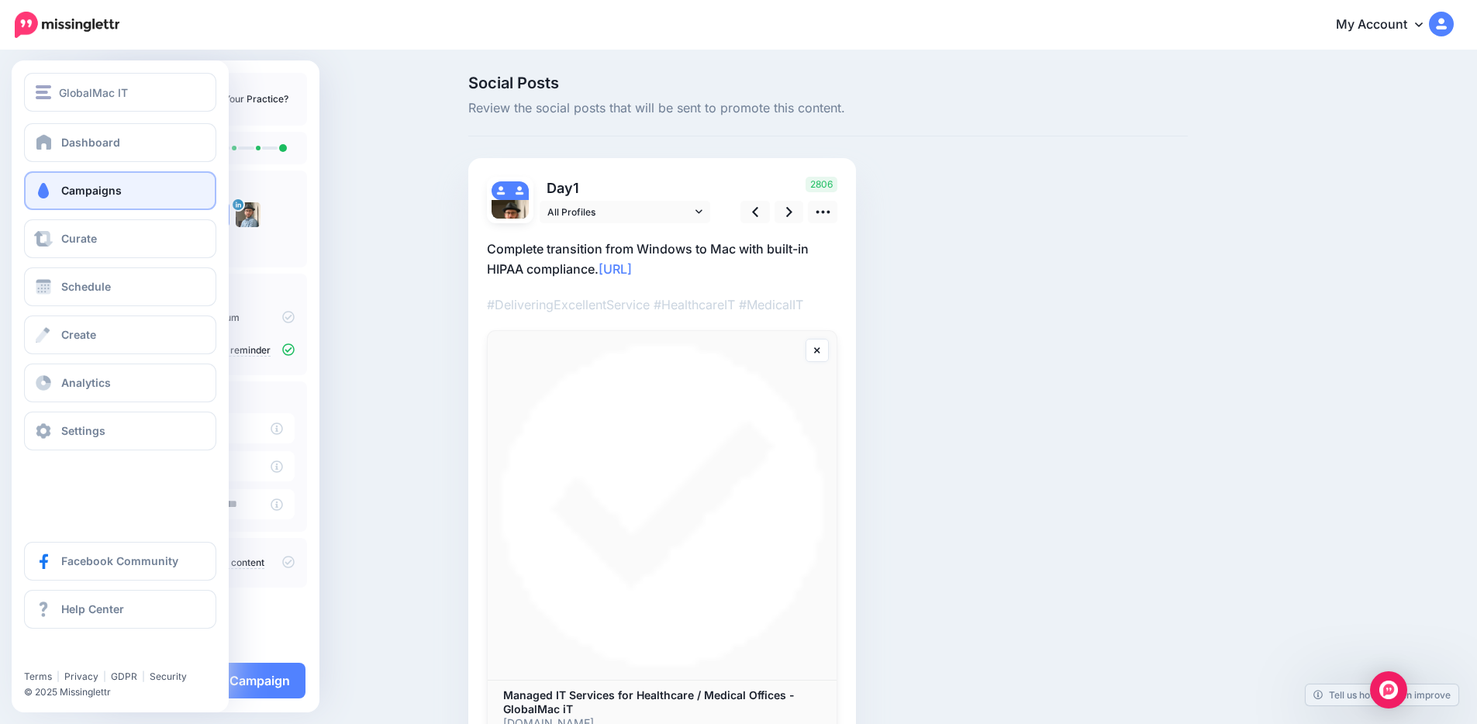
click at [89, 192] on span "Campaigns" at bounding box center [91, 190] width 60 height 13
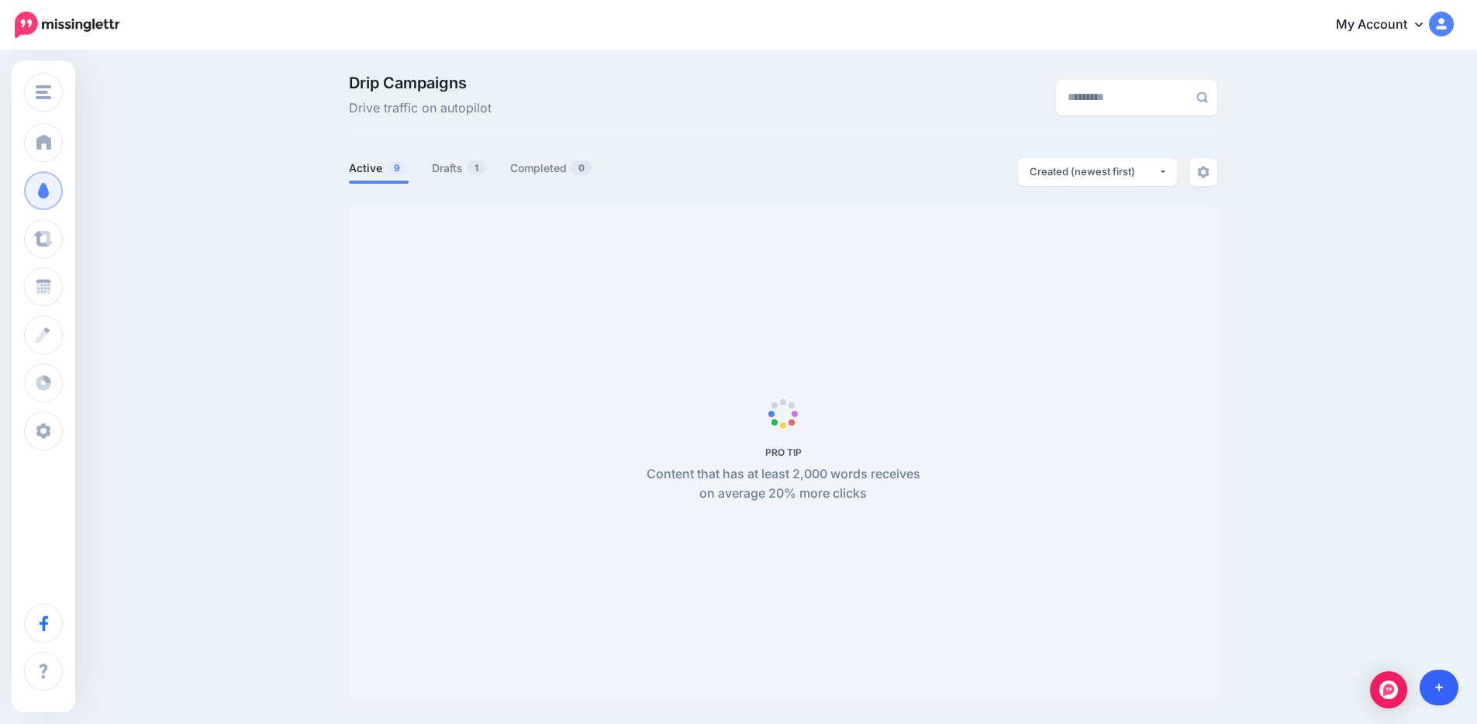
click at [1451, 685] on link at bounding box center [1440, 688] width 40 height 36
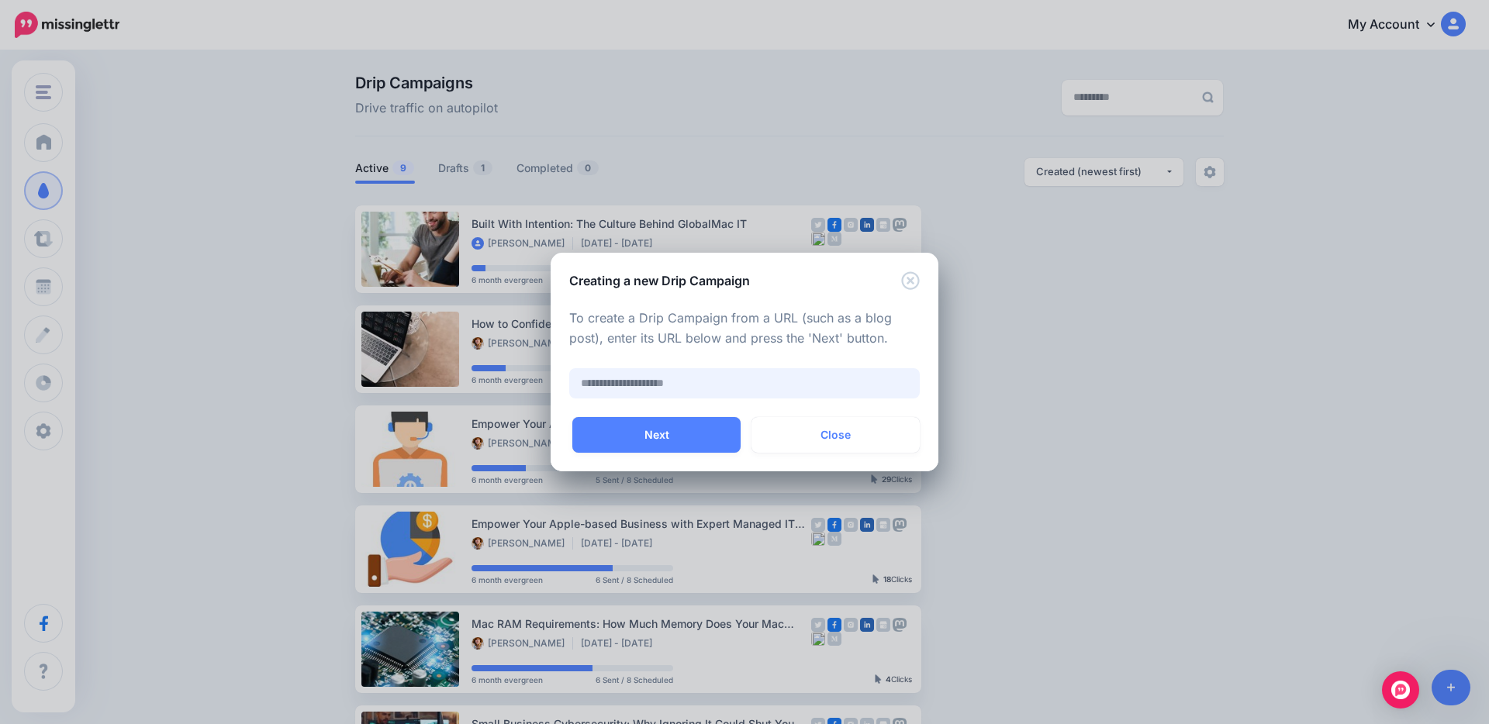
paste input "**********"
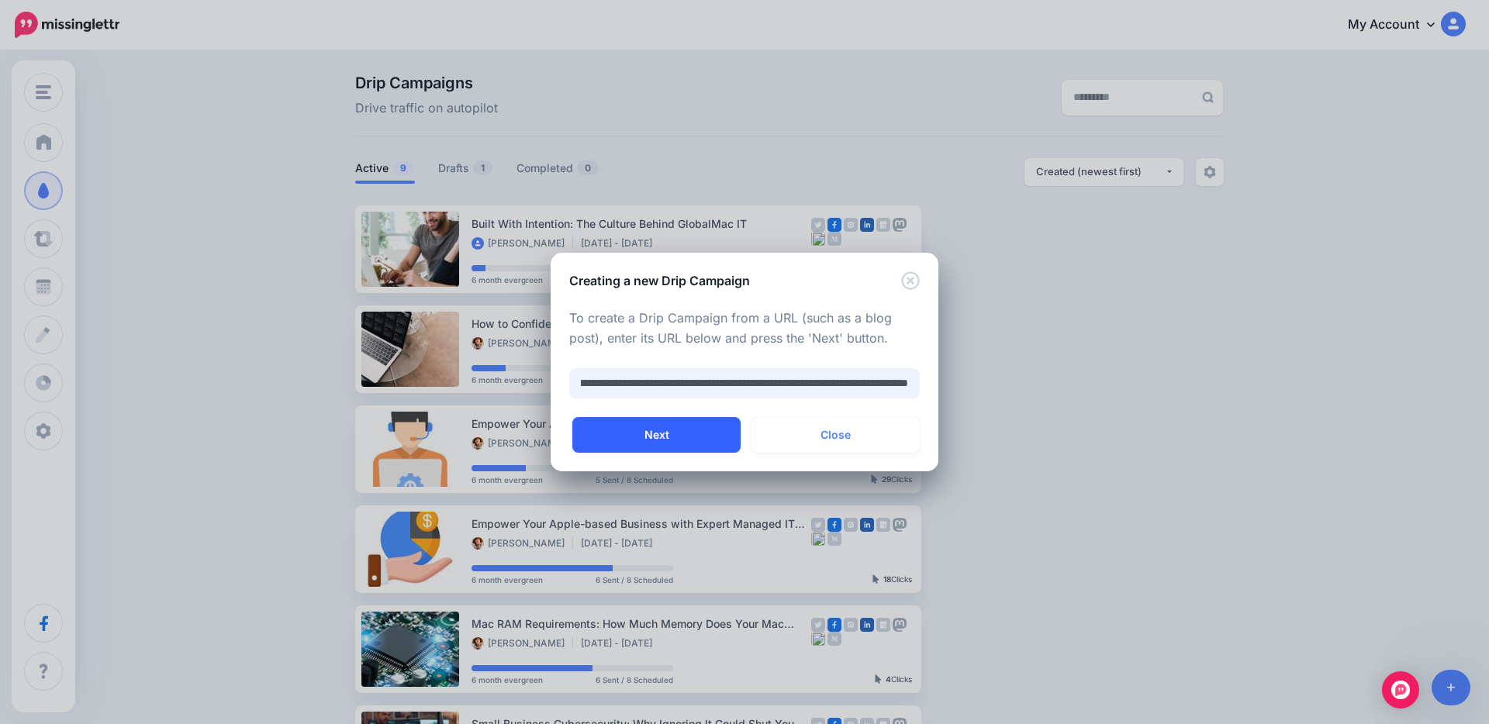
type input "**********"
click at [692, 431] on button "Next" at bounding box center [656, 435] width 168 height 36
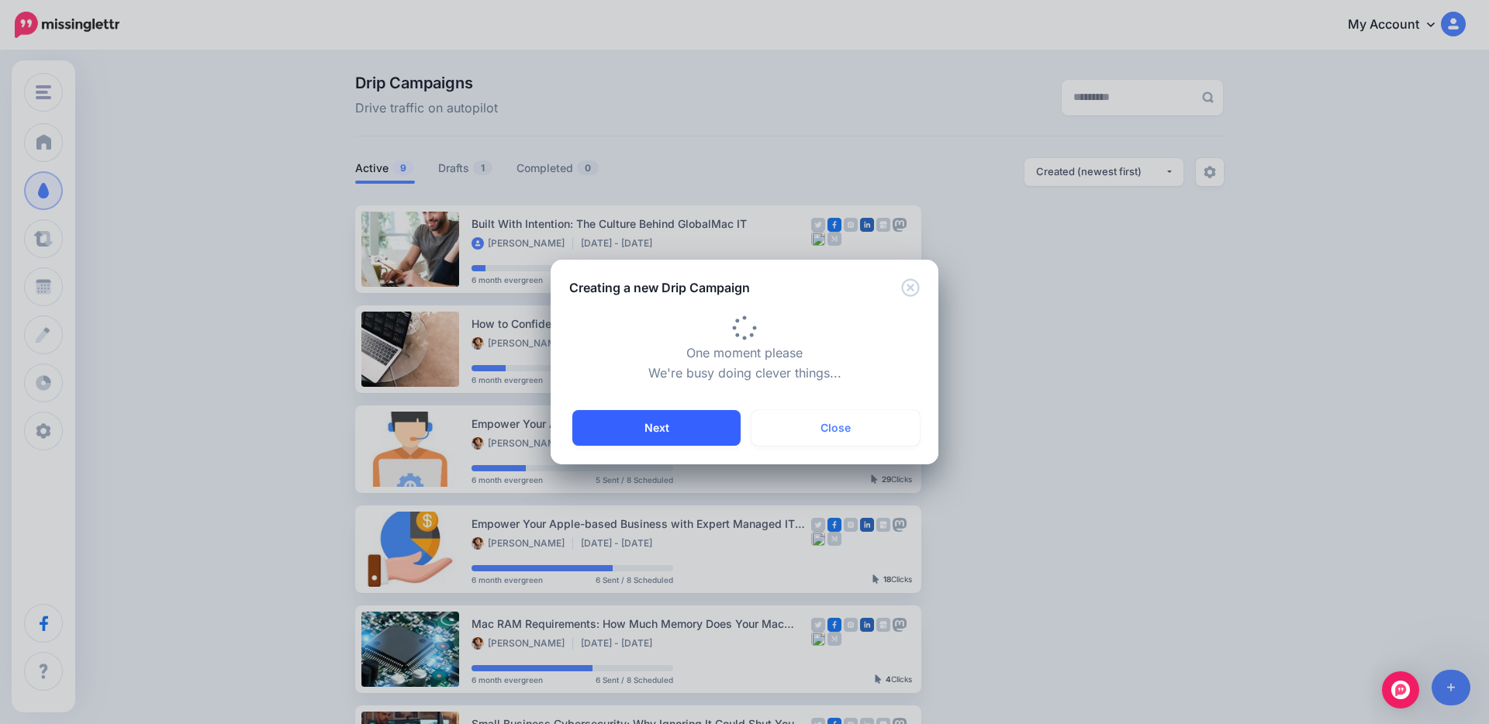
scroll to position [0, 0]
type input "**********"
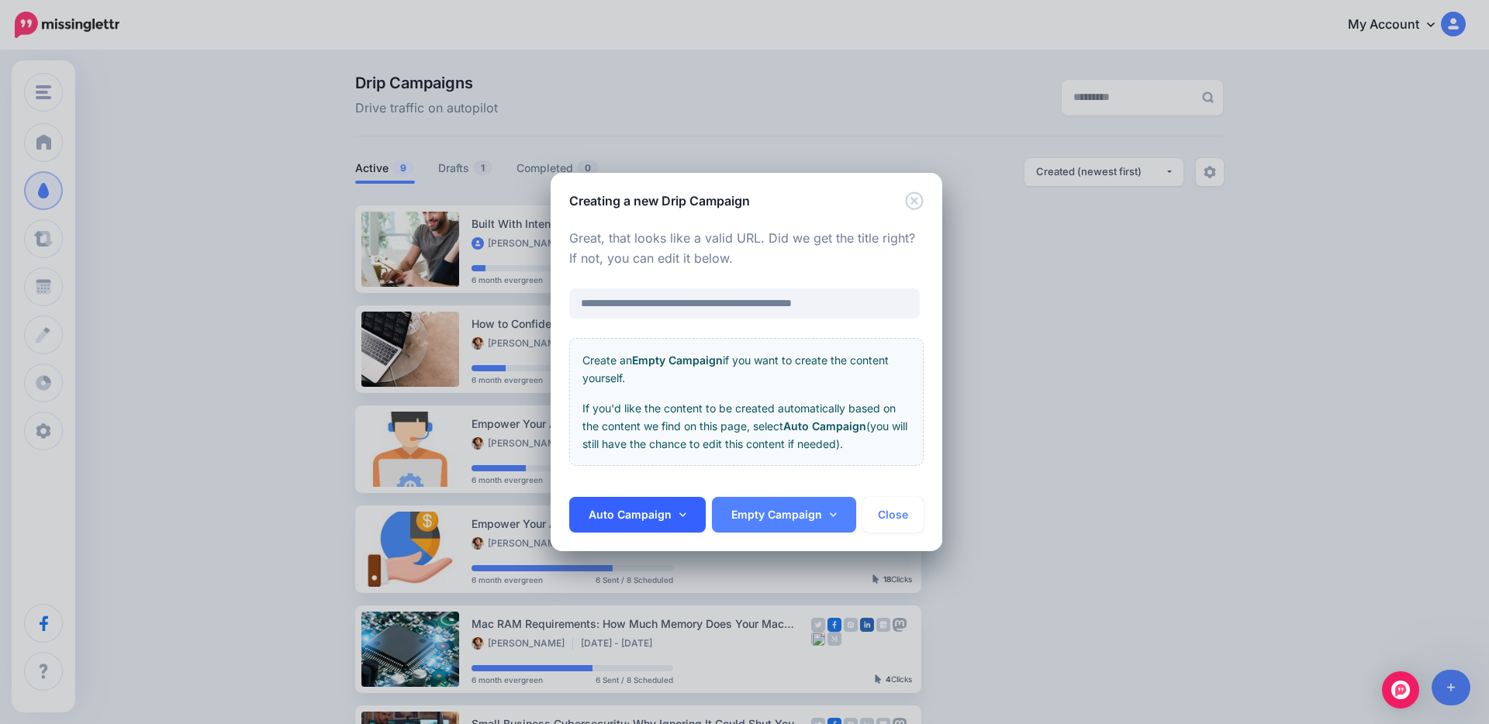
click at [676, 514] on link "Auto Campaign" at bounding box center [637, 515] width 136 height 36
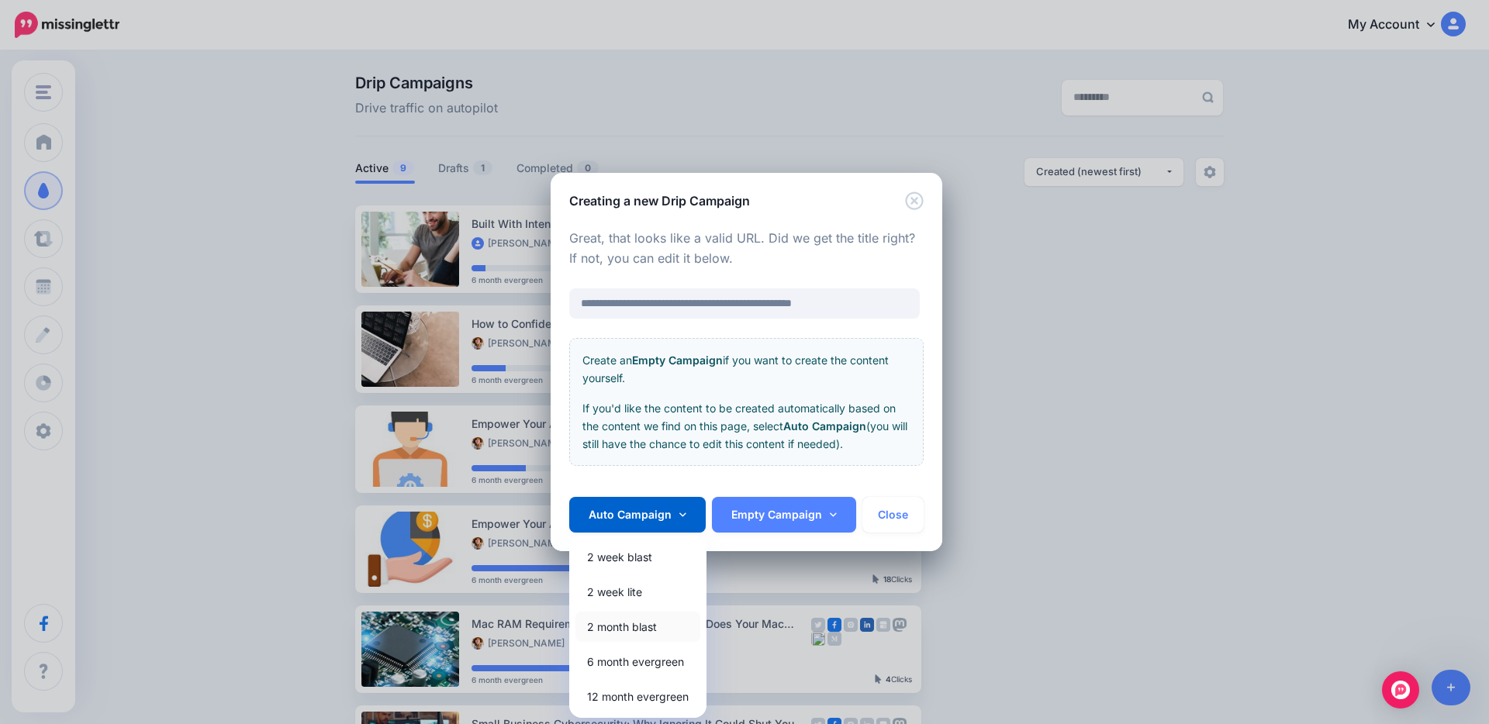
click at [641, 624] on link "2 month blast" at bounding box center [637, 627] width 125 height 30
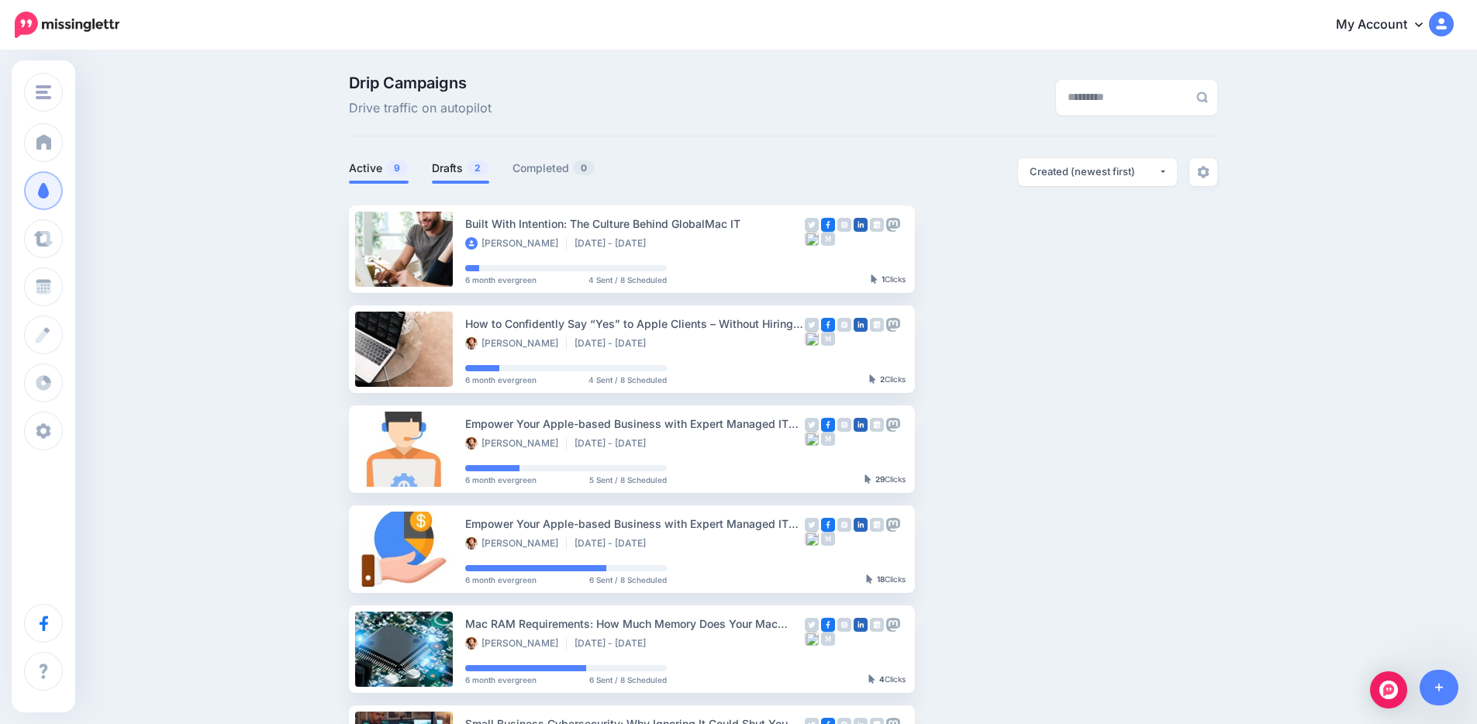
click at [467, 167] on link "Drafts 2" at bounding box center [460, 168] width 57 height 19
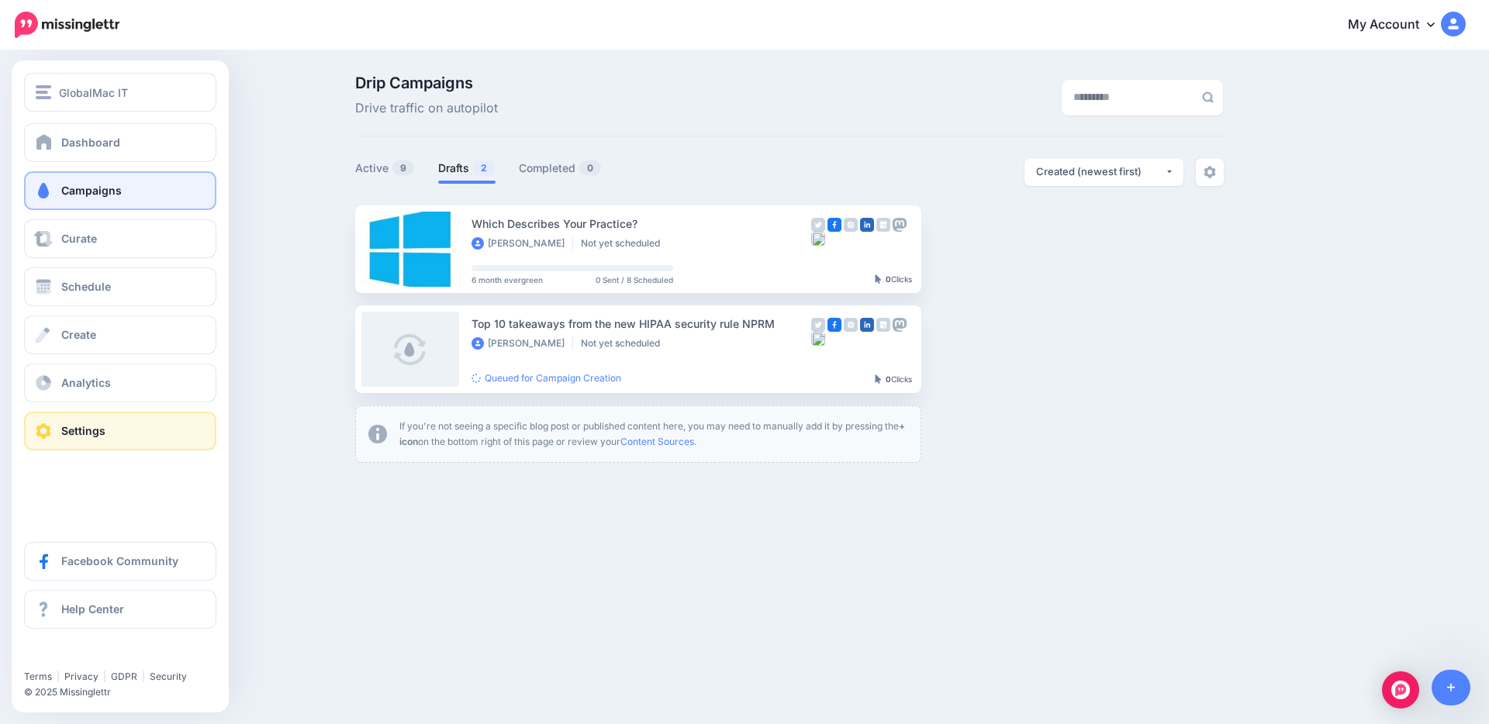
click at [112, 423] on link "Settings" at bounding box center [120, 431] width 192 height 39
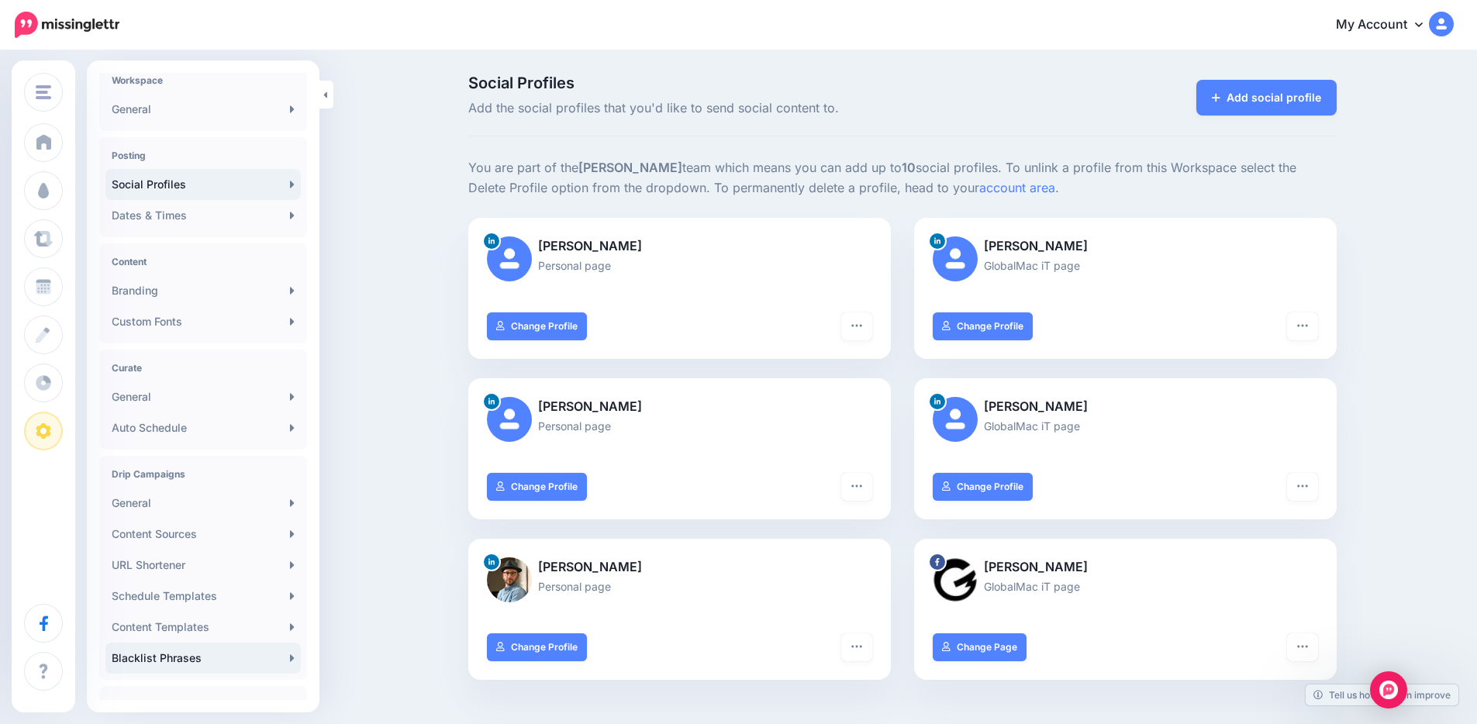
scroll to position [128, 0]
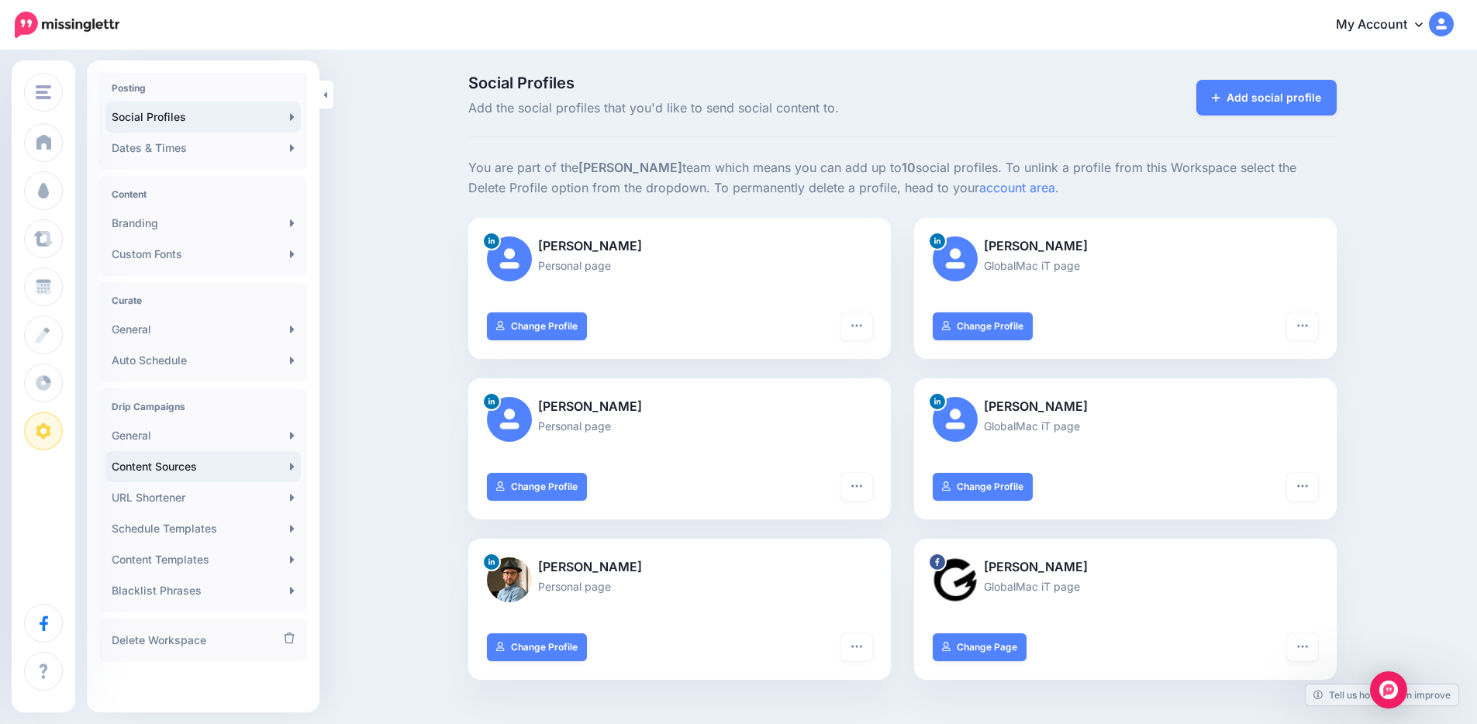
click at [172, 473] on link "Content Sources" at bounding box center [202, 466] width 195 height 31
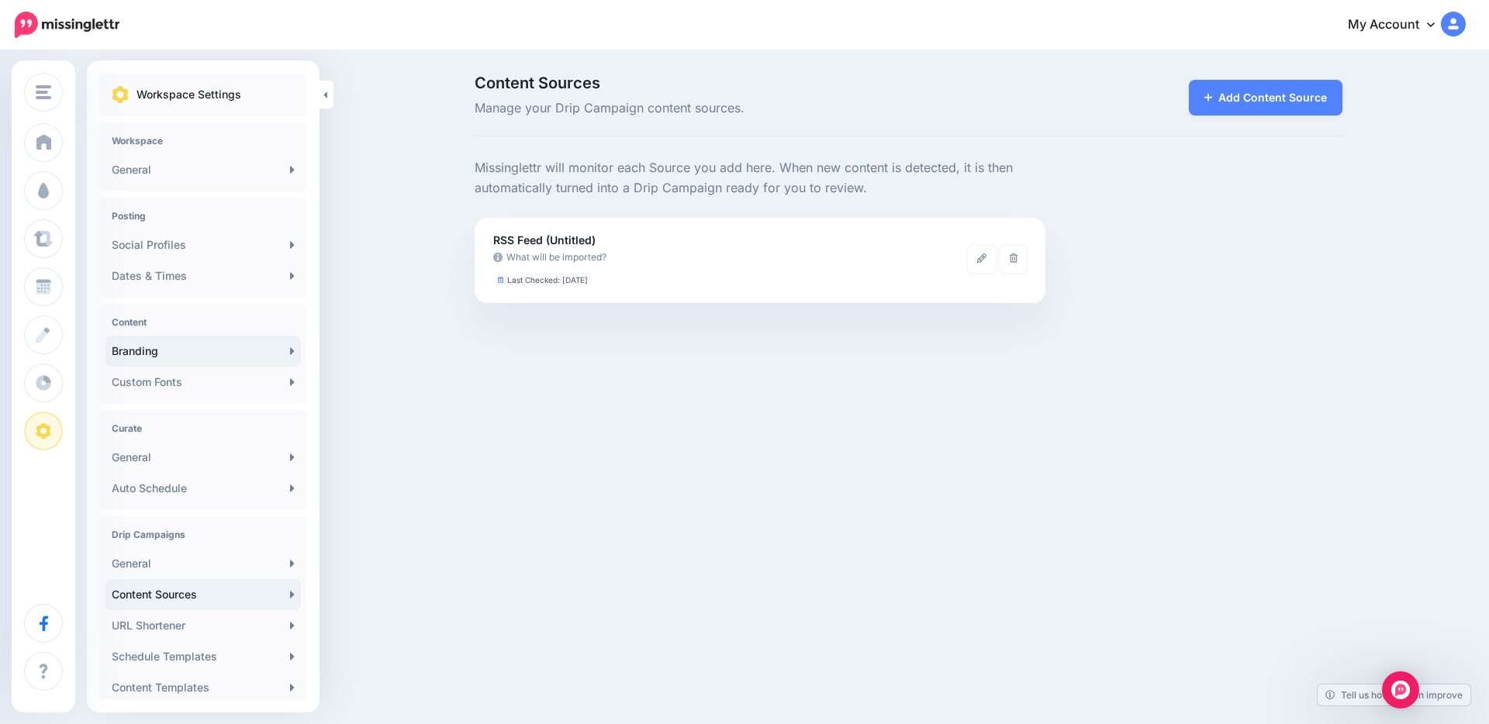
click at [233, 349] on link "Branding" at bounding box center [202, 351] width 195 height 31
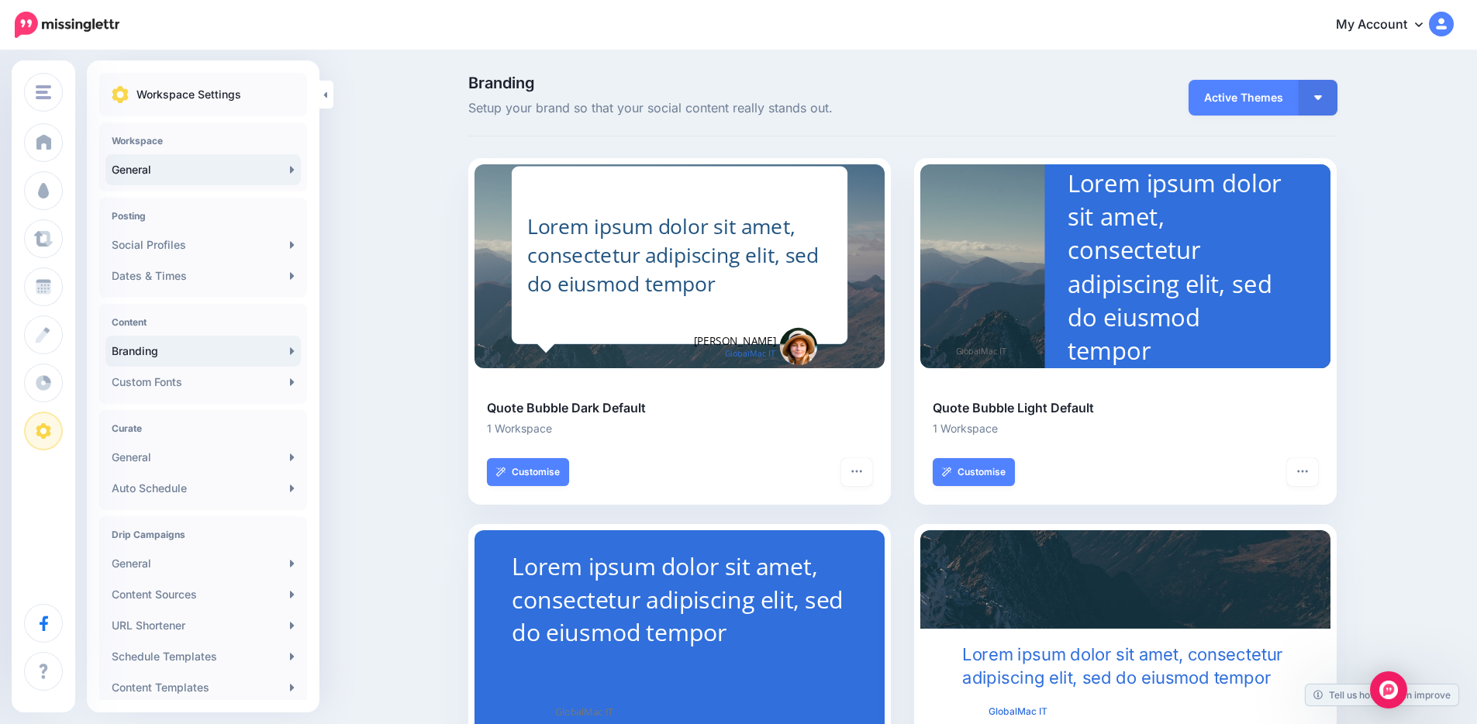
click at [243, 164] on link "General" at bounding box center [202, 169] width 195 height 31
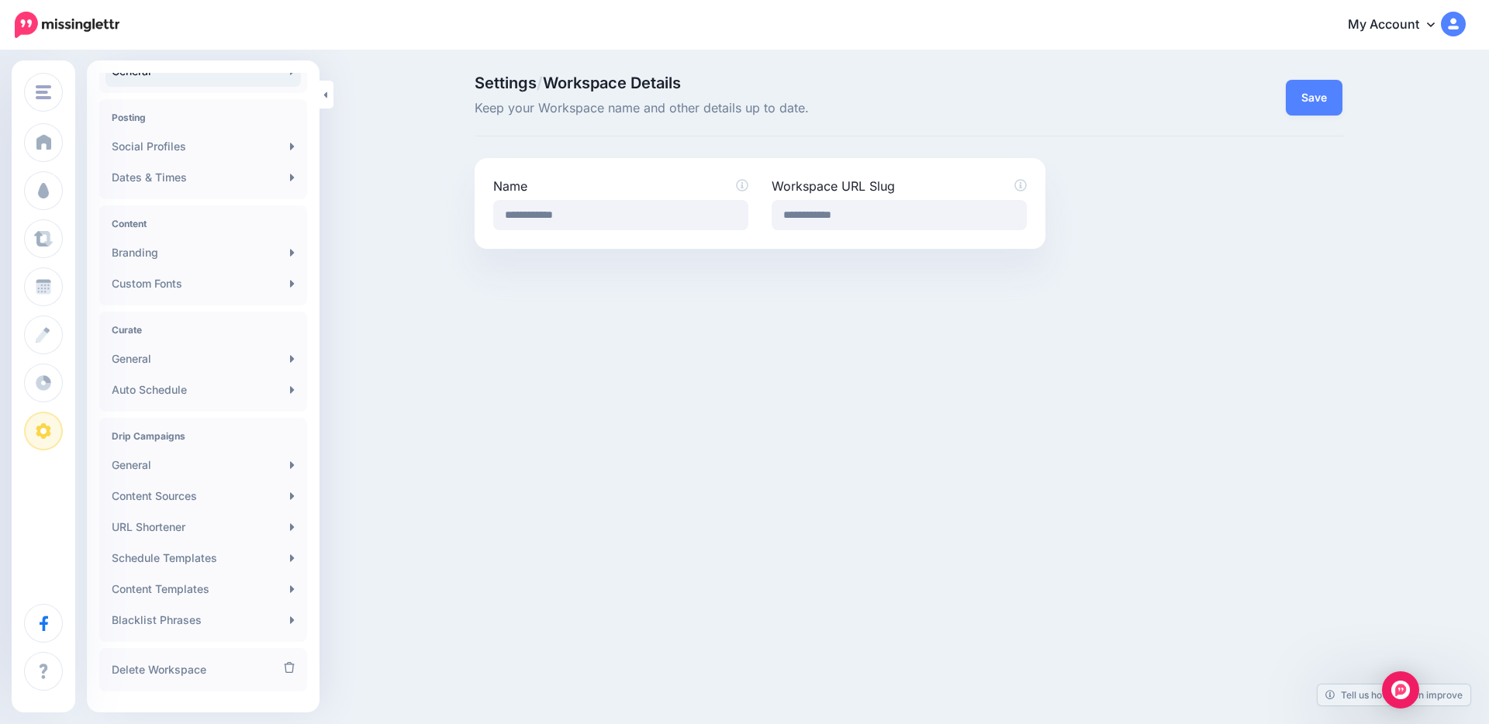
scroll to position [128, 0]
drag, startPoint x: 502, startPoint y: 385, endPoint x: 498, endPoint y: 377, distance: 9.7
click at [502, 385] on div "GlobalMac IT GlobalMac IT Add Workspace Dashboard Campaigns Curate Schedule Cre…" at bounding box center [744, 362] width 1489 height 724
click at [455, 451] on div "GlobalMac IT GlobalMac IT Add Workspace Dashboard Campaigns Curate Schedule Cre…" at bounding box center [744, 362] width 1489 height 724
click at [388, 340] on div "GlobalMac IT GlobalMac IT Add Workspace Dashboard Campaigns Curate Schedule Cre…" at bounding box center [744, 362] width 1489 height 724
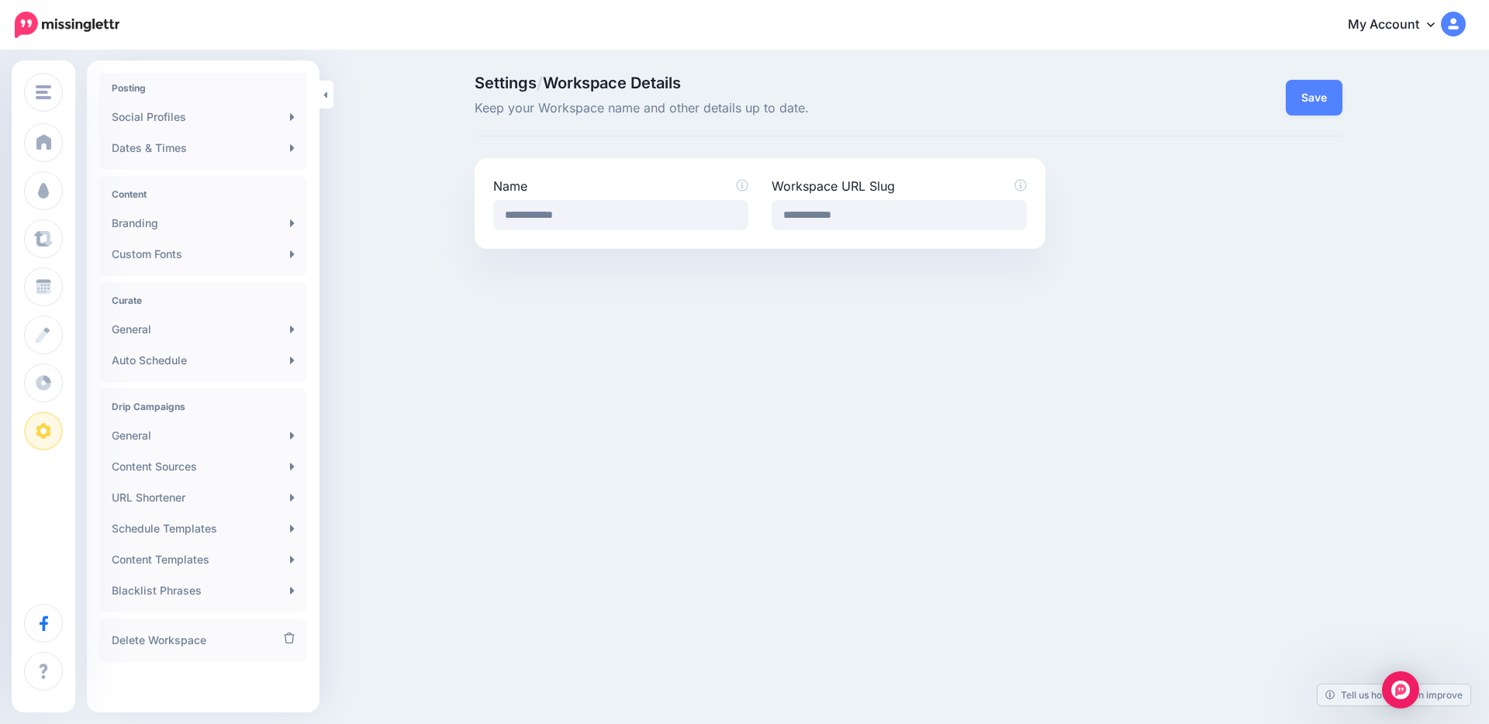
click at [435, 324] on div "GlobalMac IT GlobalMac IT Add Workspace Dashboard Campaigns Curate Schedule Cre…" at bounding box center [744, 362] width 1489 height 724
